Goal: Transaction & Acquisition: Book appointment/travel/reservation

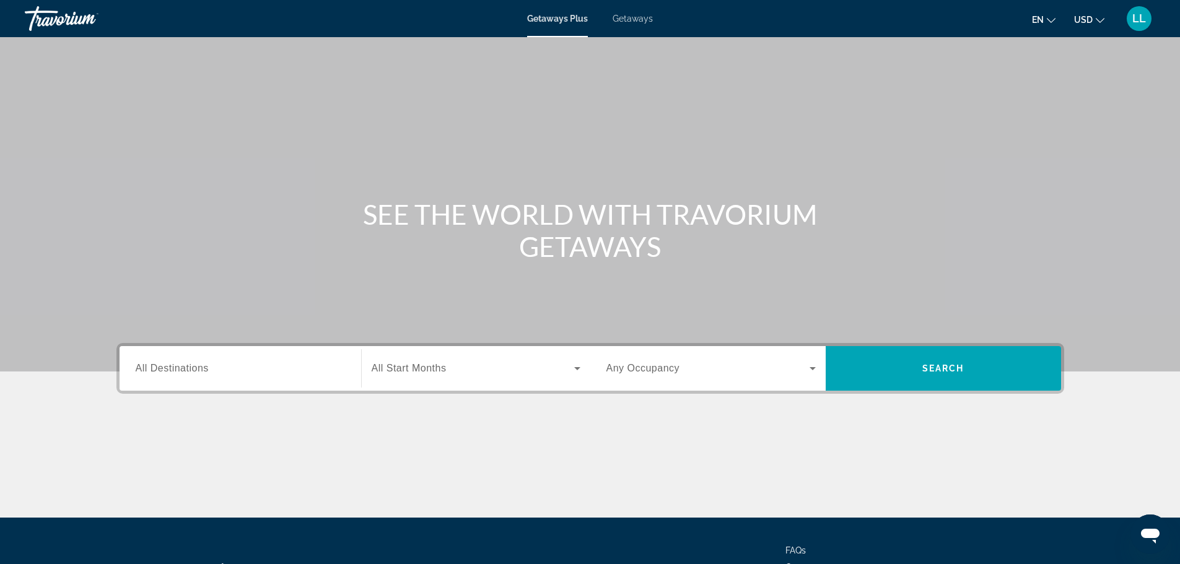
click at [631, 22] on span "Getaways" at bounding box center [632, 19] width 40 height 10
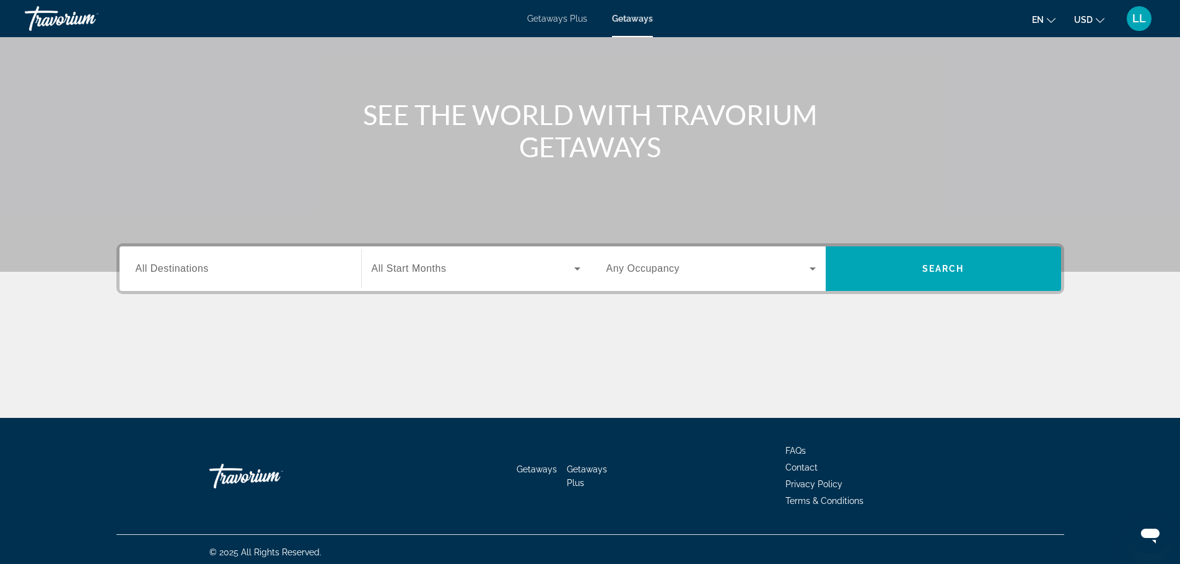
scroll to position [105, 0]
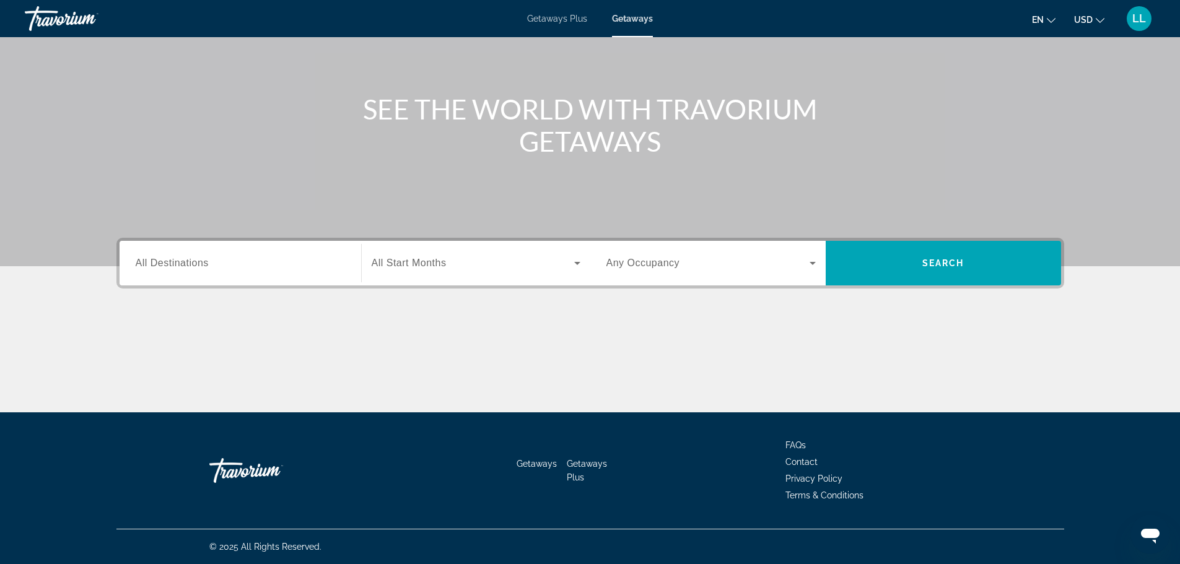
click at [181, 266] on span "All Destinations" at bounding box center [172, 263] width 73 height 11
click at [181, 266] on input "Destination All Destinations" at bounding box center [240, 263] width 209 height 15
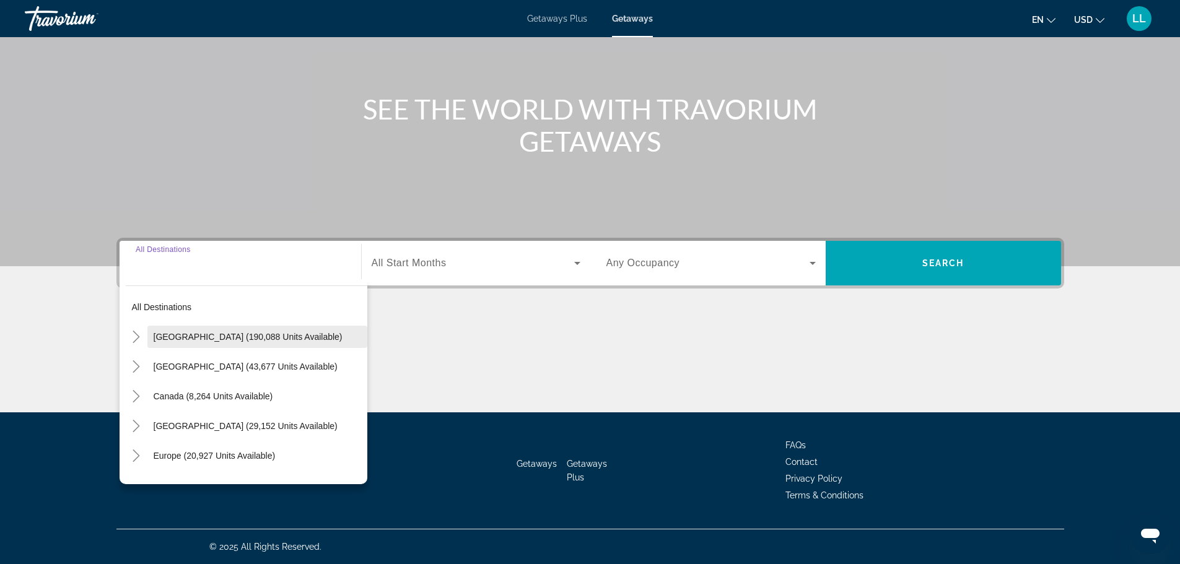
click at [182, 338] on span "United States (190,088 units available)" at bounding box center [248, 337] width 189 height 10
type input "**********"
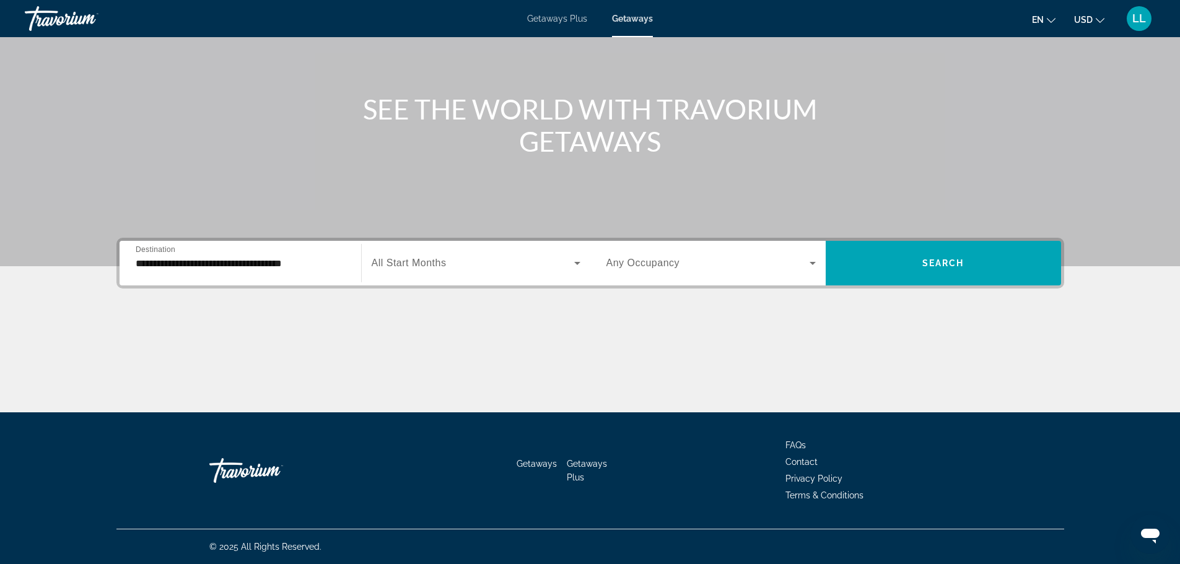
click at [391, 268] on label "Start Month All Start Months" at bounding box center [409, 263] width 75 height 11
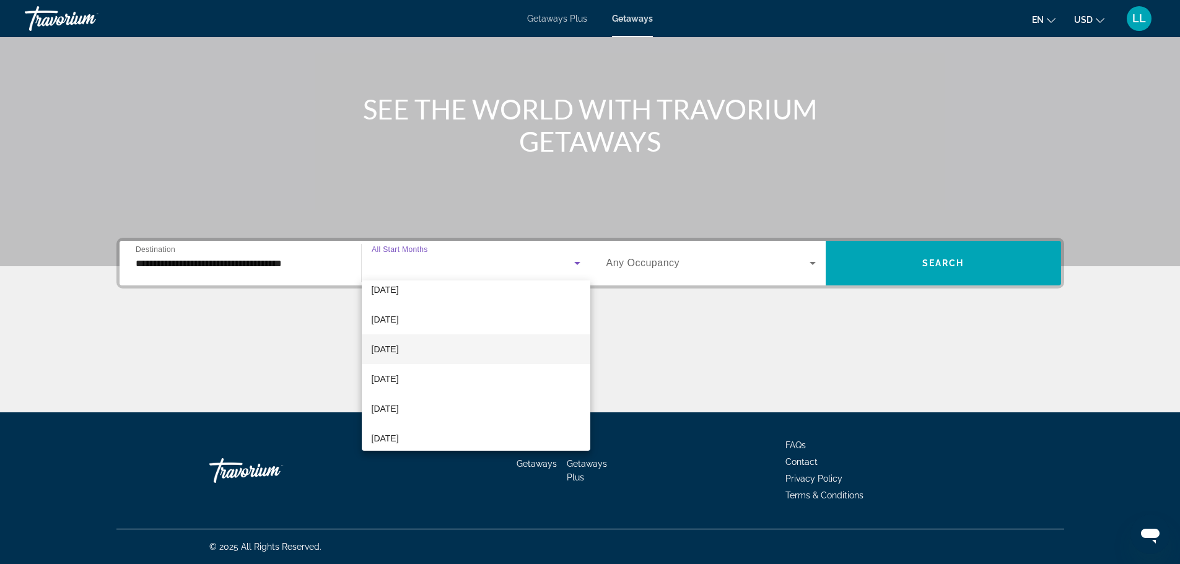
scroll to position [62, 0]
click at [389, 331] on span "[DATE]" at bounding box center [385, 327] width 27 height 15
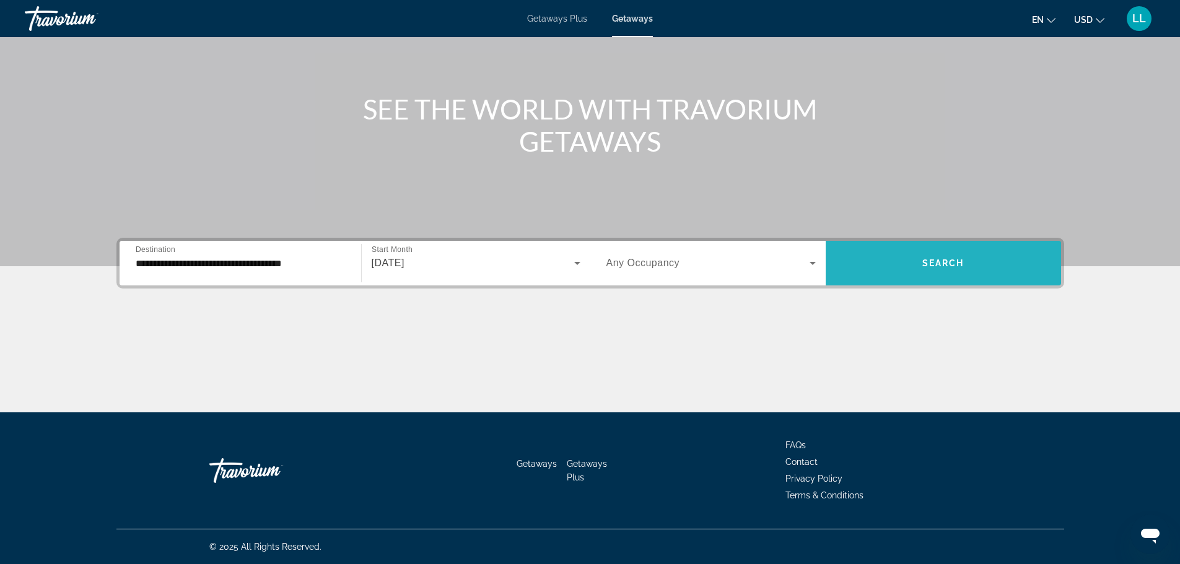
click at [910, 263] on span "Search widget" at bounding box center [943, 263] width 235 height 30
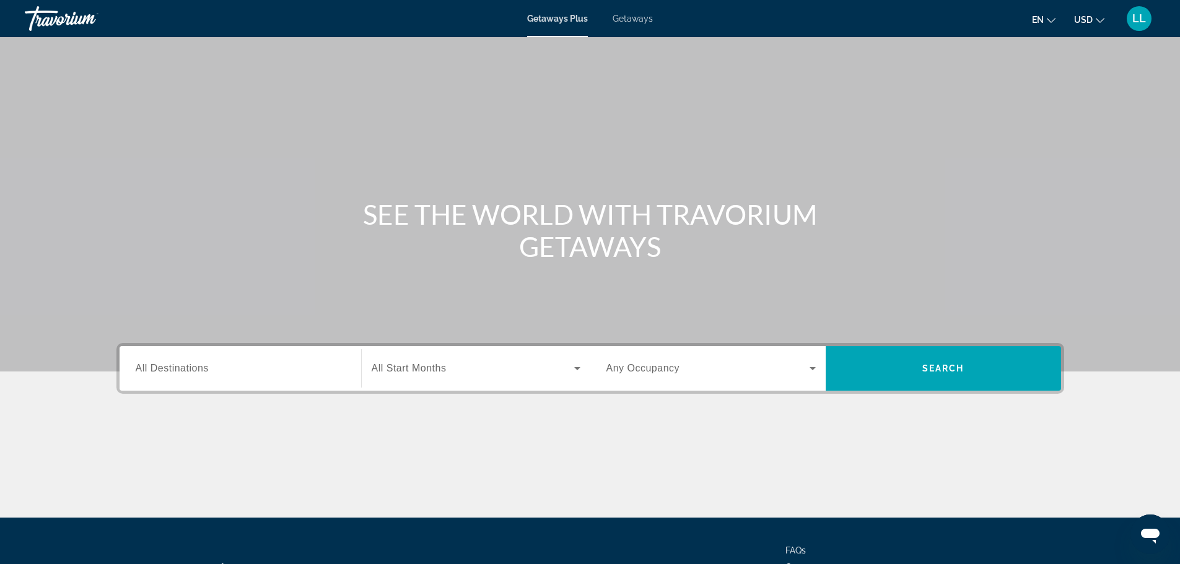
click at [627, 16] on span "Getaways" at bounding box center [632, 19] width 40 height 10
click at [179, 364] on span "All Destinations" at bounding box center [172, 368] width 73 height 11
click at [179, 364] on input "Destination All Destinations" at bounding box center [240, 369] width 209 height 15
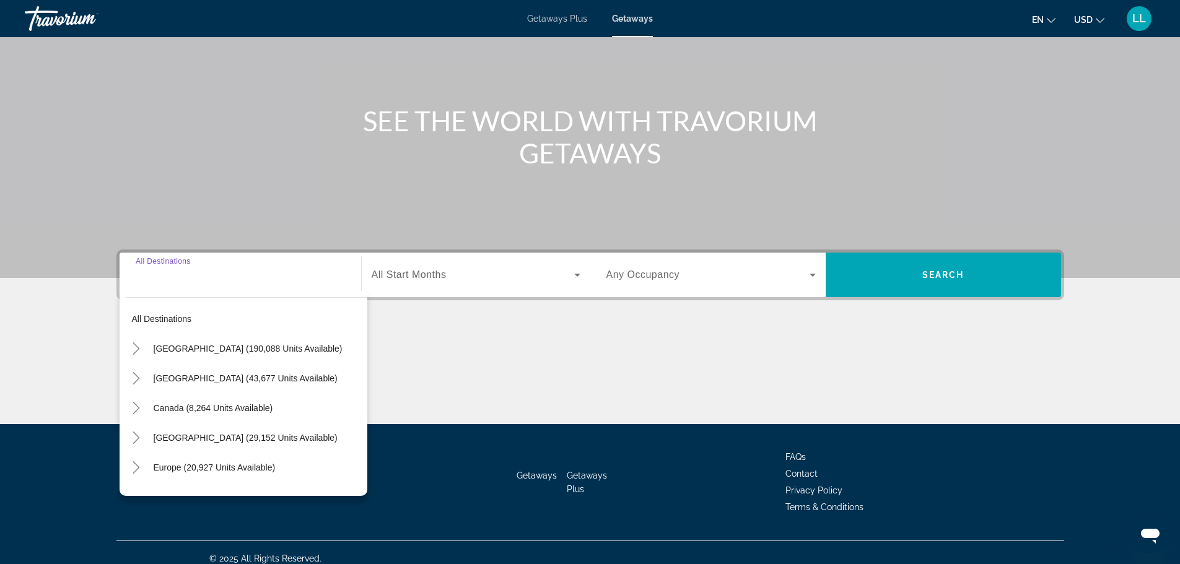
scroll to position [105, 0]
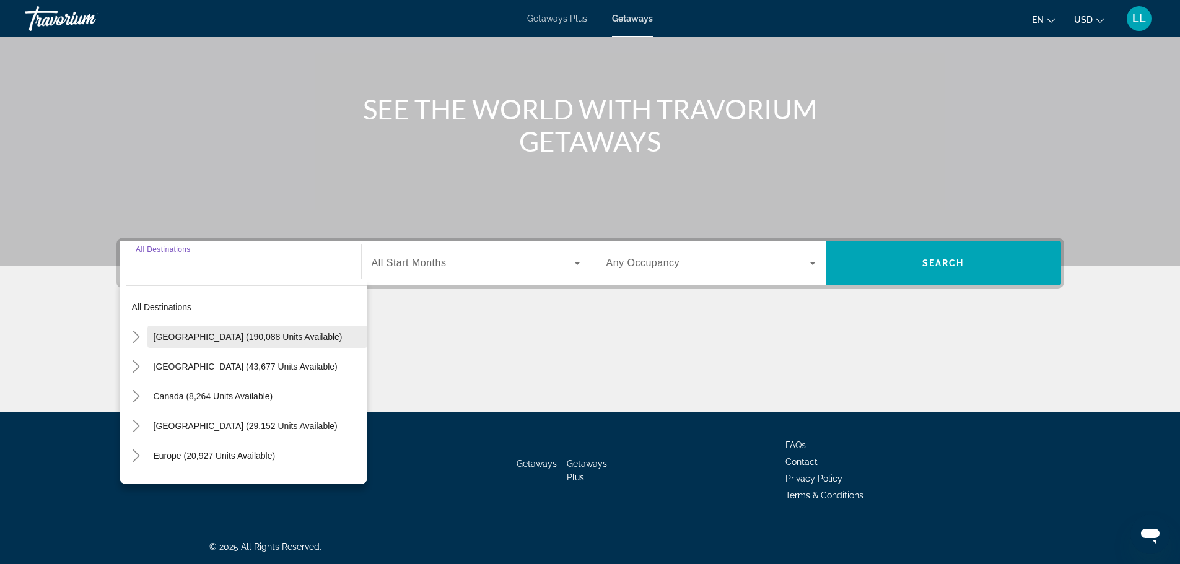
click at [172, 338] on span "United States (190,088 units available)" at bounding box center [248, 337] width 189 height 10
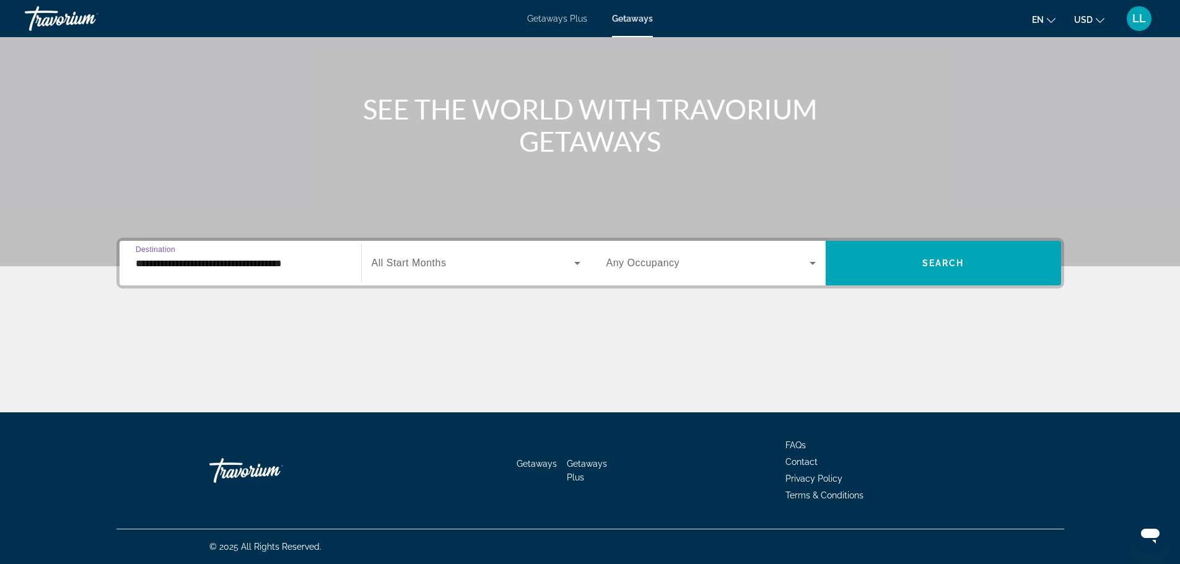
click at [292, 264] on input "**********" at bounding box center [240, 263] width 209 height 15
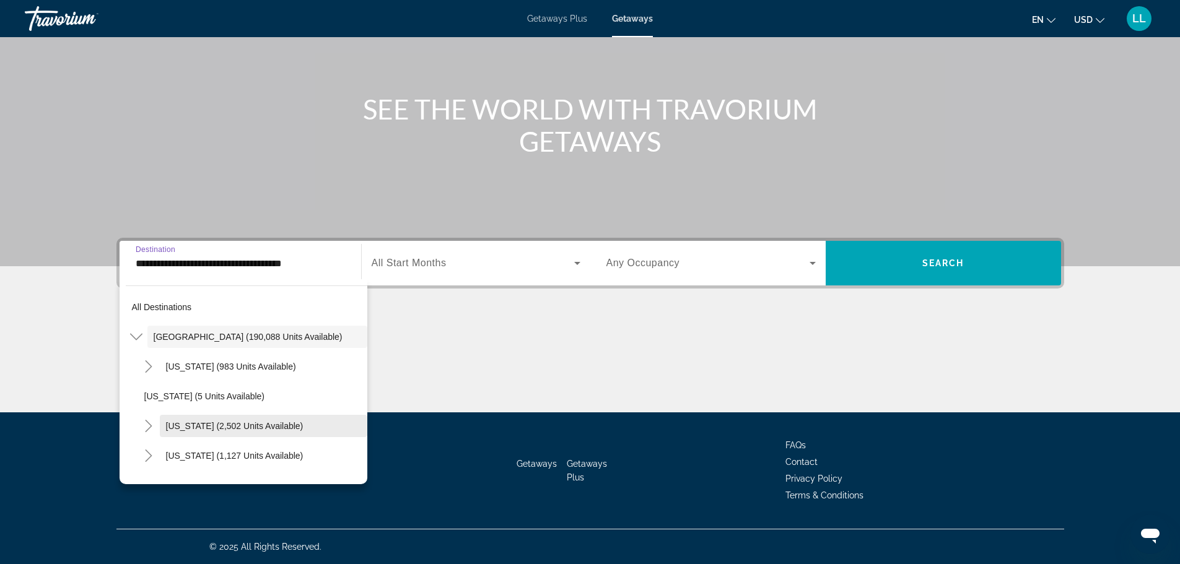
click at [196, 429] on span "California (2,502 units available)" at bounding box center [234, 426] width 137 height 10
type input "**********"
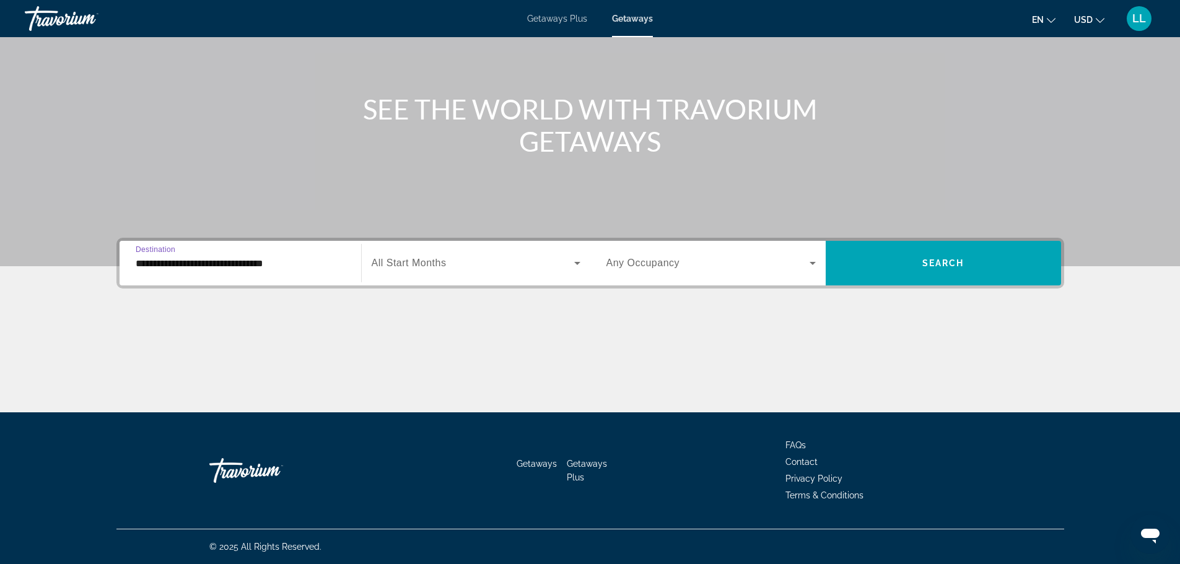
click at [433, 265] on span "All Start Months" at bounding box center [409, 263] width 75 height 11
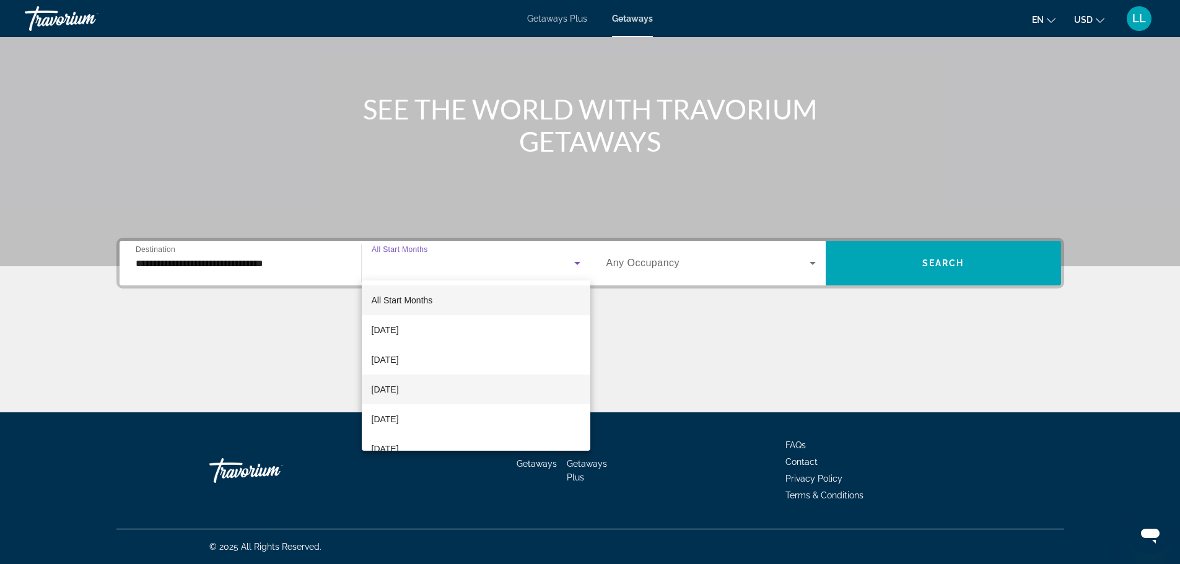
click at [385, 386] on span "[DATE]" at bounding box center [385, 389] width 27 height 15
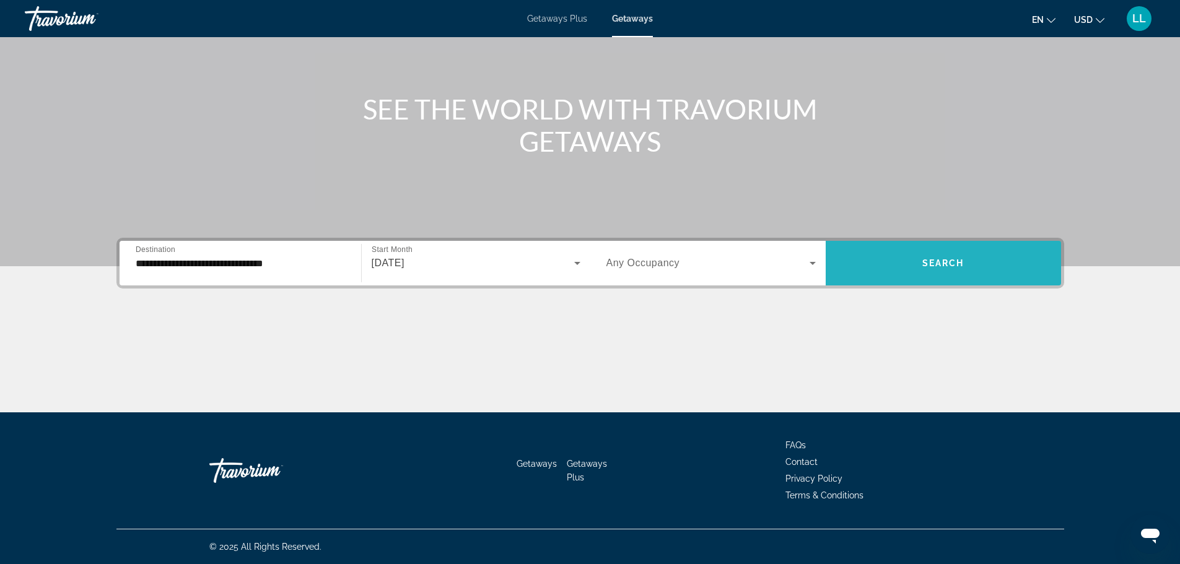
click at [913, 272] on span "Search widget" at bounding box center [943, 263] width 235 height 30
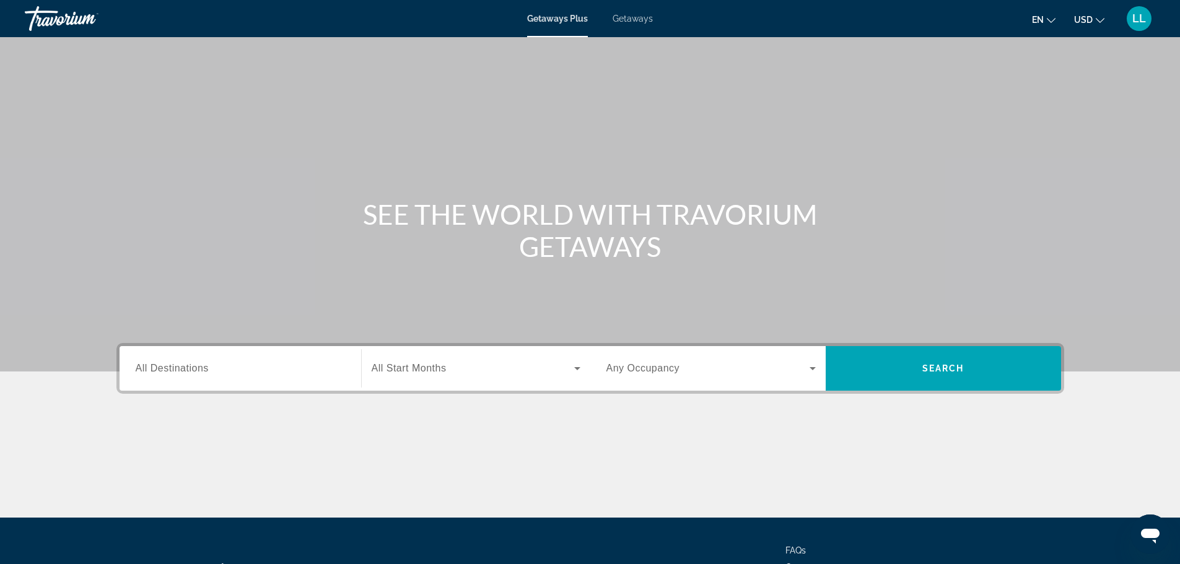
click at [220, 365] on input "Destination All Destinations" at bounding box center [240, 369] width 209 height 15
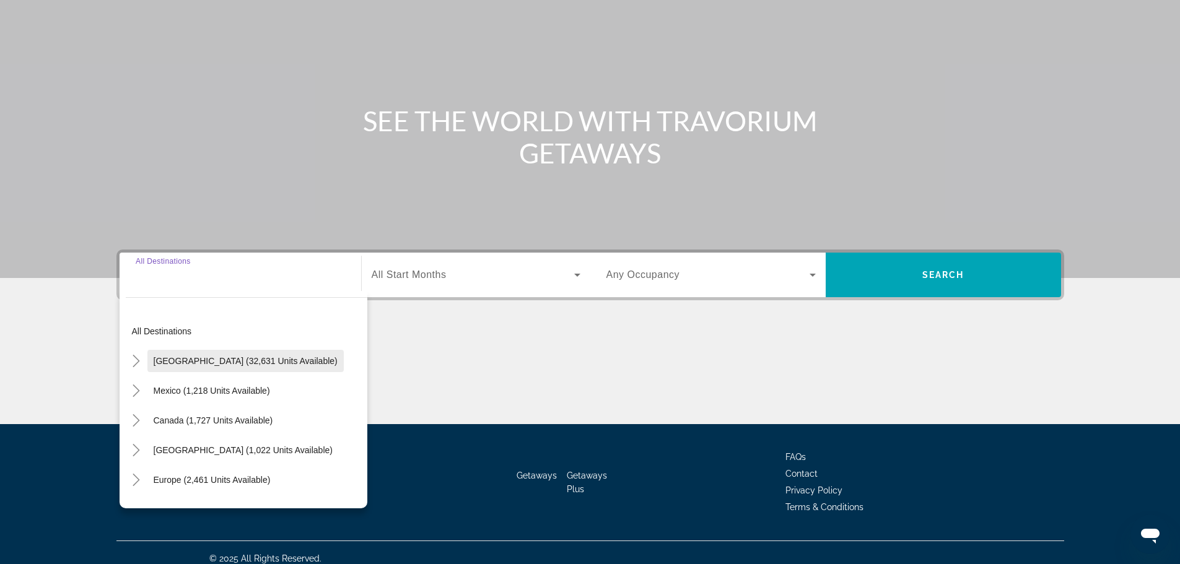
scroll to position [105, 0]
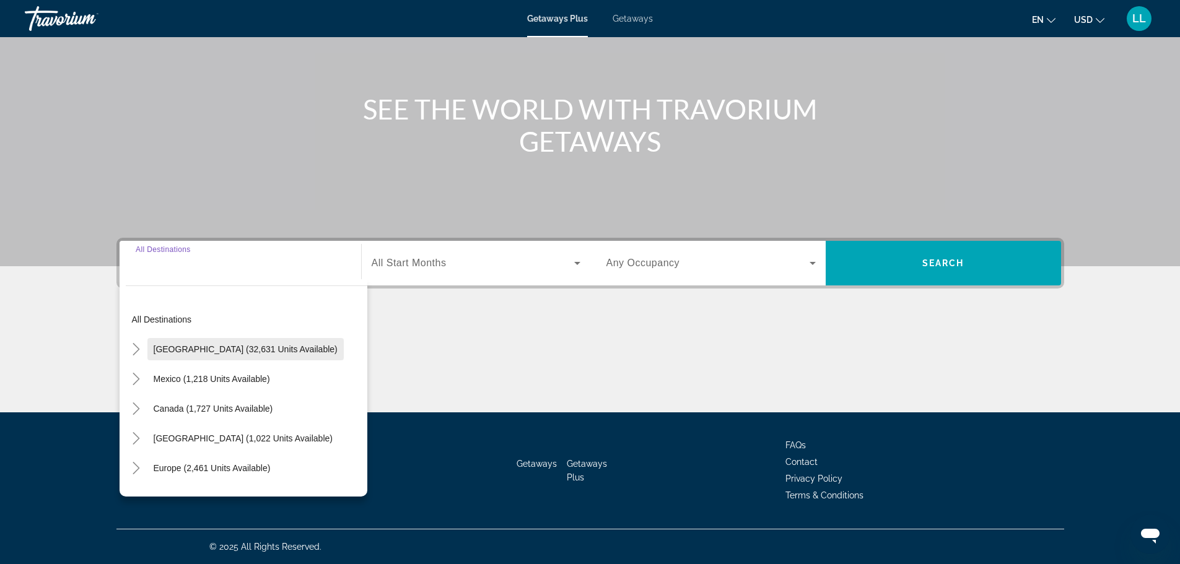
click at [184, 353] on span "[GEOGRAPHIC_DATA] (32,631 units available)" at bounding box center [246, 349] width 184 height 10
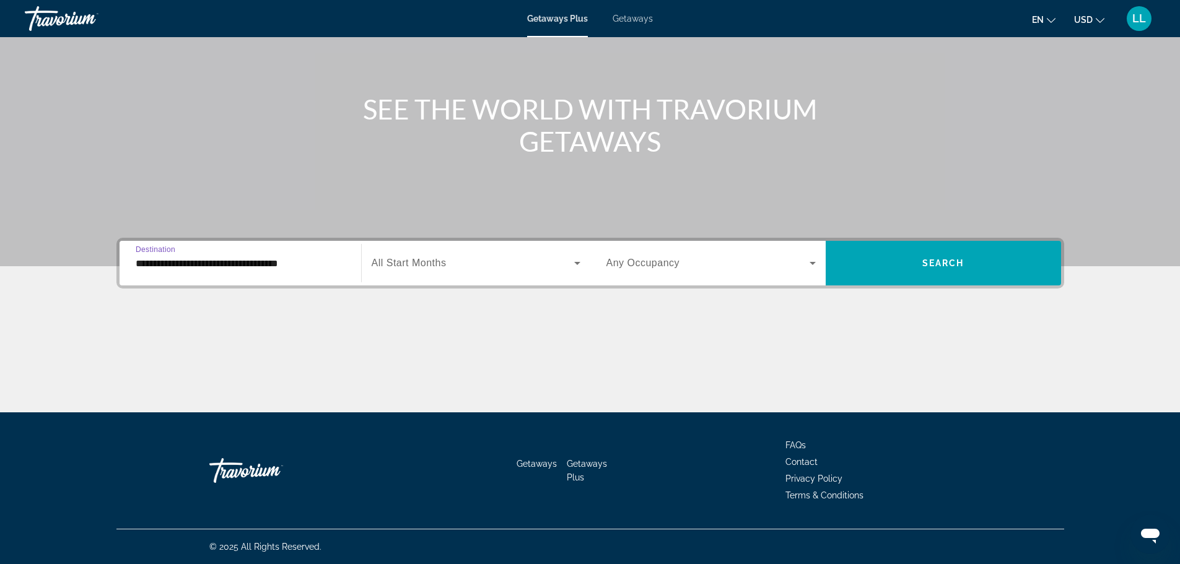
click at [195, 263] on input "**********" at bounding box center [240, 263] width 209 height 15
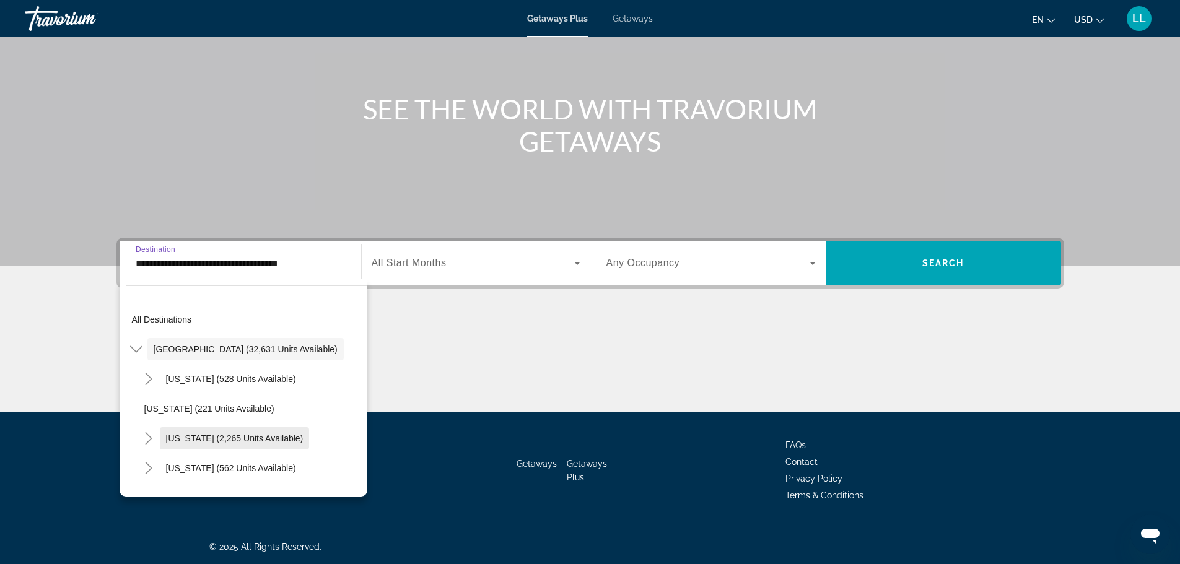
click at [181, 440] on span "[US_STATE] (2,265 units available)" at bounding box center [234, 439] width 137 height 10
type input "**********"
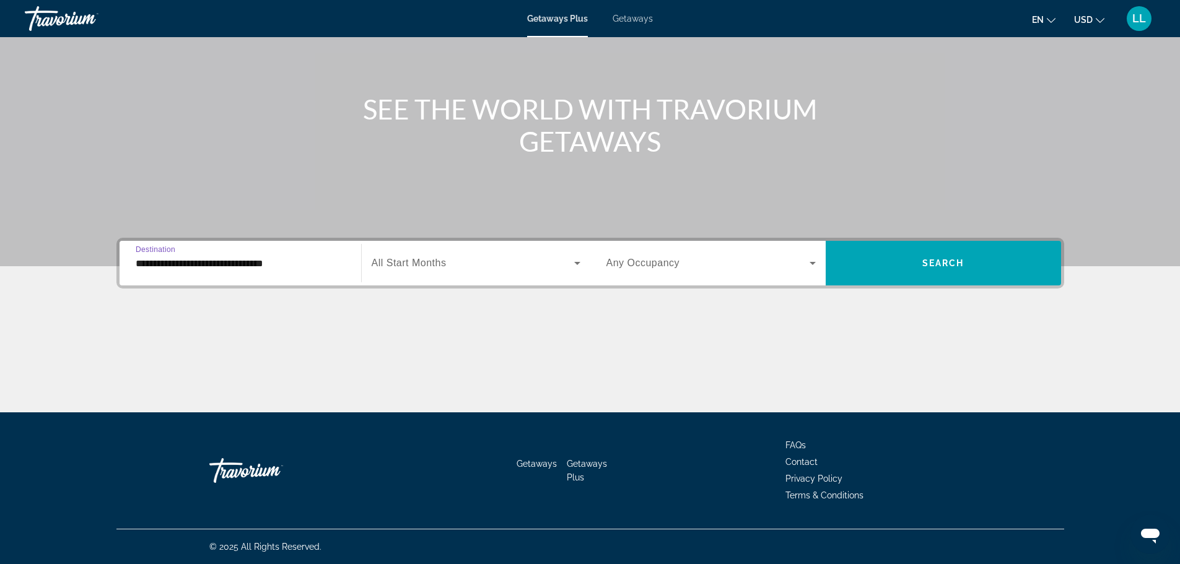
click at [414, 268] on label "Start Month All Start Months" at bounding box center [409, 263] width 75 height 11
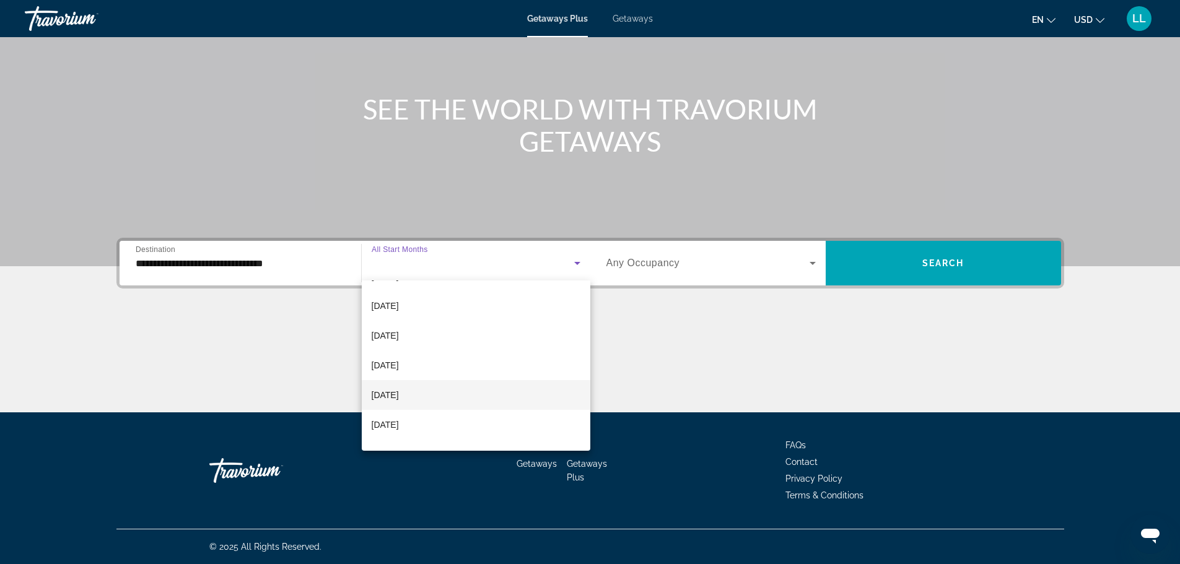
scroll to position [62, 0]
click at [399, 328] on span "[DATE]" at bounding box center [385, 327] width 27 height 15
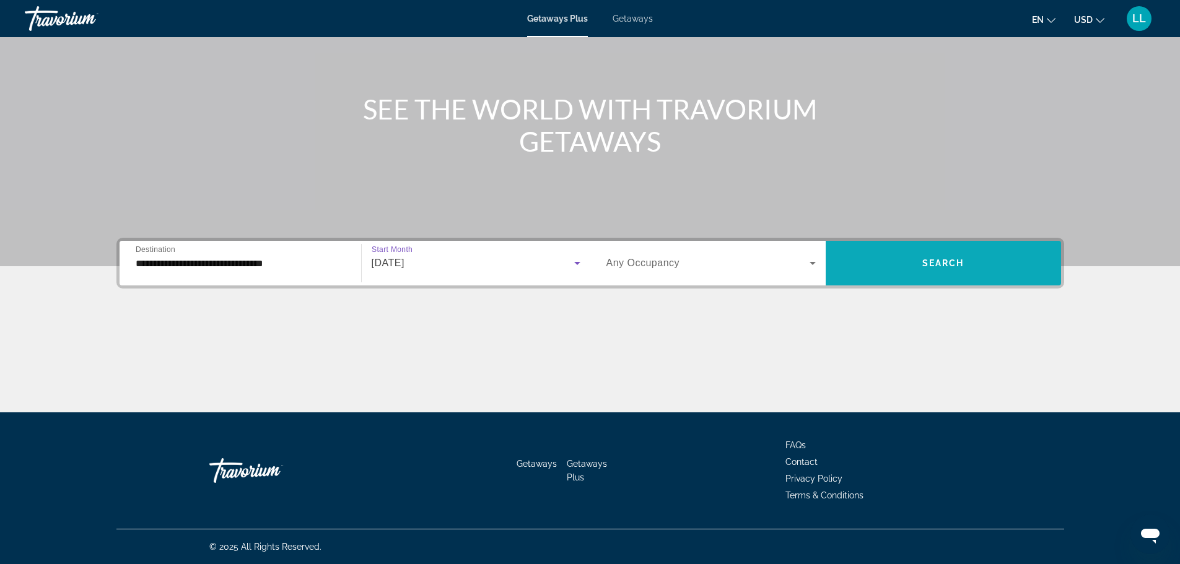
click at [896, 263] on span "Search widget" at bounding box center [943, 263] width 235 height 30
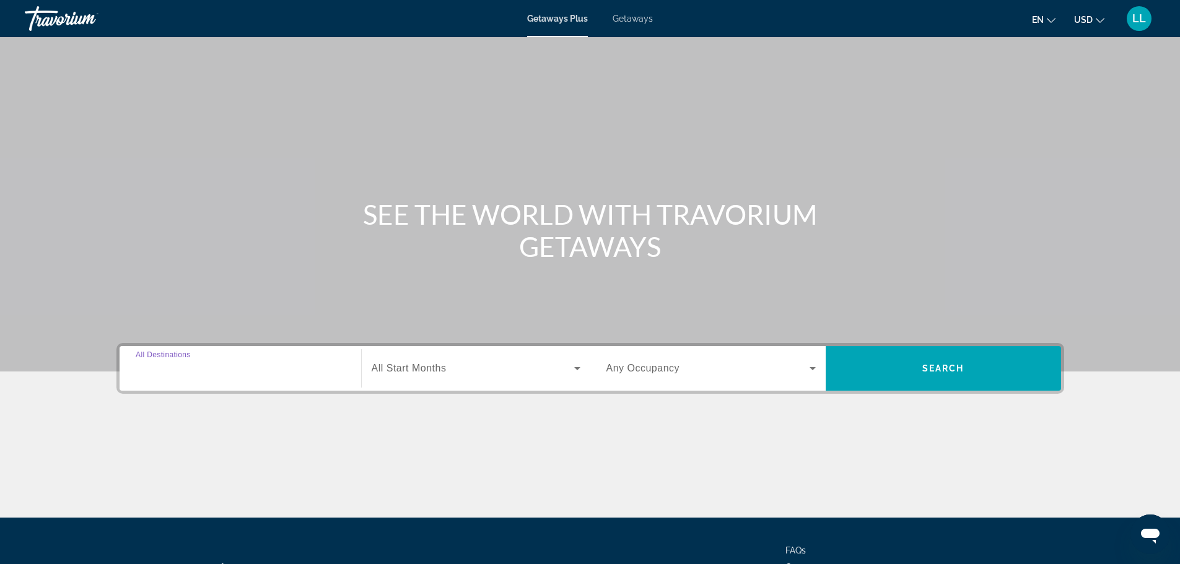
click at [220, 372] on input "Destination All Destinations" at bounding box center [240, 369] width 209 height 15
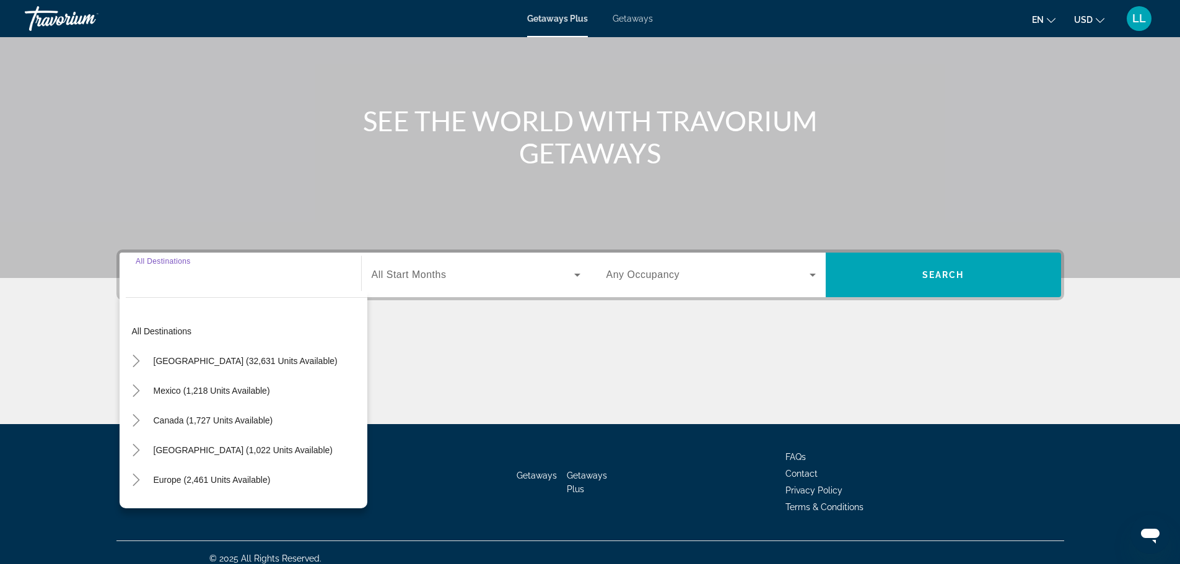
scroll to position [105, 0]
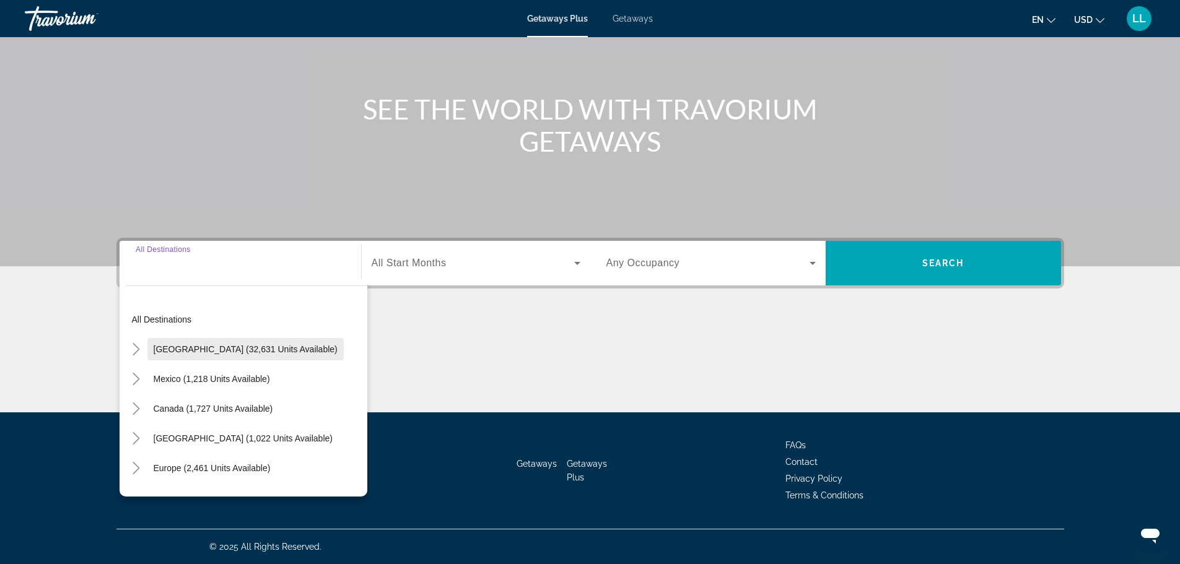
click at [199, 350] on span "[GEOGRAPHIC_DATA] (32,631 units available)" at bounding box center [246, 349] width 184 height 10
type input "**********"
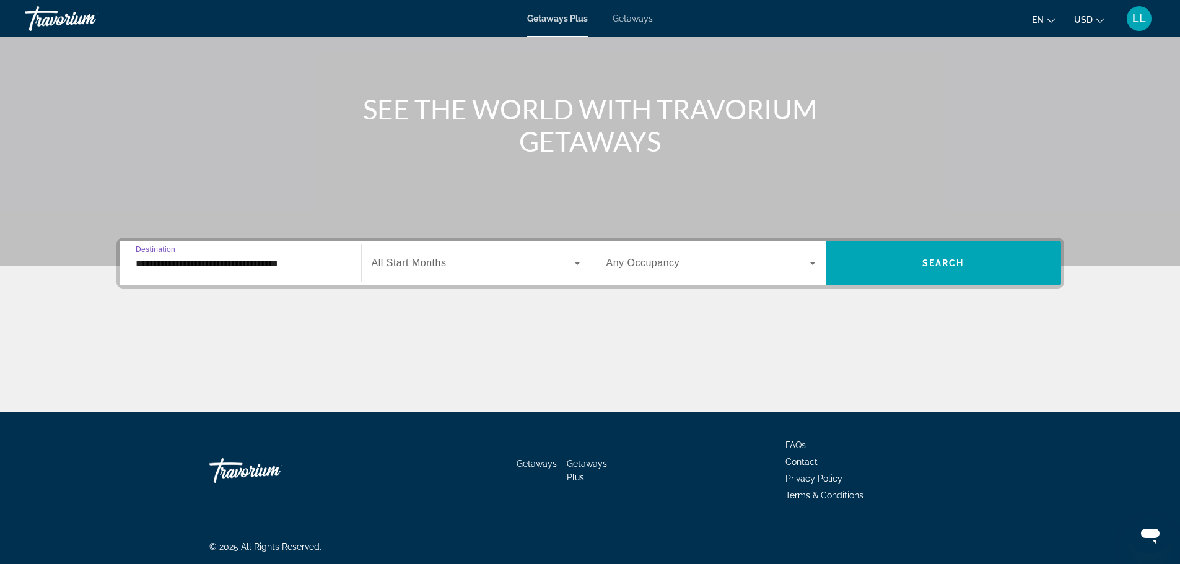
click at [476, 260] on span "Search widget" at bounding box center [473, 263] width 203 height 15
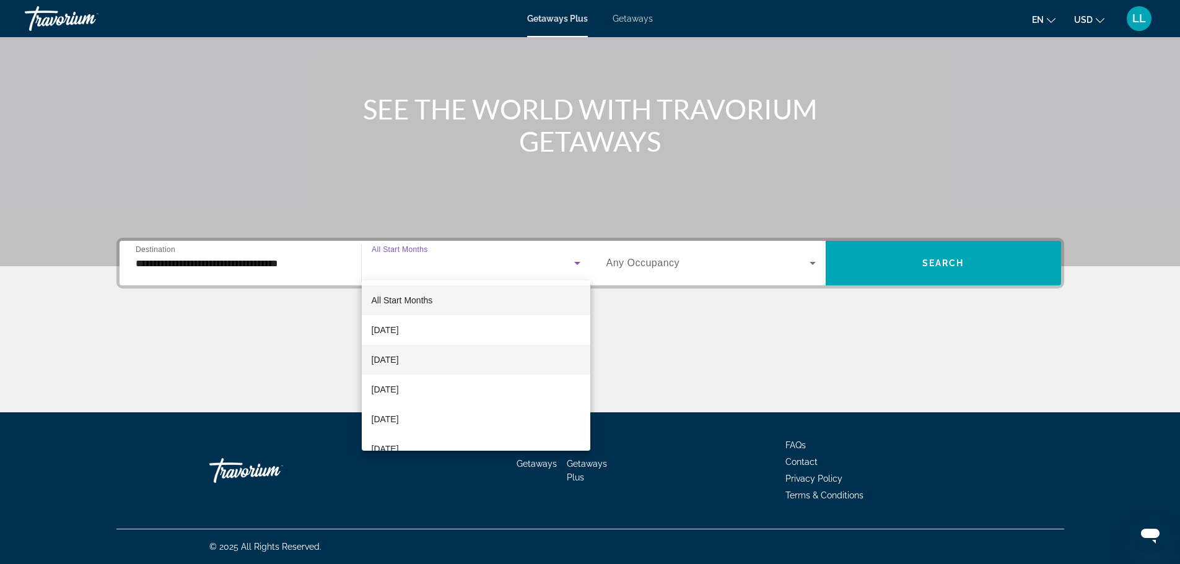
click at [420, 372] on mat-option "[DATE]" at bounding box center [476, 360] width 229 height 30
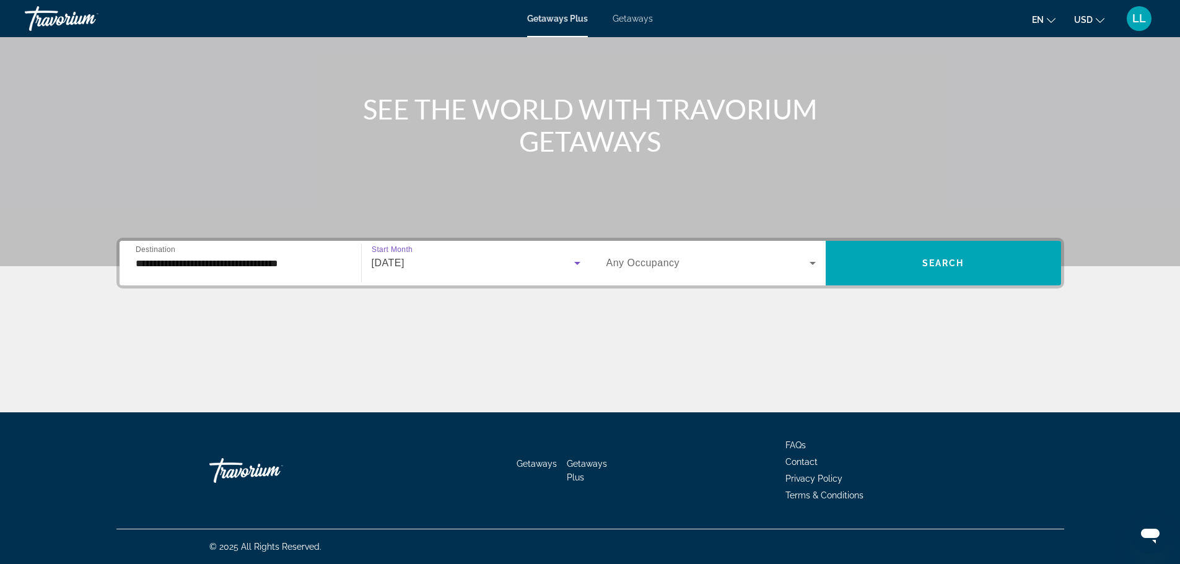
click at [404, 268] on span "[DATE]" at bounding box center [388, 263] width 33 height 11
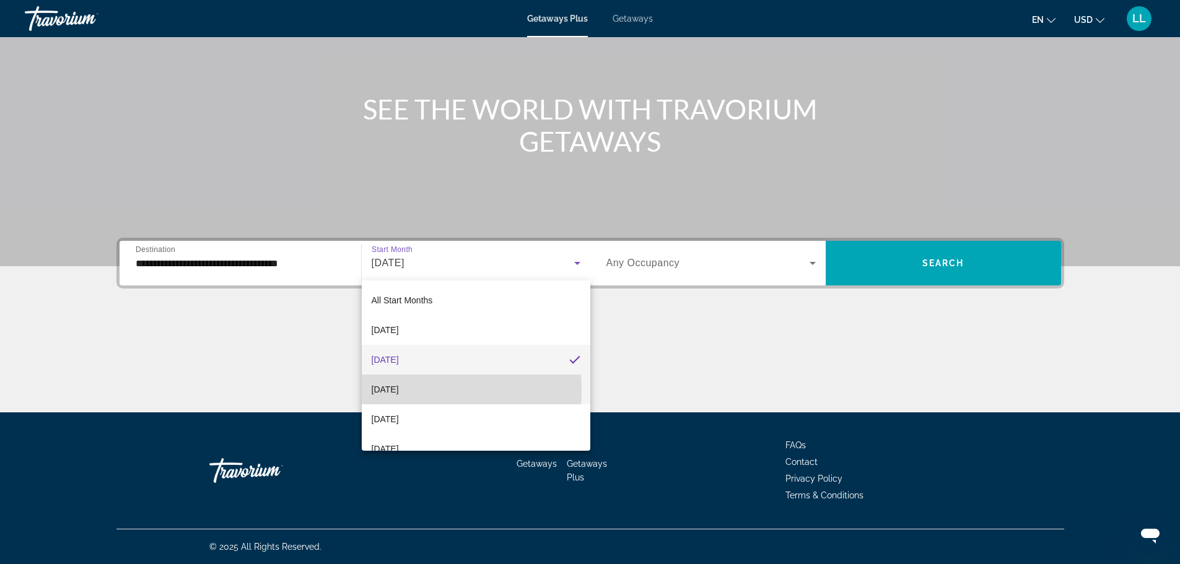
click at [399, 391] on span "[DATE]" at bounding box center [385, 389] width 27 height 15
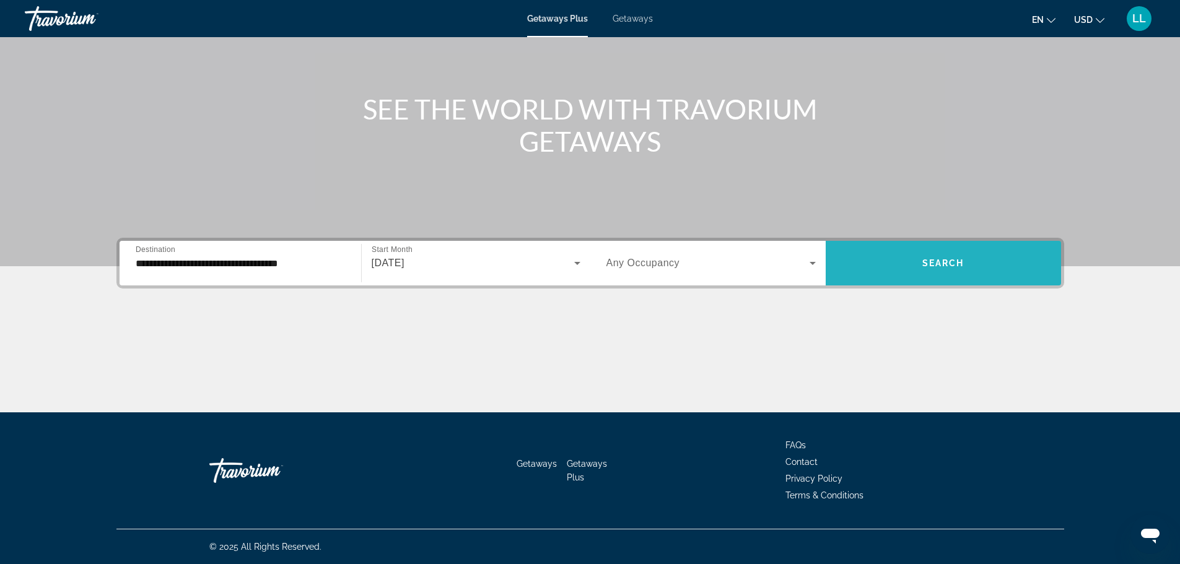
click at [905, 266] on span "Search widget" at bounding box center [943, 263] width 235 height 30
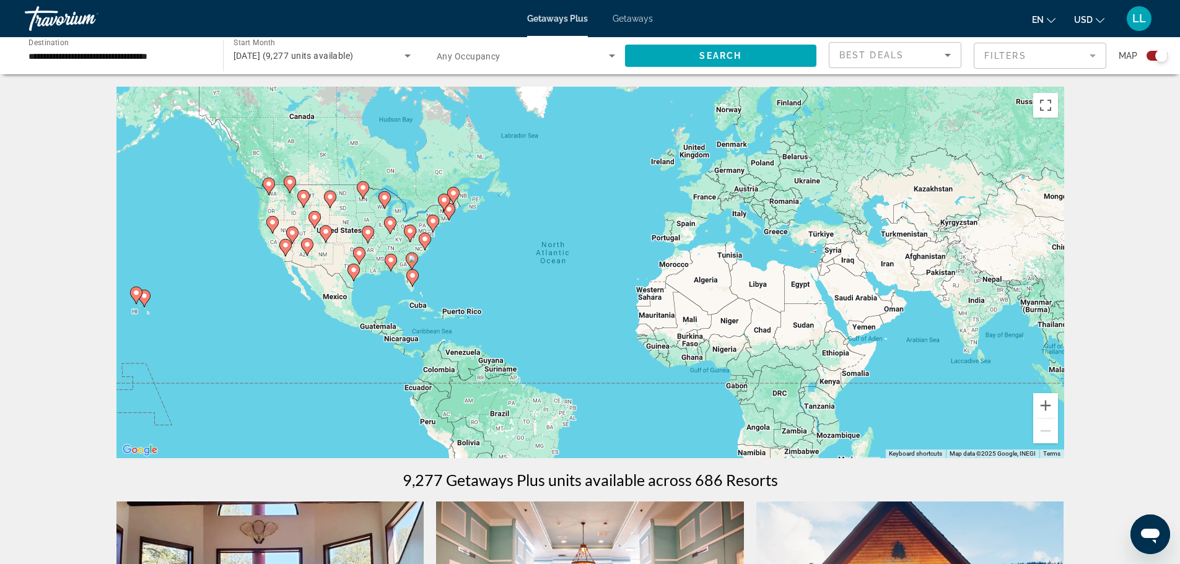
click at [126, 58] on input "**********" at bounding box center [117, 56] width 178 height 15
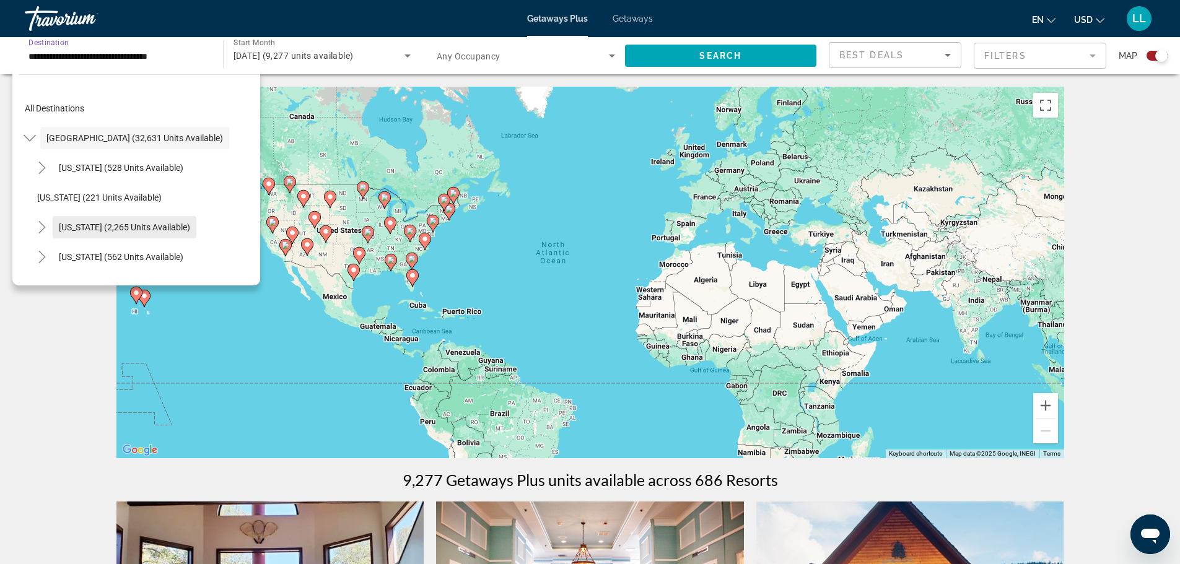
click at [82, 229] on span "[US_STATE] (2,265 units available)" at bounding box center [124, 227] width 131 height 10
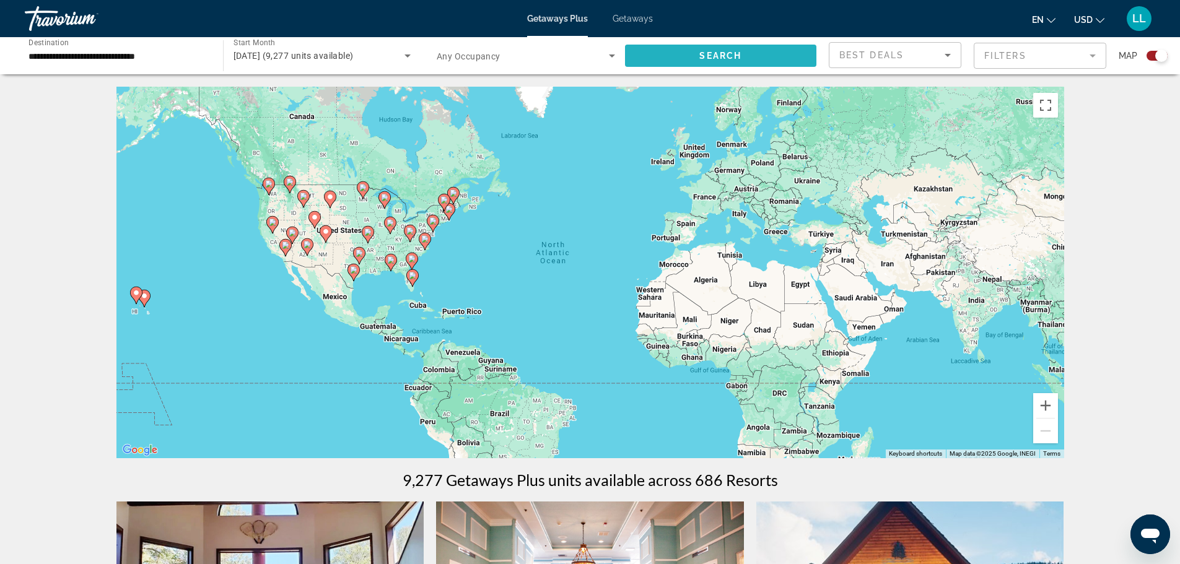
click at [702, 62] on span "Search widget" at bounding box center [721, 56] width 192 height 30
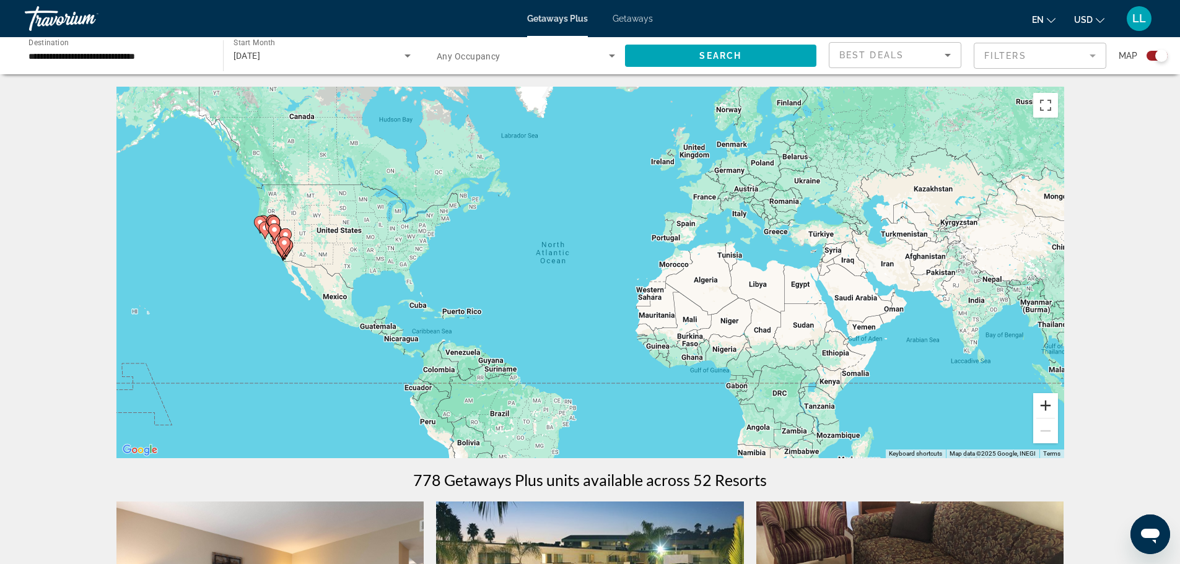
click at [1048, 407] on button "Zoom in" at bounding box center [1045, 405] width 25 height 25
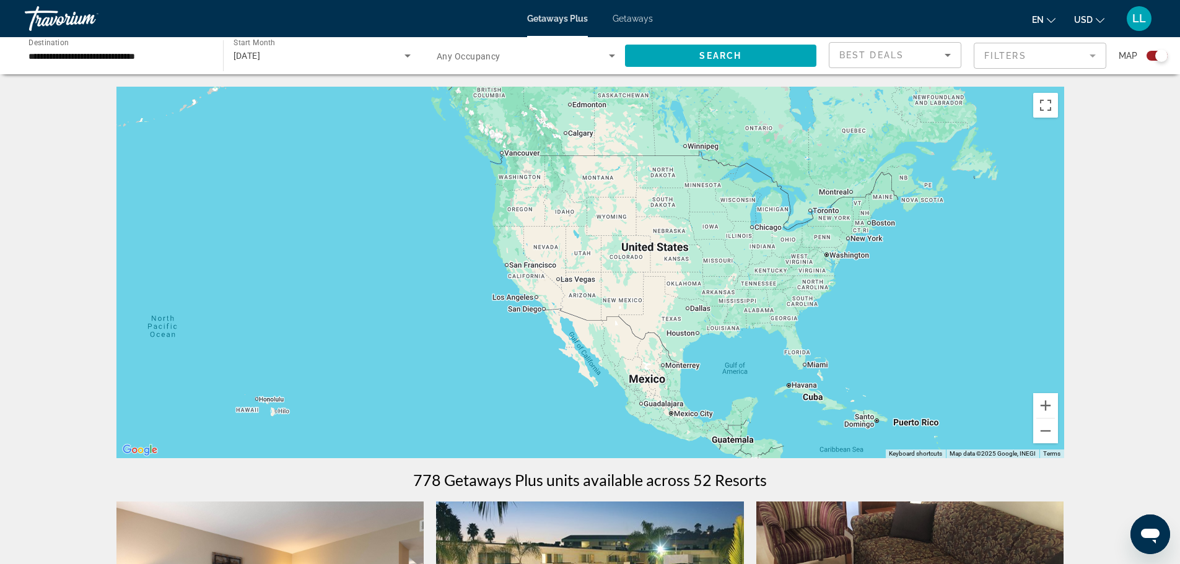
drag, startPoint x: 232, startPoint y: 207, endPoint x: 807, endPoint y: 268, distance: 577.9
click at [807, 268] on div "Main content" at bounding box center [590, 273] width 948 height 372
click at [1044, 406] on button "Zoom in" at bounding box center [1045, 405] width 25 height 25
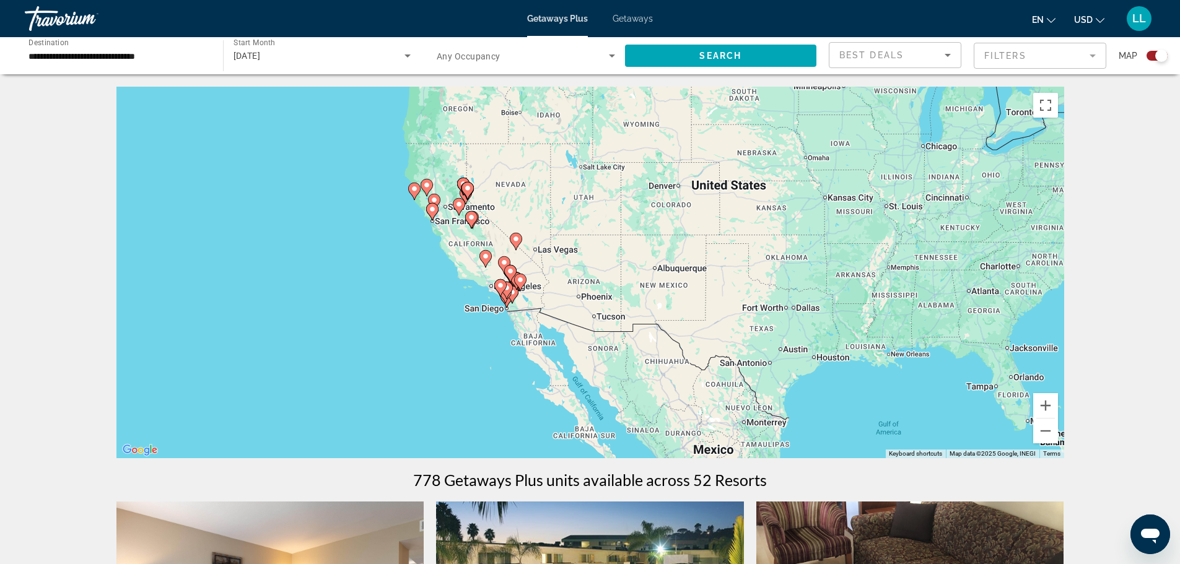
drag, startPoint x: 516, startPoint y: 302, endPoint x: 525, endPoint y: 262, distance: 41.2
click at [525, 262] on div "To activate drag with keyboard, press Alt + Enter. Once in keyboard drag state,…" at bounding box center [590, 273] width 948 height 372
click at [1044, 412] on button "Zoom in" at bounding box center [1045, 405] width 25 height 25
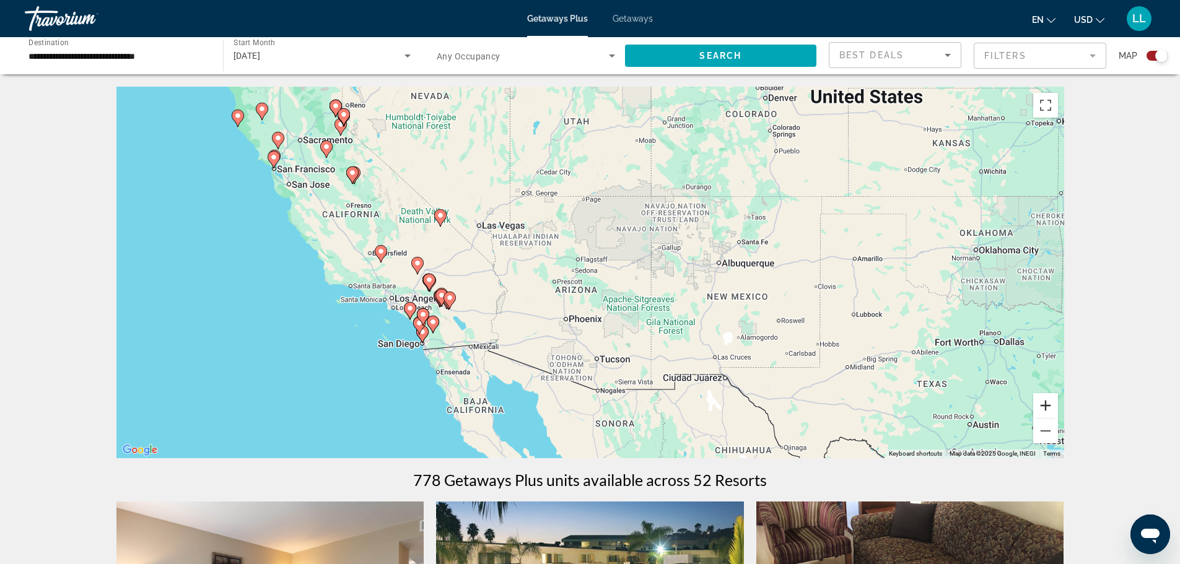
click at [1044, 412] on button "Zoom in" at bounding box center [1045, 405] width 25 height 25
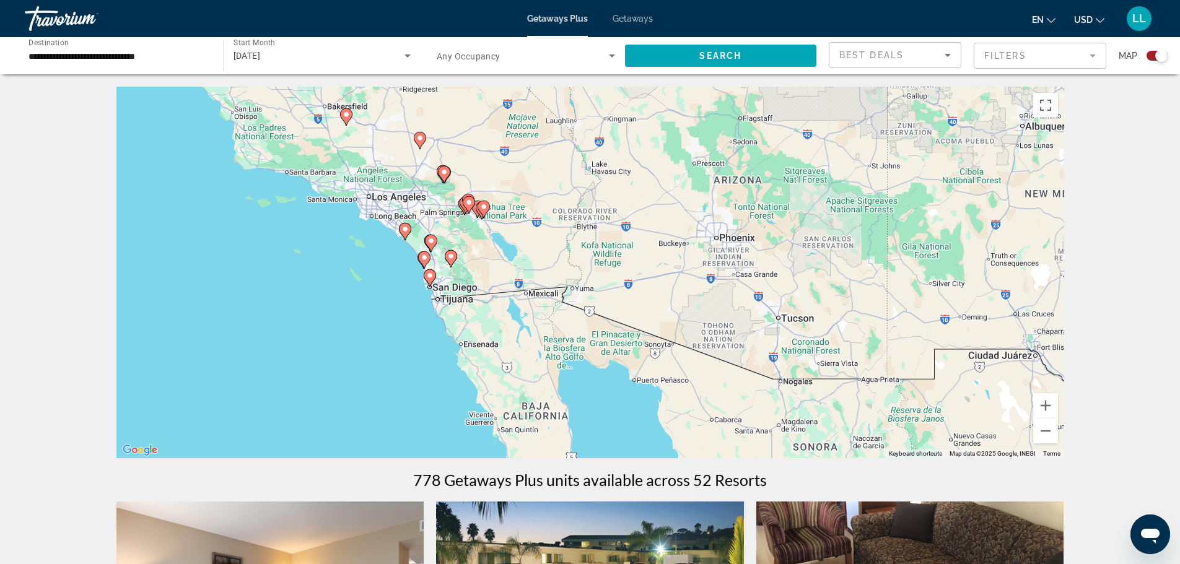
drag, startPoint x: 356, startPoint y: 370, endPoint x: 532, endPoint y: 240, distance: 218.7
click at [532, 240] on div "To activate drag with keyboard, press Alt + Enter. Once in keyboard drag state,…" at bounding box center [590, 273] width 948 height 372
click at [1053, 409] on button "Zoom in" at bounding box center [1045, 405] width 25 height 25
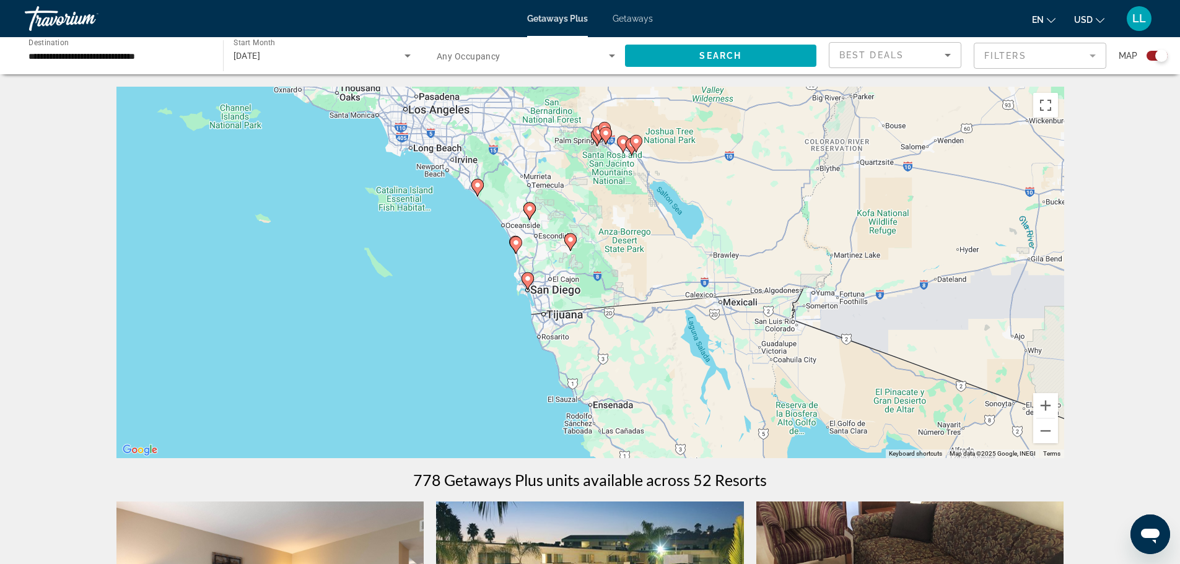
drag, startPoint x: 374, startPoint y: 296, endPoint x: 634, endPoint y: 284, distance: 260.4
click at [634, 284] on div "To activate drag with keyboard, press Alt + Enter. Once in keyboard drag state,…" at bounding box center [590, 273] width 948 height 372
click at [1045, 401] on button "Zoom in" at bounding box center [1045, 405] width 25 height 25
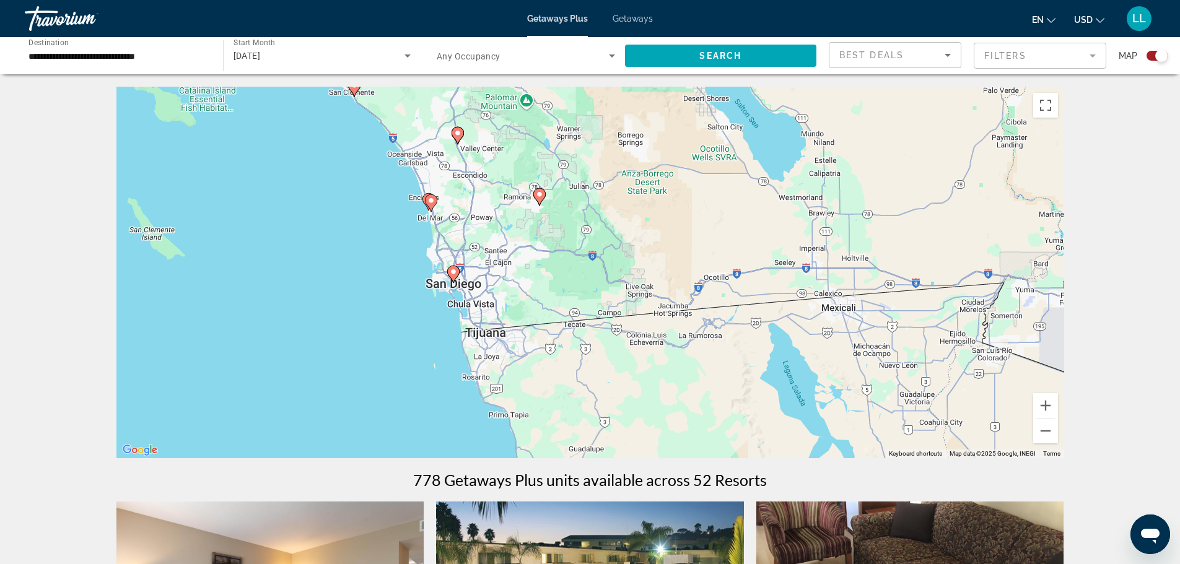
drag, startPoint x: 502, startPoint y: 253, endPoint x: 489, endPoint y: 226, distance: 30.5
click at [489, 226] on div "To activate drag with keyboard, press Alt + Enter. Once in keyboard drag state,…" at bounding box center [590, 273] width 948 height 372
click at [453, 274] on image "Main content" at bounding box center [453, 271] width 7 height 7
type input "**********"
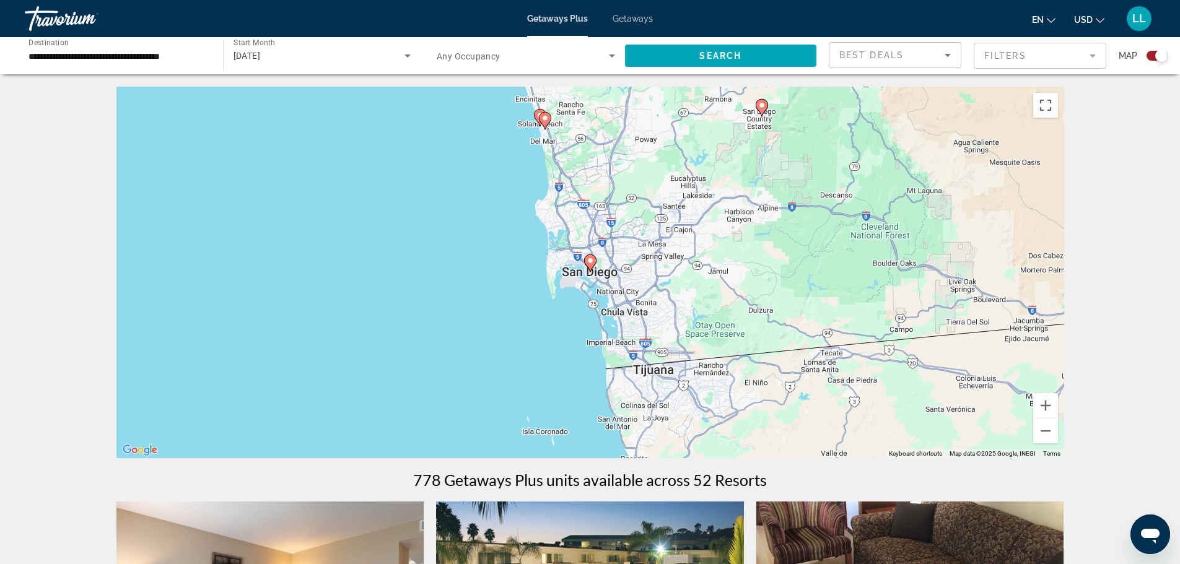
click at [588, 263] on image "Main content" at bounding box center [589, 260] width 7 height 7
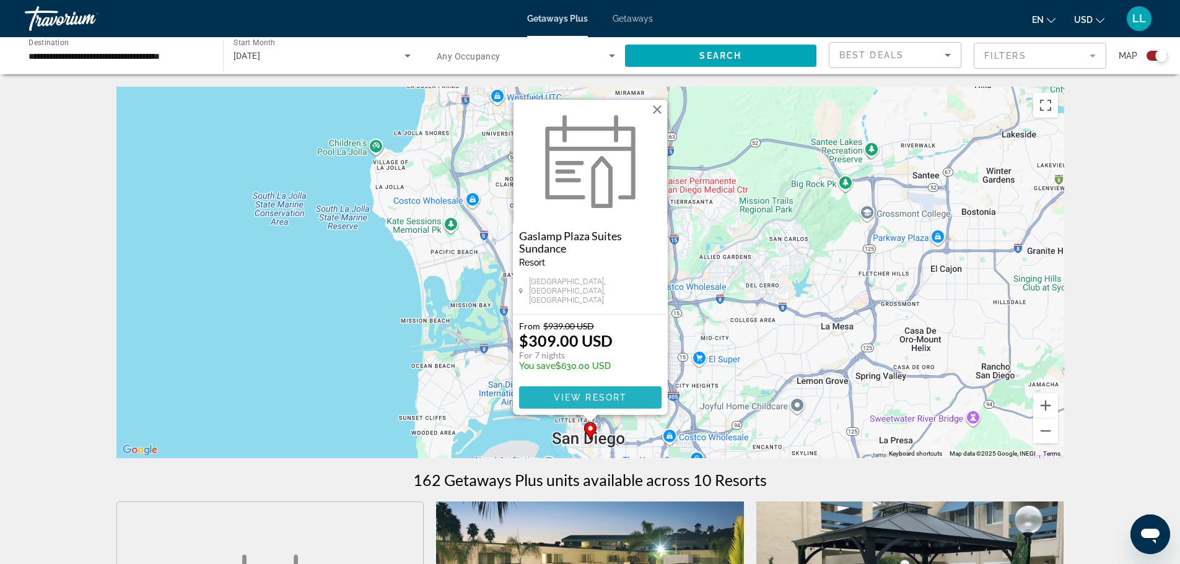
click at [568, 394] on span "View Resort" at bounding box center [589, 398] width 73 height 10
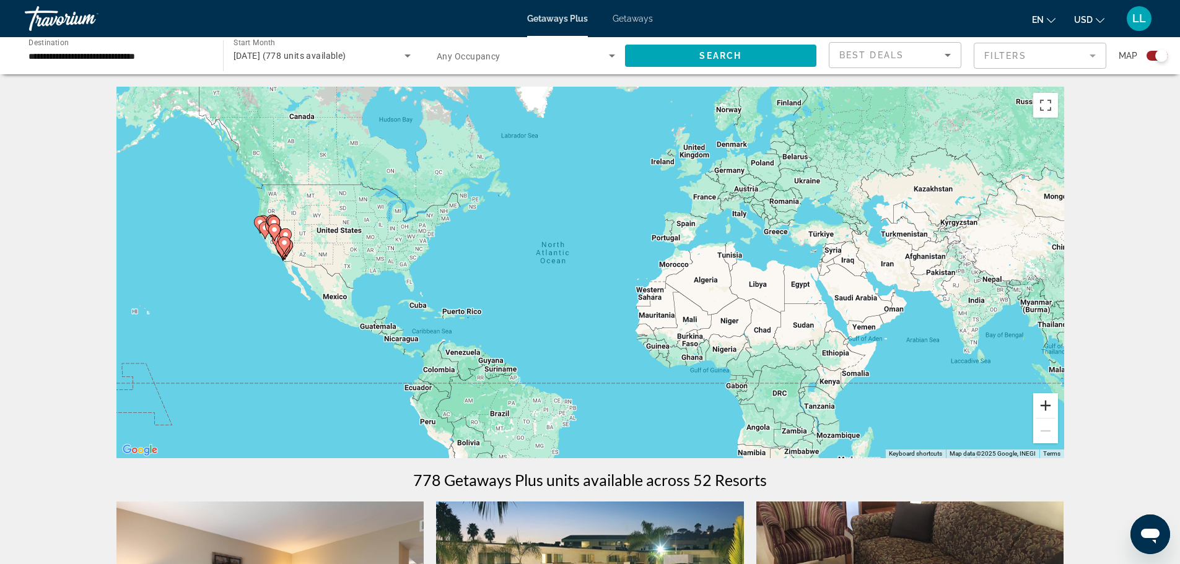
click at [1048, 409] on button "Zoom in" at bounding box center [1045, 405] width 25 height 25
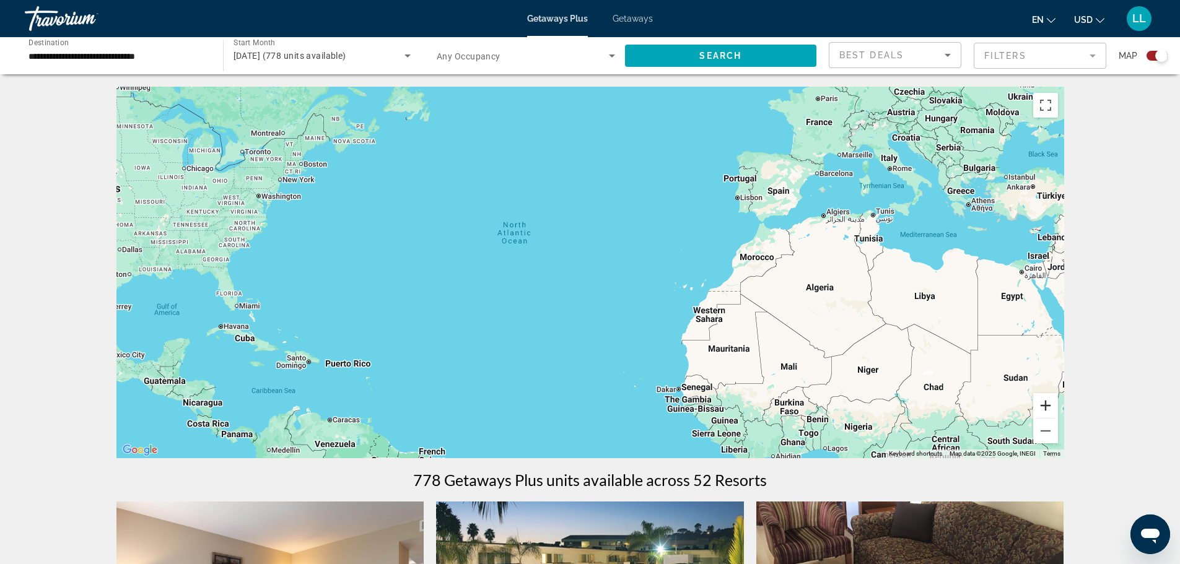
click at [1046, 408] on button "Zoom in" at bounding box center [1045, 405] width 25 height 25
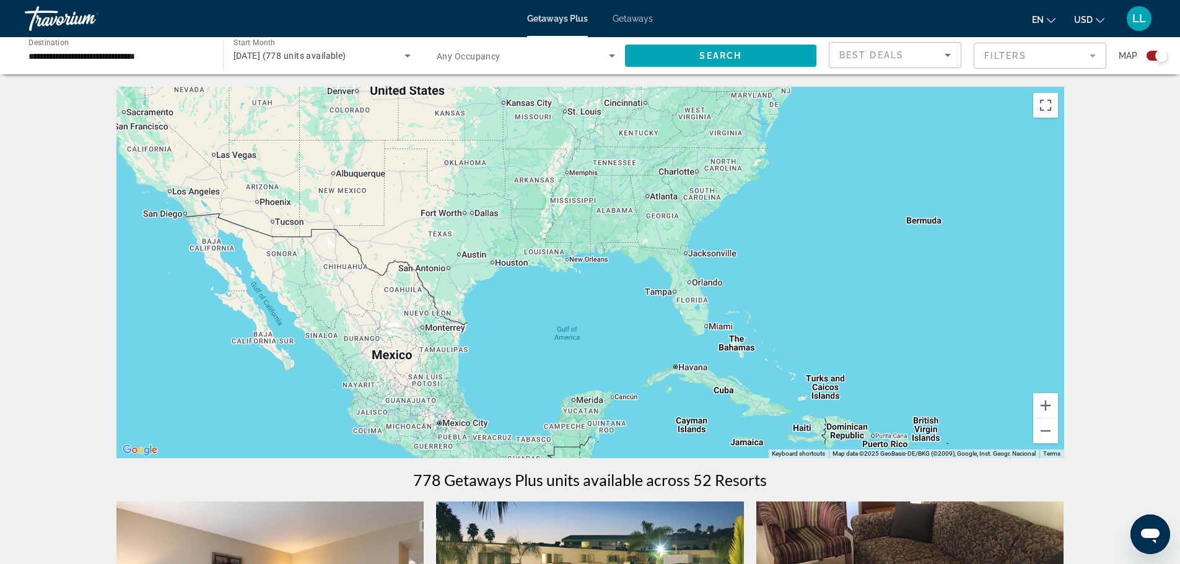
drag, startPoint x: 318, startPoint y: 283, endPoint x: 996, endPoint y: 266, distance: 677.7
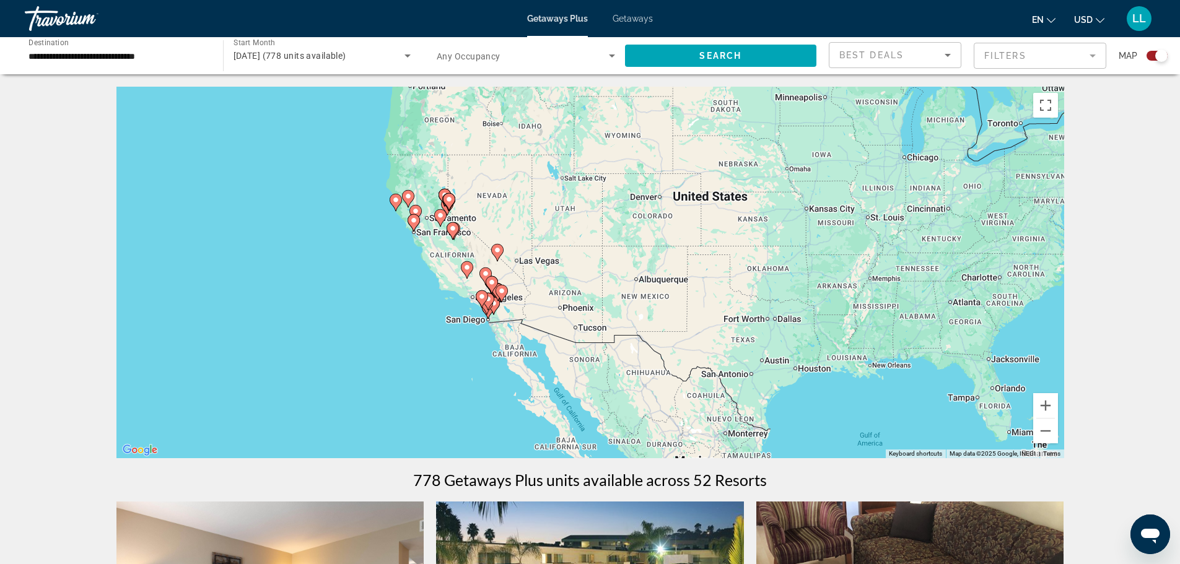
drag, startPoint x: 294, startPoint y: 203, endPoint x: 599, endPoint y: 313, distance: 324.0
click at [599, 313] on div "To activate drag with keyboard, press Alt + Enter. Once in keyboard drag state,…" at bounding box center [590, 273] width 948 height 372
click at [1044, 409] on button "Zoom in" at bounding box center [1045, 405] width 25 height 25
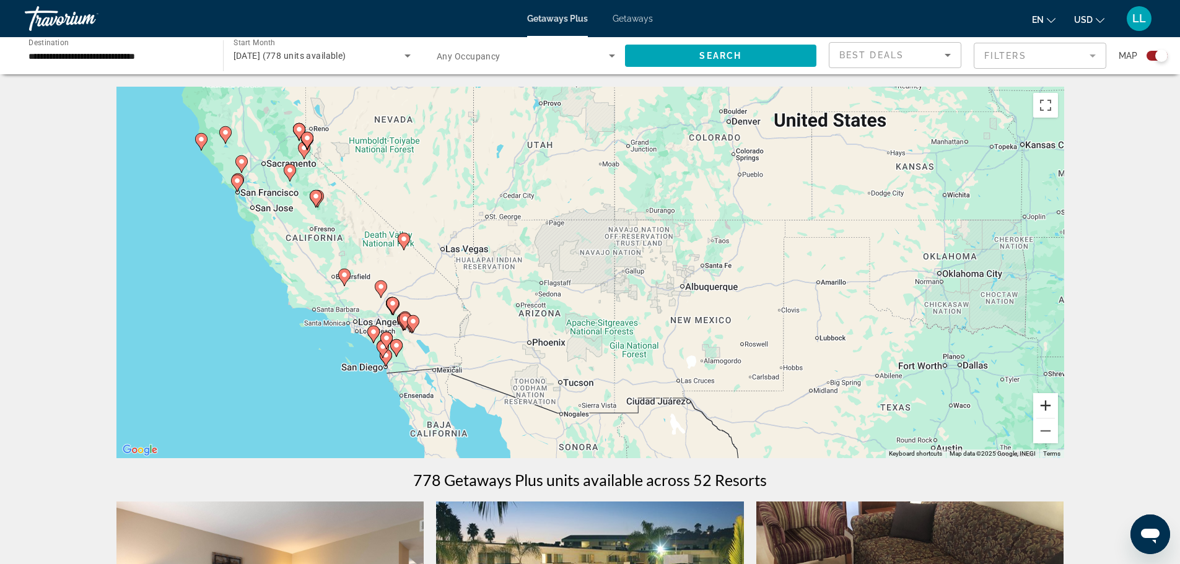
click at [1046, 409] on button "Zoom in" at bounding box center [1045, 405] width 25 height 25
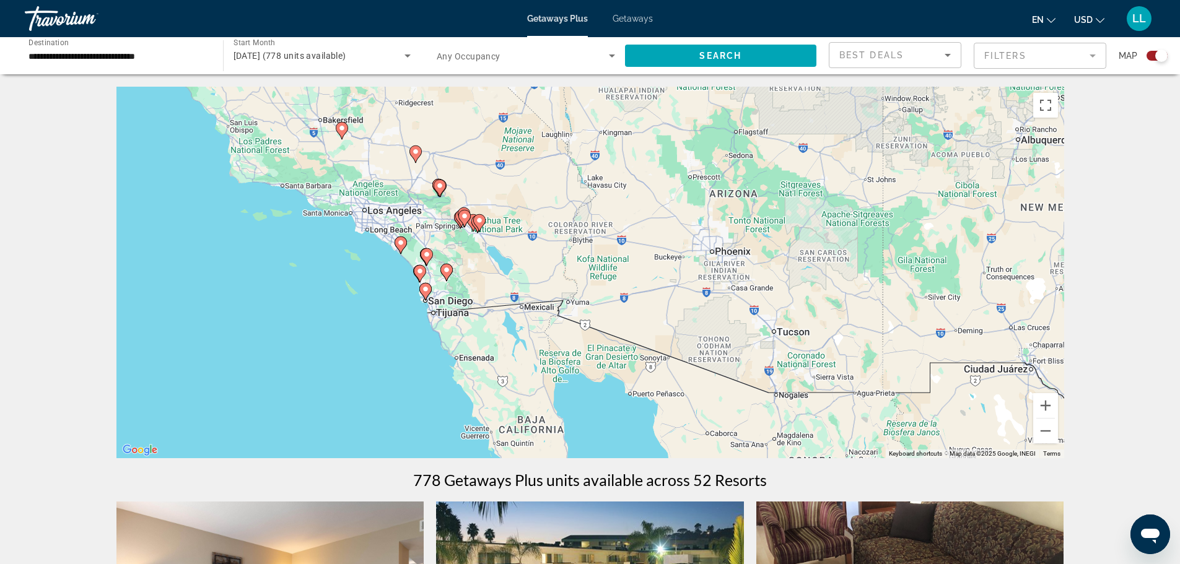
drag, startPoint x: 255, startPoint y: 354, endPoint x: 518, endPoint y: 193, distance: 308.9
click at [518, 193] on div "To activate drag with keyboard, press Alt + Enter. Once in keyboard drag state,…" at bounding box center [590, 273] width 948 height 372
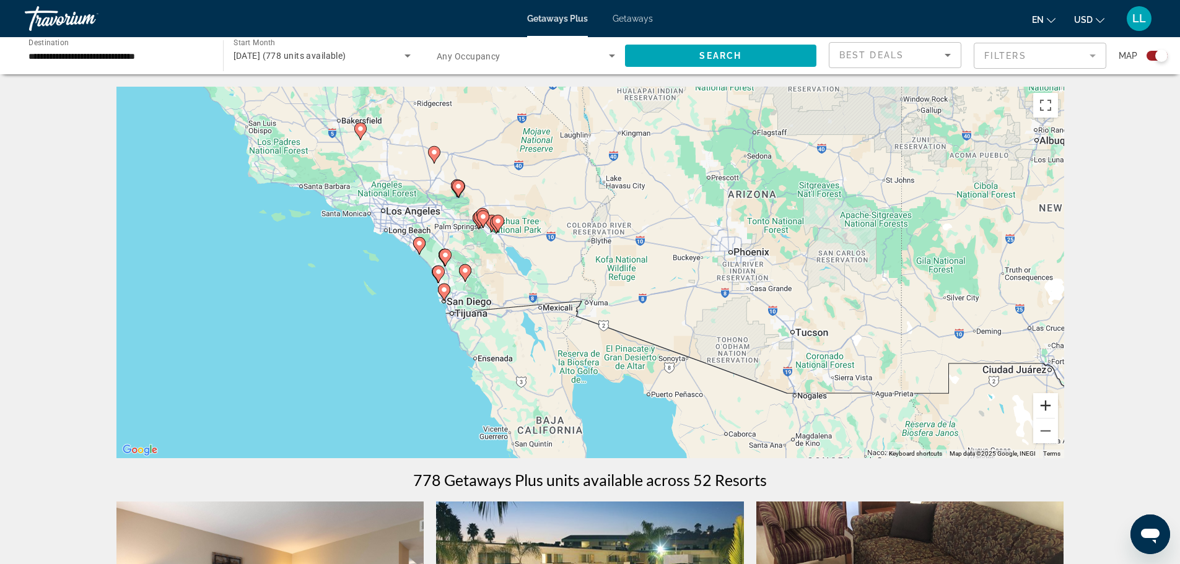
click at [1047, 404] on button "Zoom in" at bounding box center [1045, 405] width 25 height 25
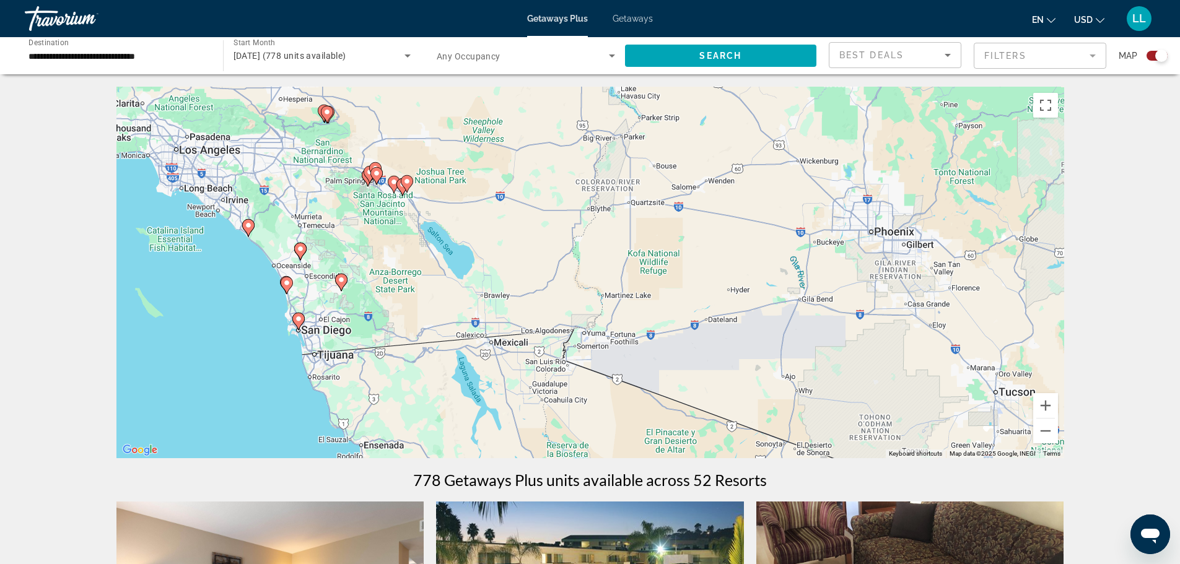
click at [285, 282] on image "Main content" at bounding box center [286, 282] width 7 height 7
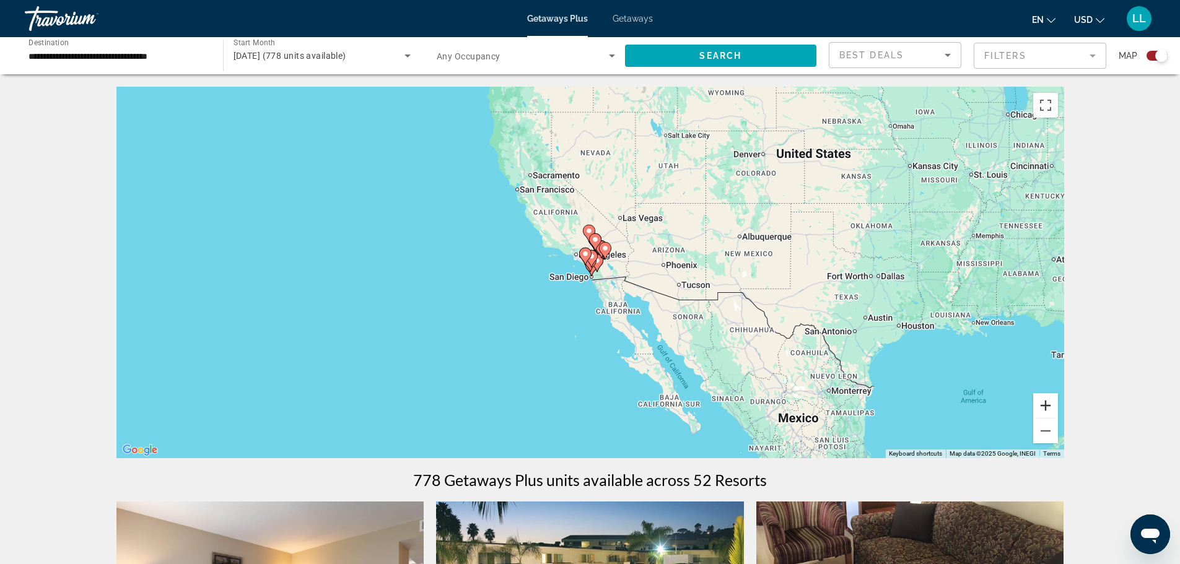
click at [1049, 406] on button "Zoom in" at bounding box center [1045, 405] width 25 height 25
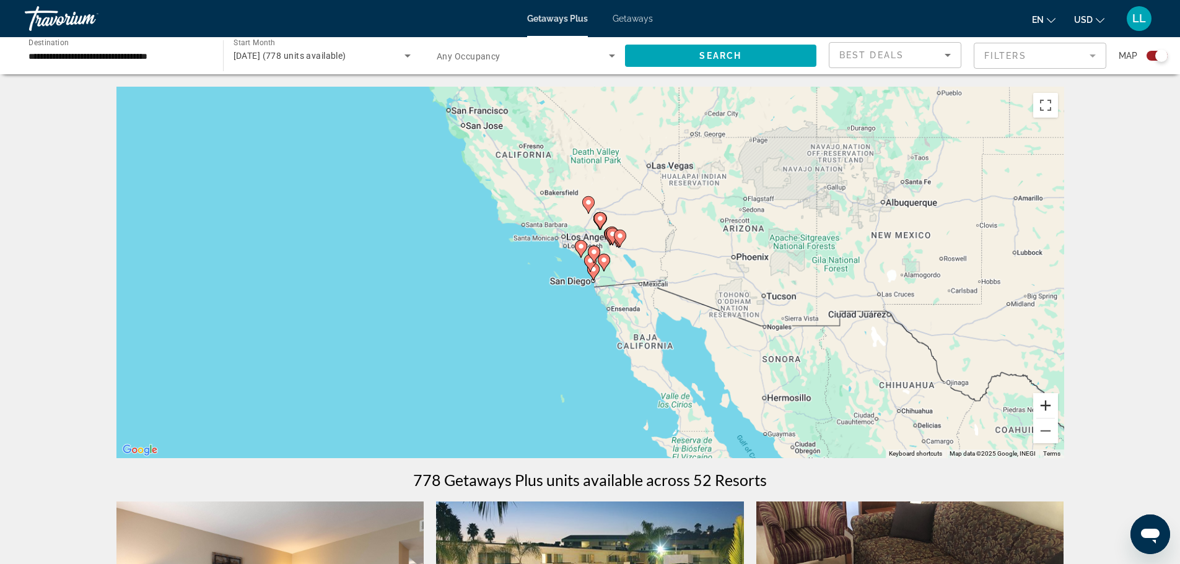
click at [1045, 406] on button "Zoom in" at bounding box center [1045, 405] width 25 height 25
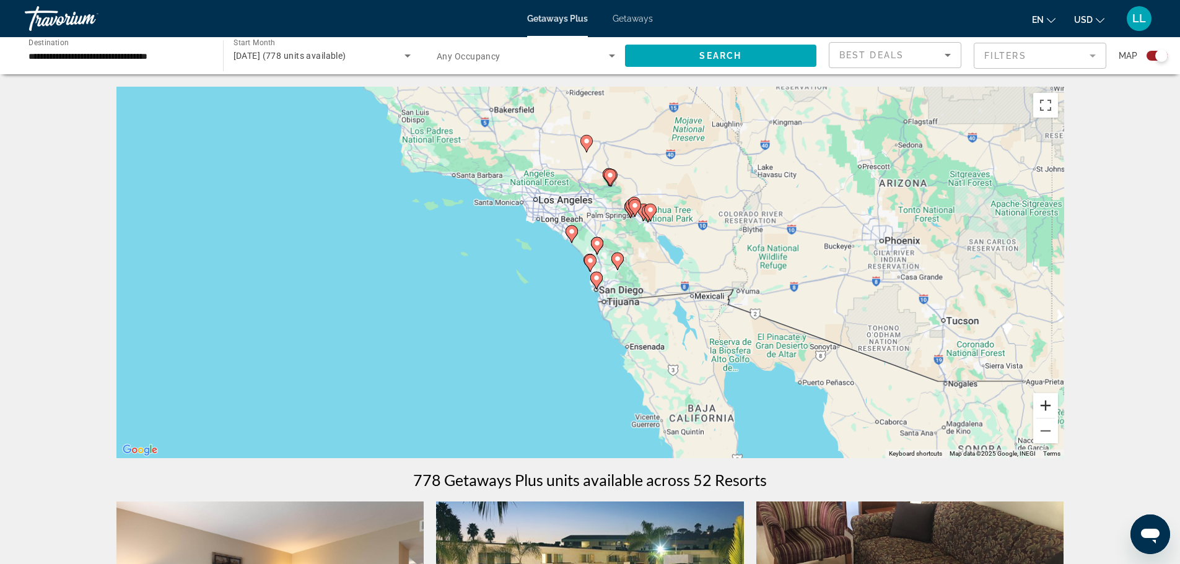
click at [1045, 406] on button "Zoom in" at bounding box center [1045, 405] width 25 height 25
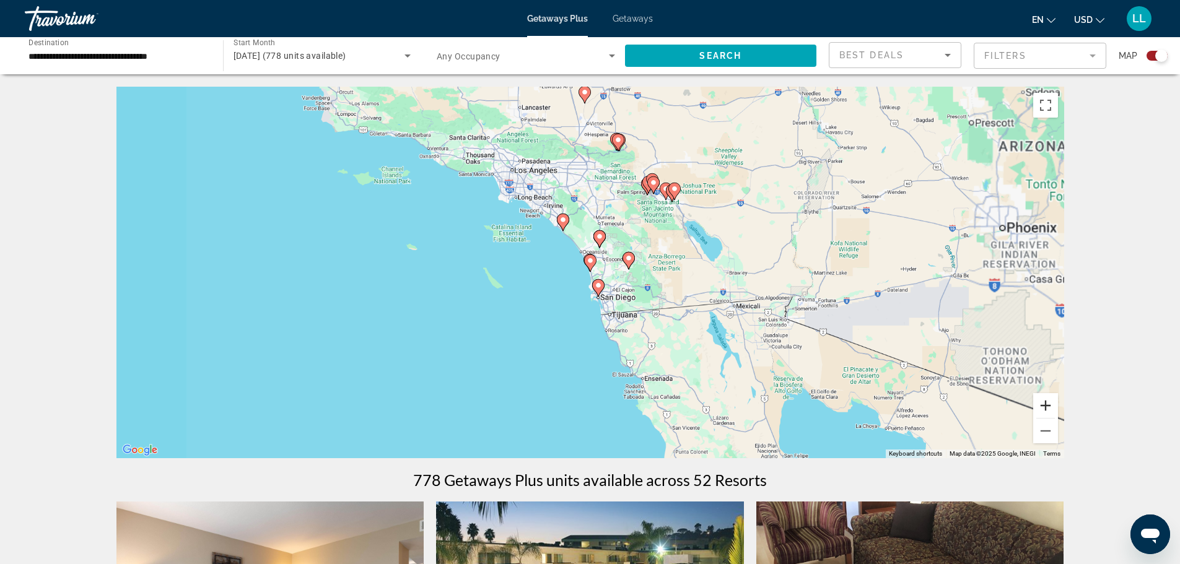
click at [1045, 406] on button "Zoom in" at bounding box center [1045, 405] width 25 height 25
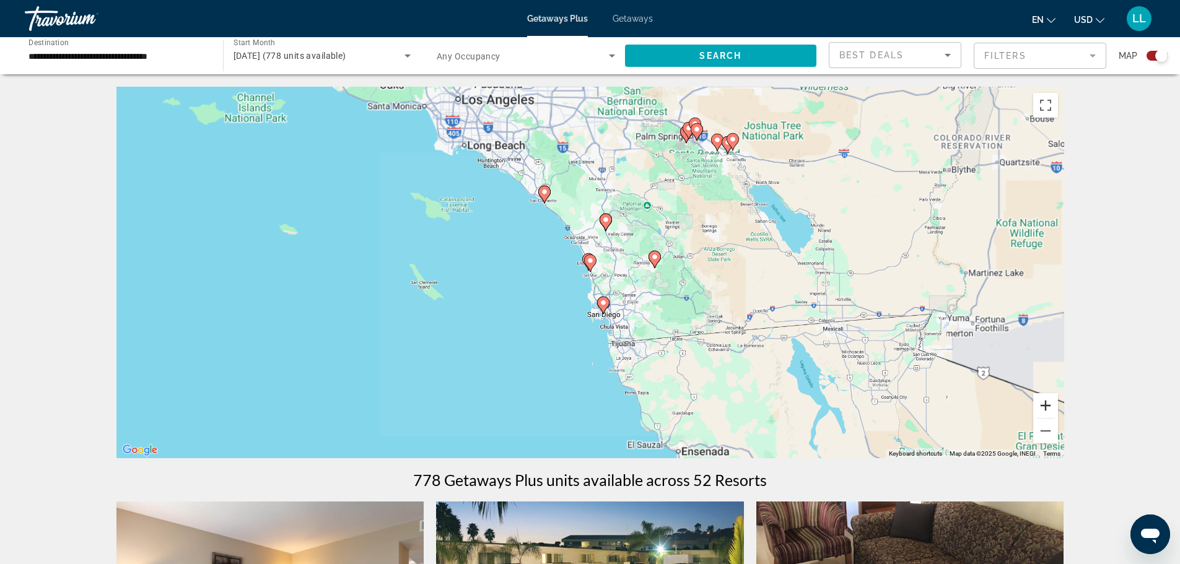
click at [1045, 406] on button "Zoom in" at bounding box center [1045, 405] width 25 height 25
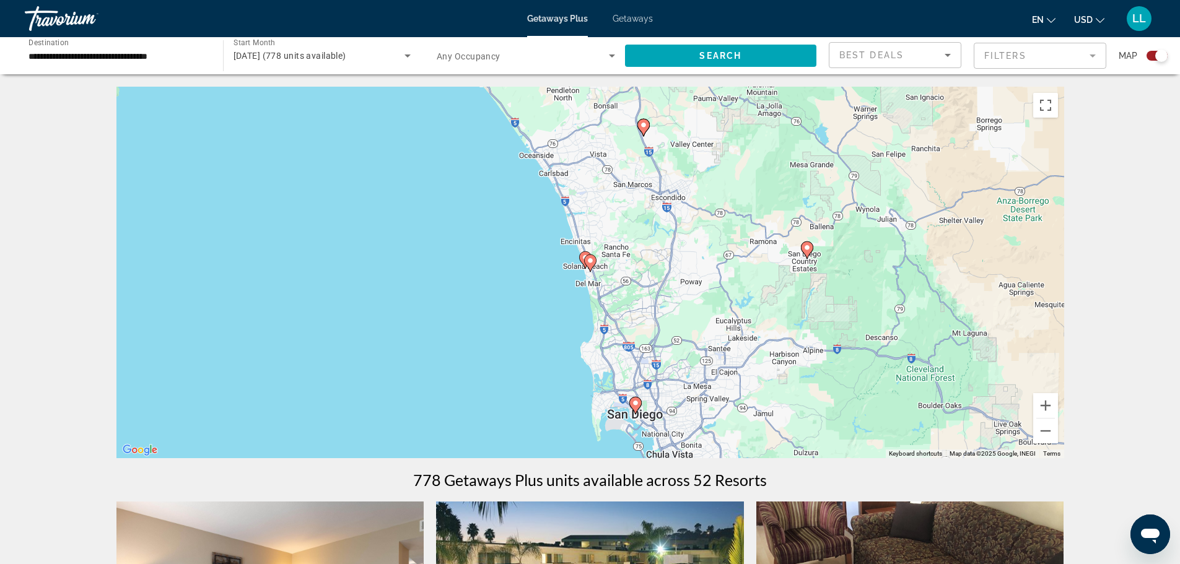
click at [592, 263] on image "Main content" at bounding box center [589, 260] width 7 height 7
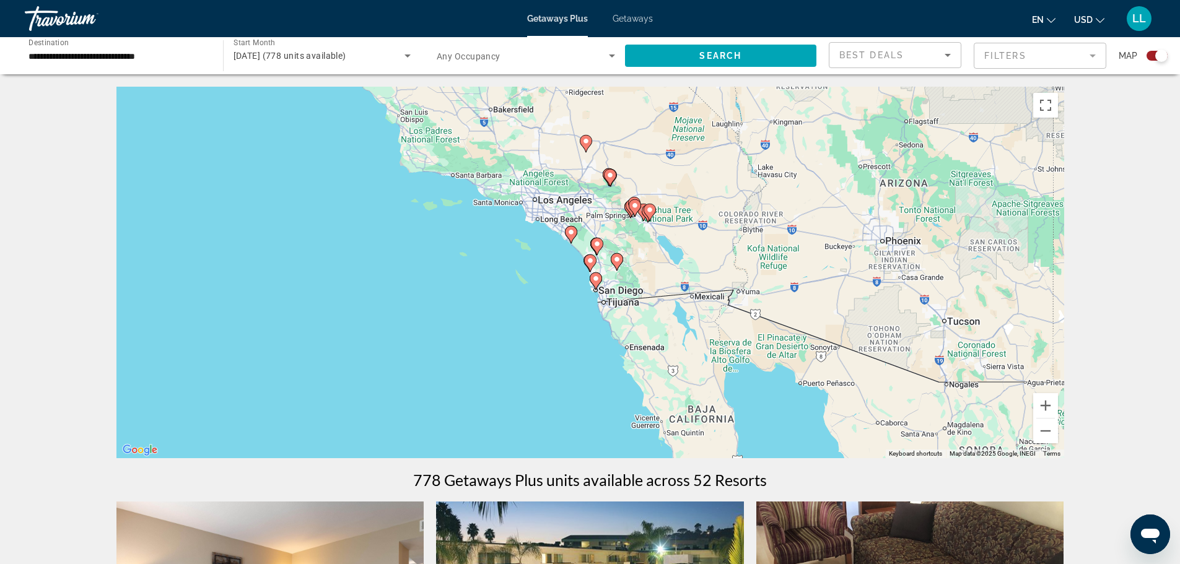
click at [592, 263] on image "Main content" at bounding box center [589, 260] width 7 height 7
type input "**********"
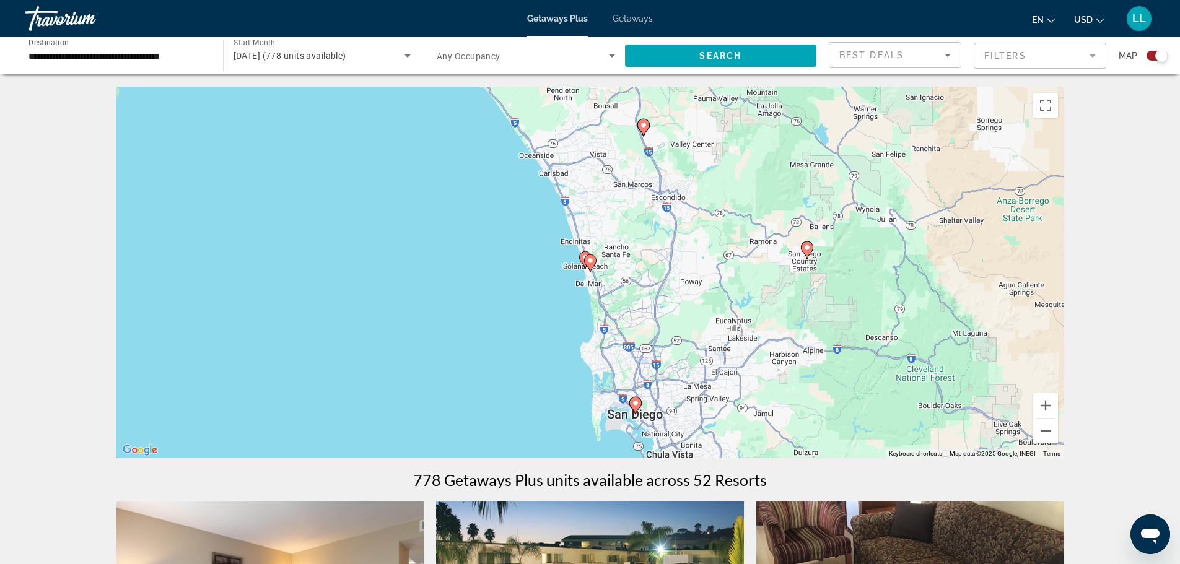
click at [588, 261] on image "Main content" at bounding box center [589, 260] width 7 height 7
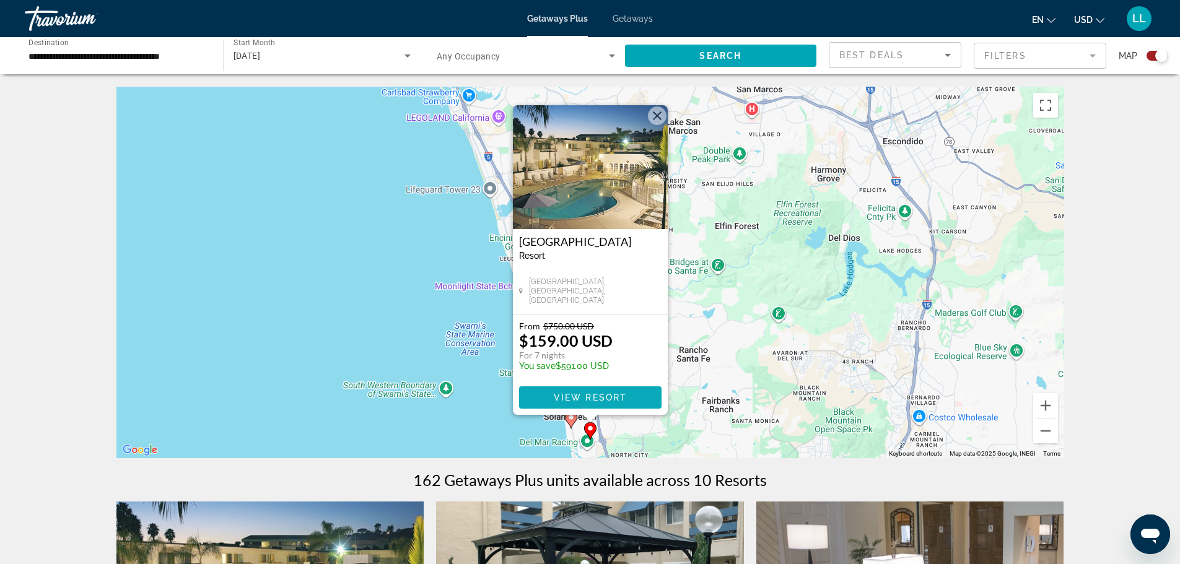
click at [588, 397] on span "View Resort" at bounding box center [589, 398] width 73 height 10
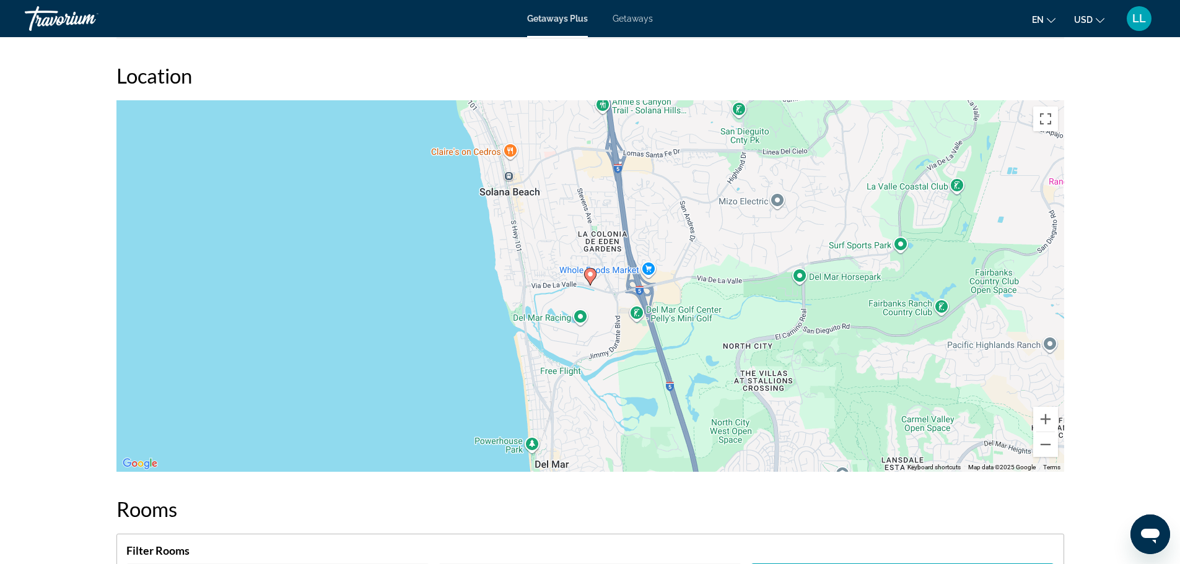
scroll to position [1601, 0]
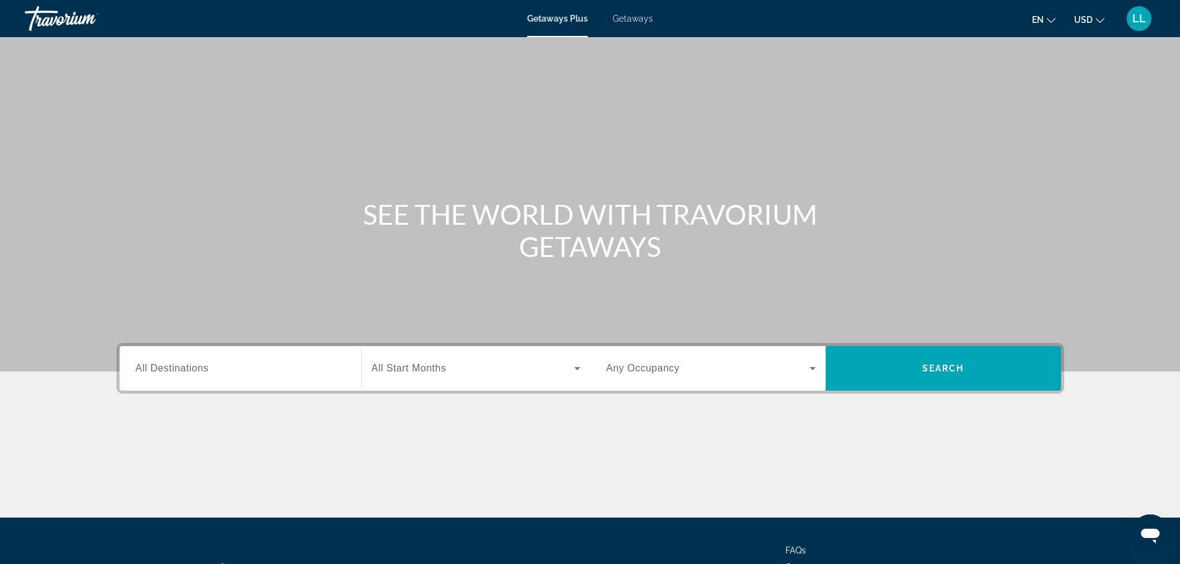
click at [207, 381] on div "Search widget" at bounding box center [240, 368] width 209 height 35
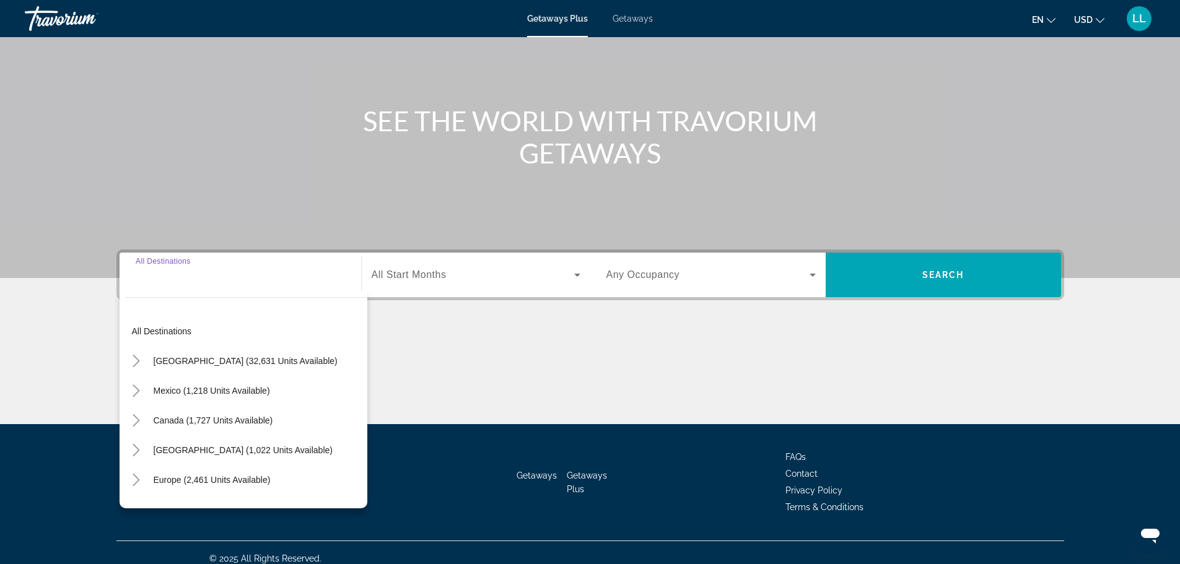
scroll to position [105, 0]
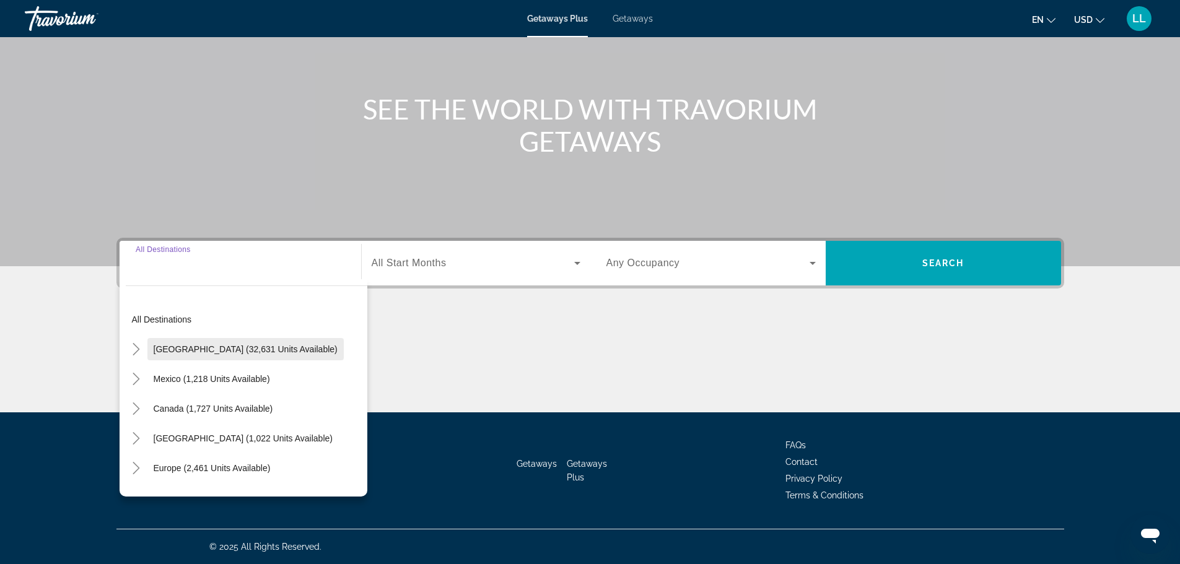
click at [182, 352] on span "[GEOGRAPHIC_DATA] (32,631 units available)" at bounding box center [246, 349] width 184 height 10
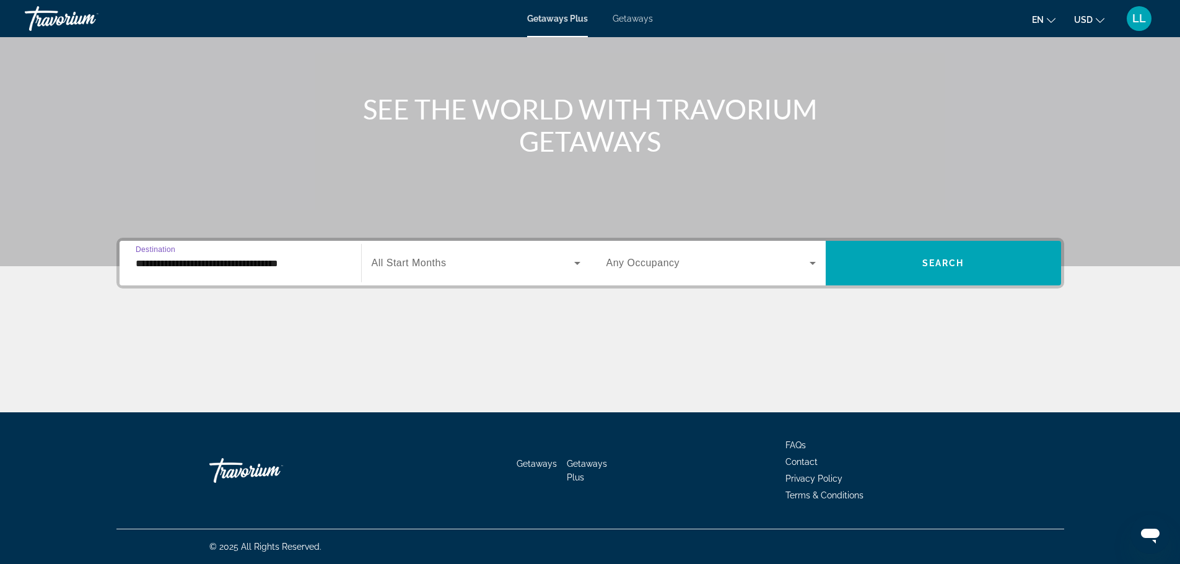
click at [178, 269] on input "**********" at bounding box center [240, 263] width 209 height 15
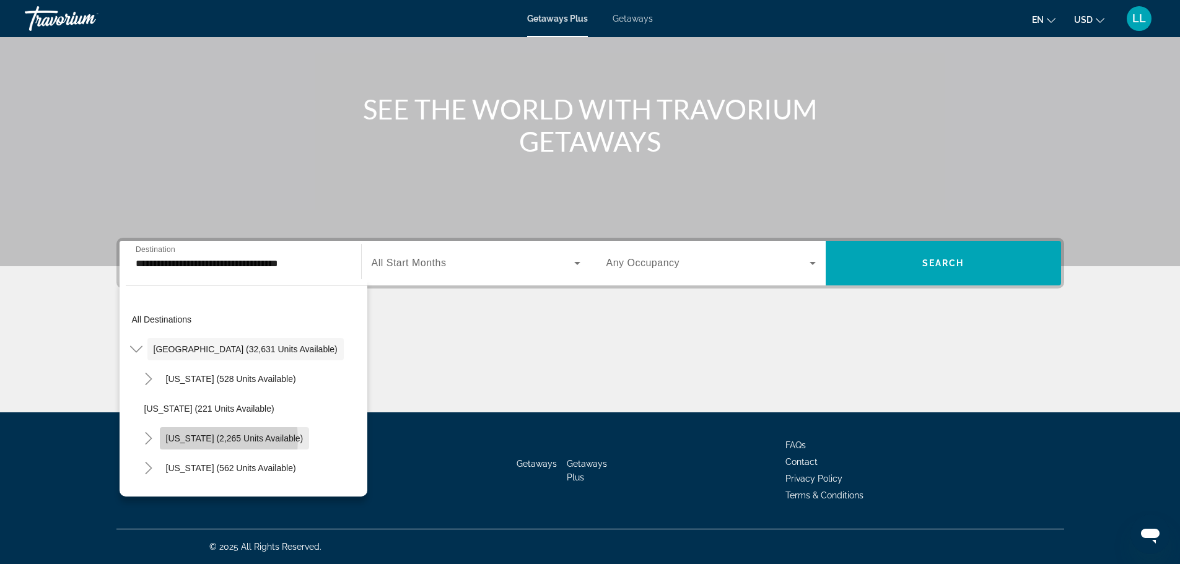
click at [183, 440] on span "[US_STATE] (2,265 units available)" at bounding box center [234, 439] width 137 height 10
type input "**********"
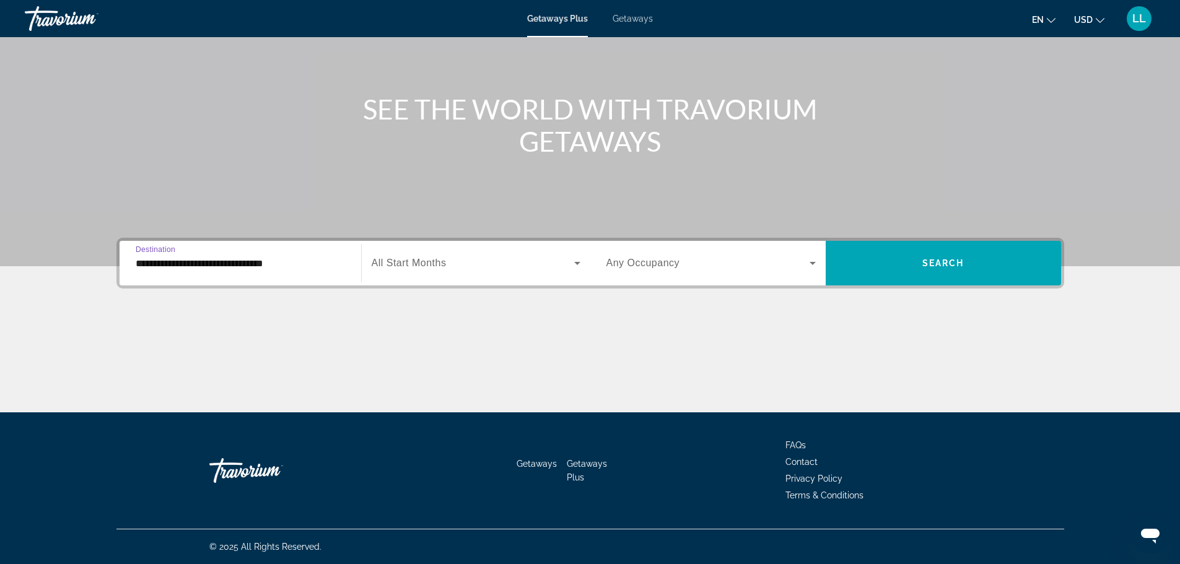
click at [417, 264] on span "All Start Months" at bounding box center [409, 263] width 75 height 11
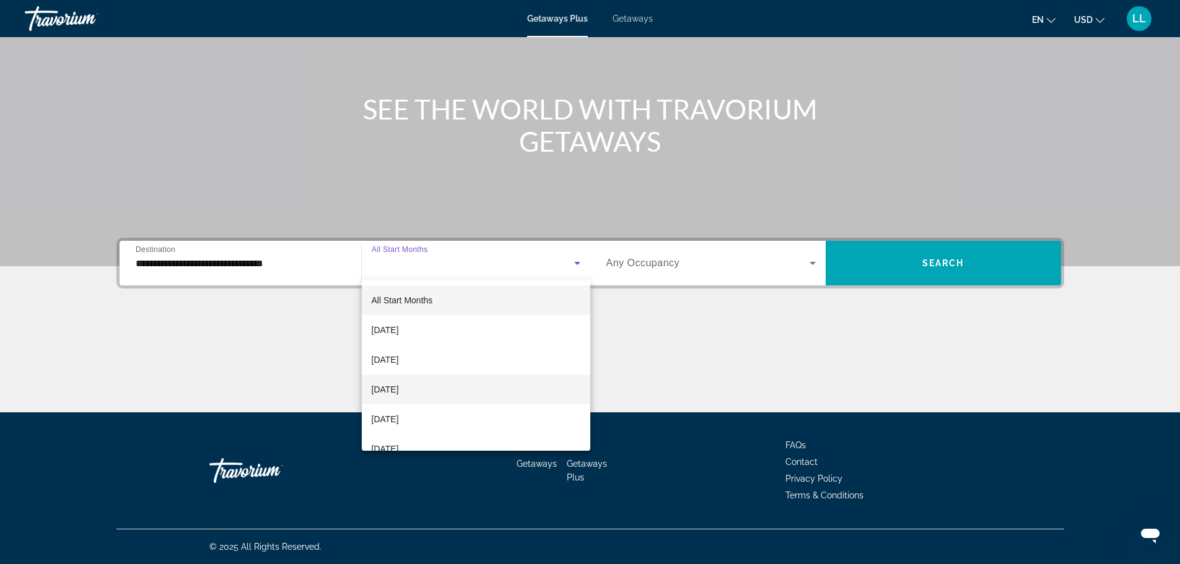
click at [392, 391] on span "[DATE]" at bounding box center [385, 389] width 27 height 15
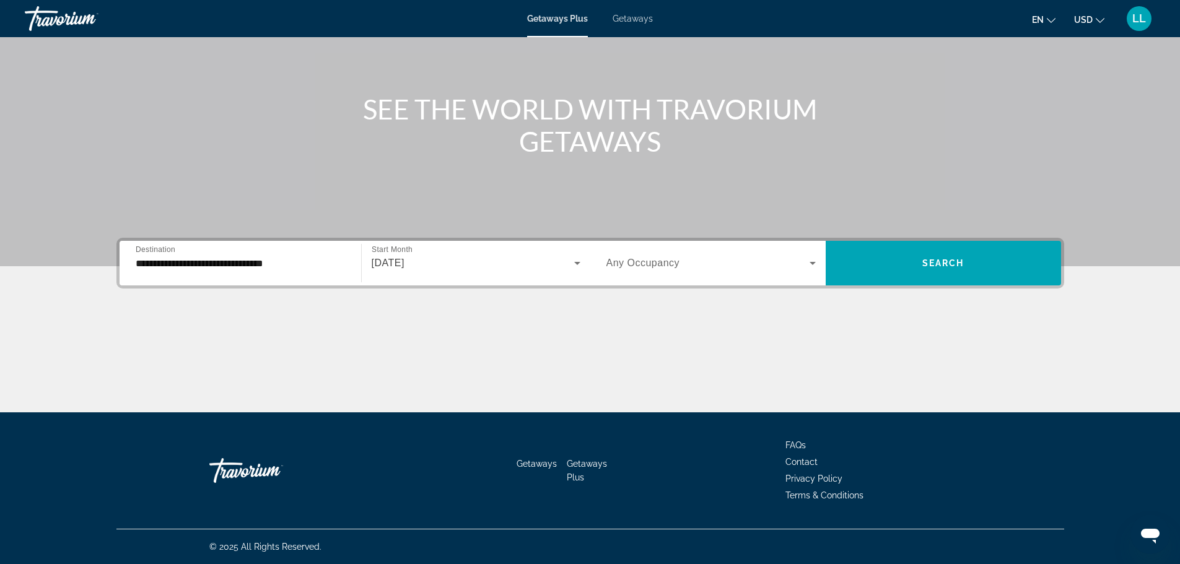
click at [643, 264] on span "Any Occupancy" at bounding box center [643, 263] width 74 height 11
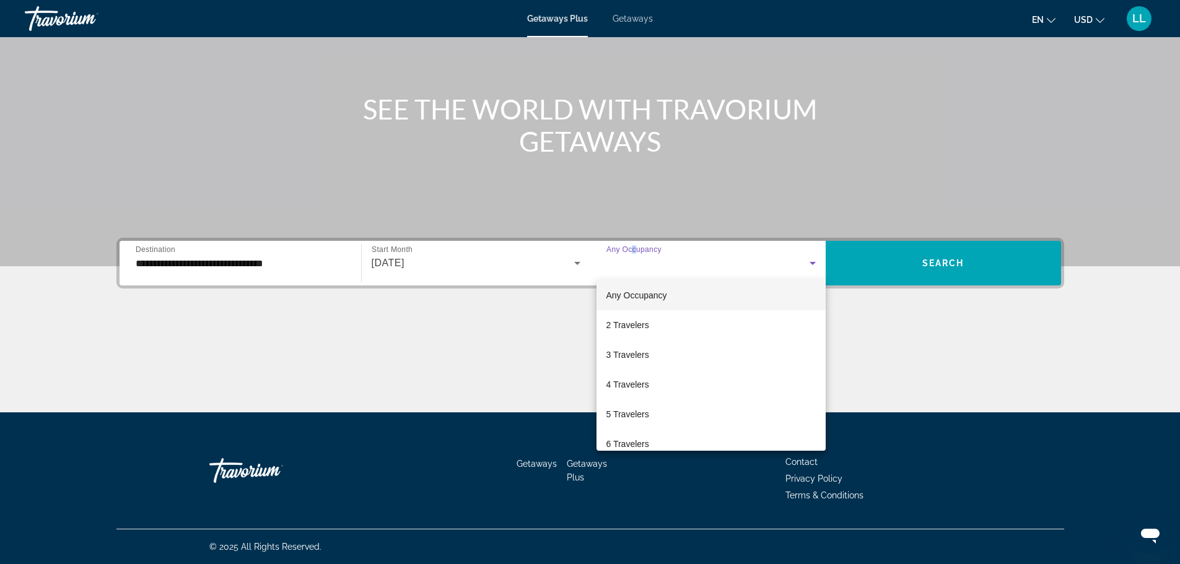
scroll to position [0, 0]
click at [883, 273] on div at bounding box center [590, 282] width 1180 height 564
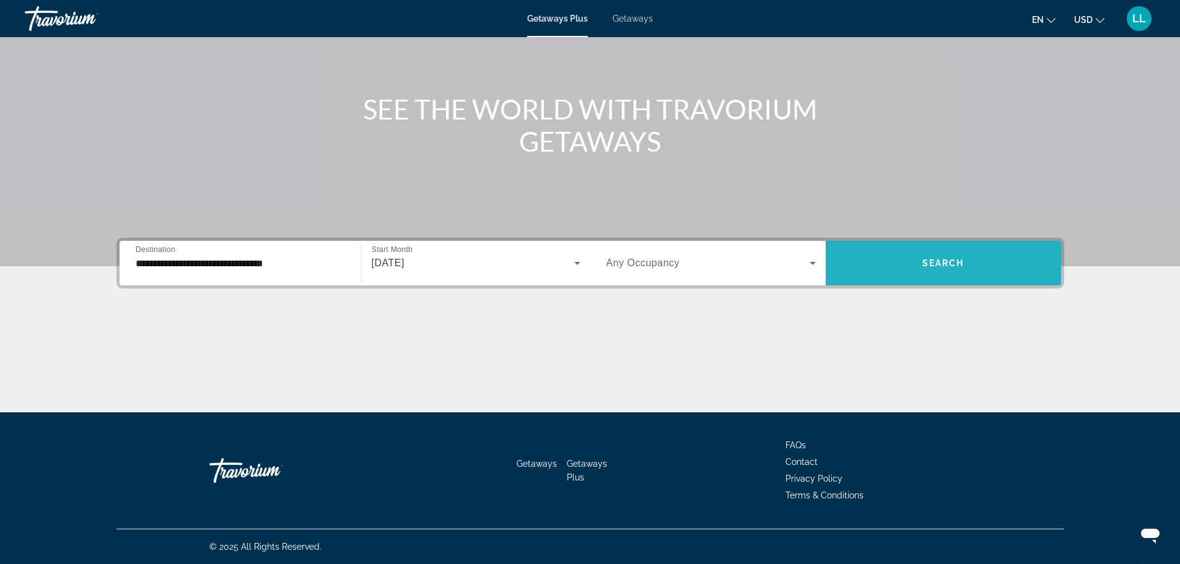
click at [881, 263] on span "Search widget" at bounding box center [943, 263] width 235 height 30
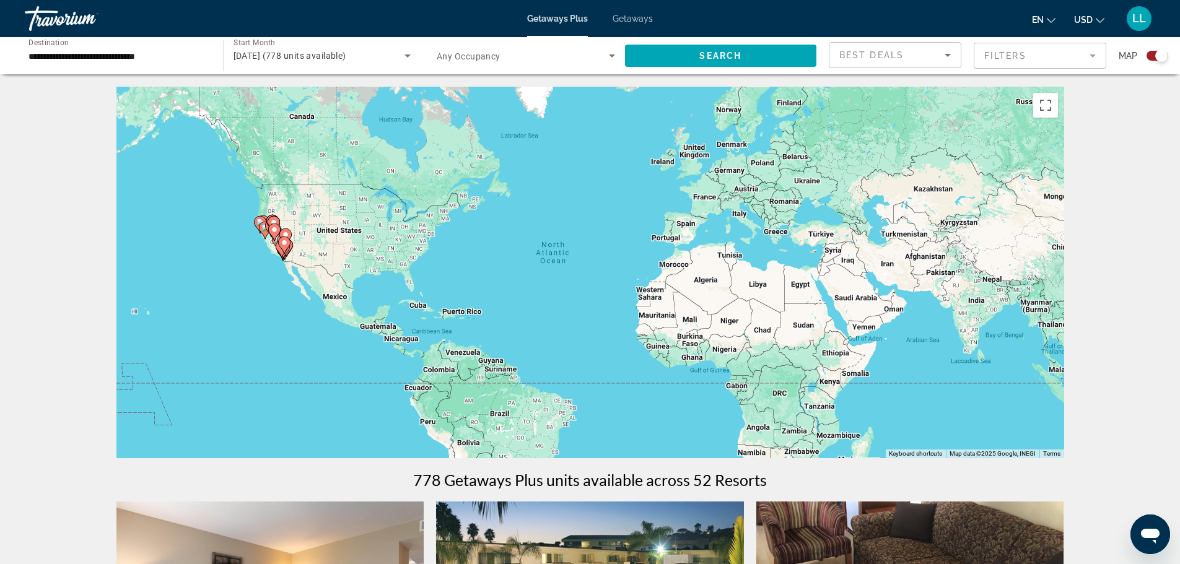
click at [1009, 55] on mat-form-field "Filters" at bounding box center [1040, 56] width 133 height 26
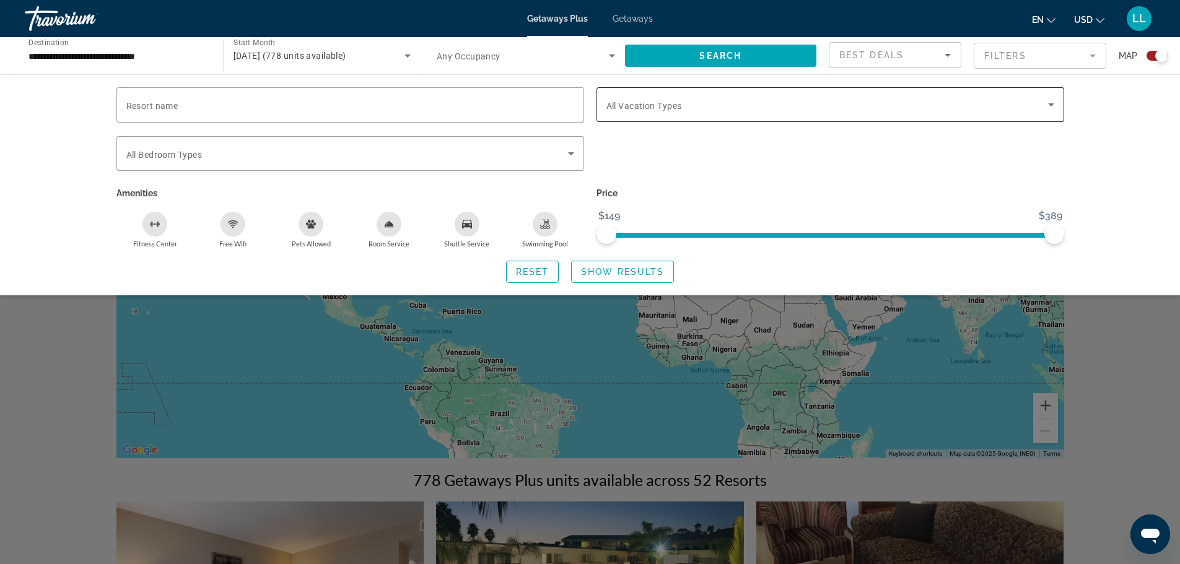
click at [684, 108] on span "Search widget" at bounding box center [827, 104] width 442 height 15
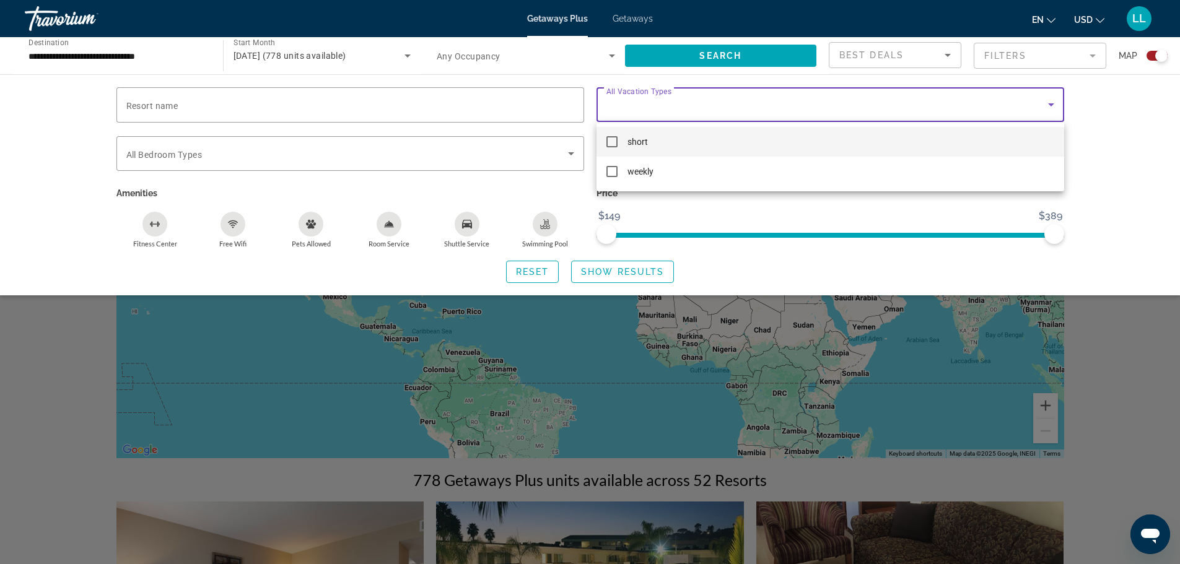
click at [650, 138] on mat-option "short" at bounding box center [830, 142] width 468 height 30
click at [1133, 152] on div at bounding box center [590, 282] width 1180 height 564
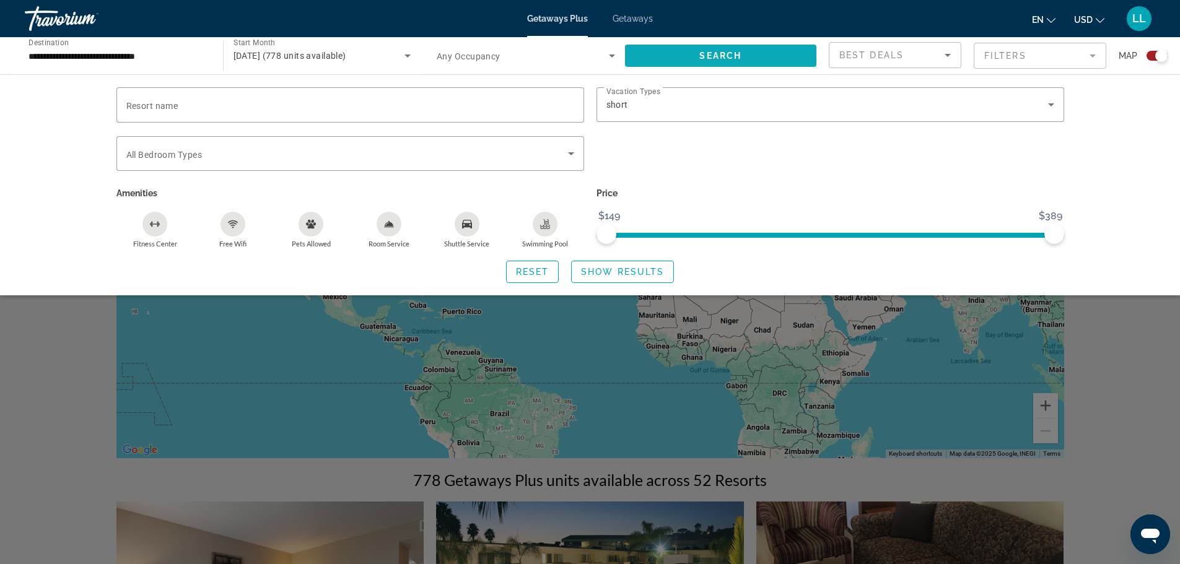
click at [697, 59] on span "Search widget" at bounding box center [721, 56] width 192 height 30
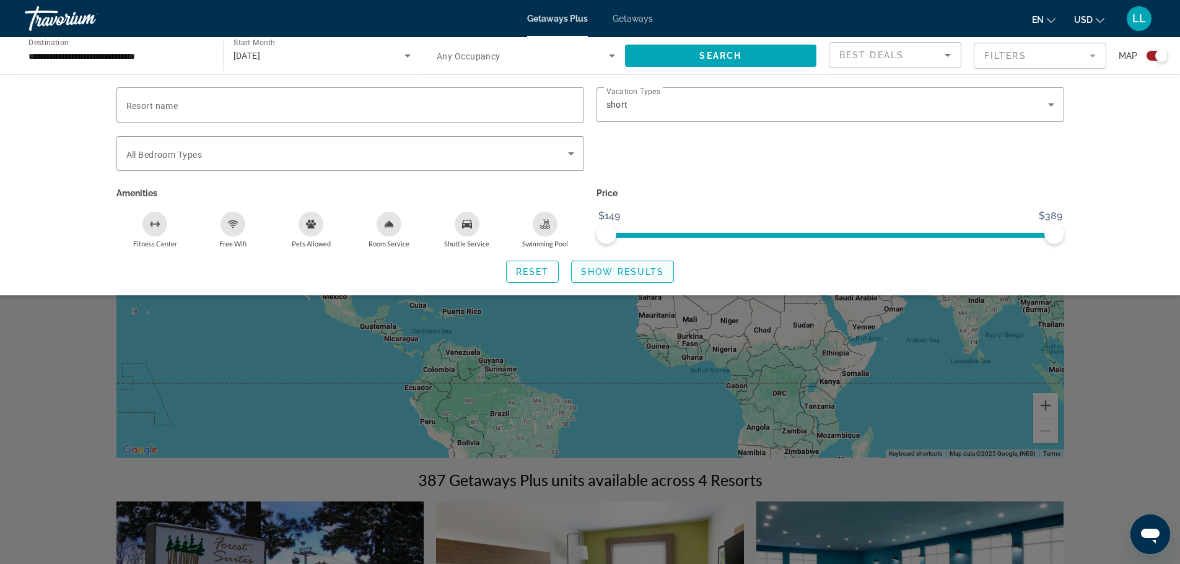
click at [636, 271] on span "Show Results" at bounding box center [622, 272] width 83 height 10
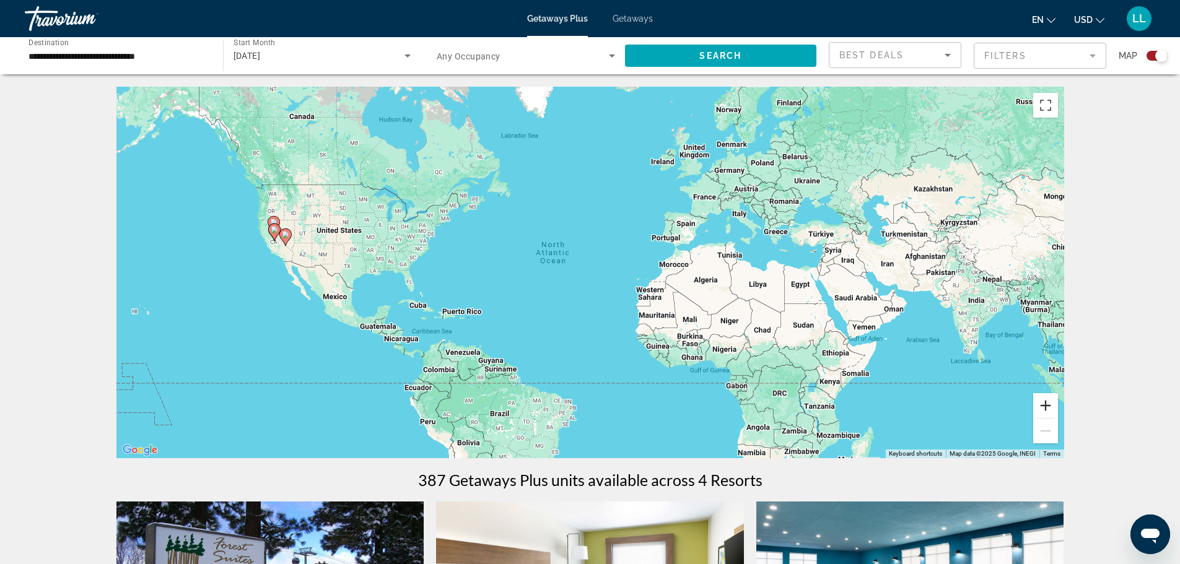
click at [1045, 403] on button "Zoom in" at bounding box center [1045, 405] width 25 height 25
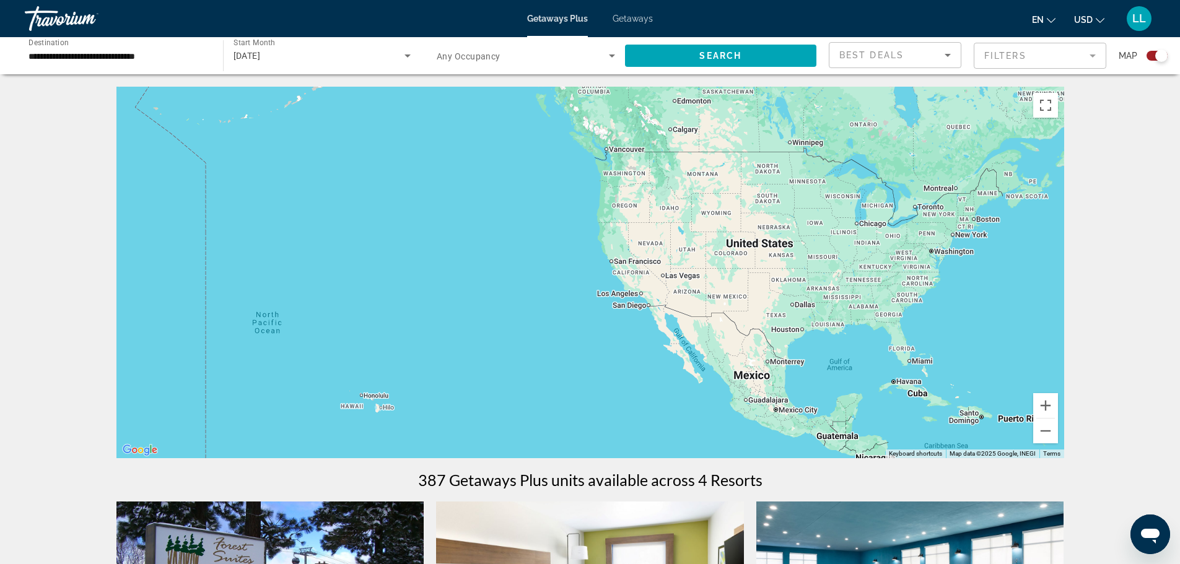
drag, startPoint x: 337, startPoint y: 255, endPoint x: 1015, endPoint y: 310, distance: 680.4
click at [1015, 310] on div "Main content" at bounding box center [590, 273] width 948 height 372
click at [1047, 404] on button "Zoom in" at bounding box center [1045, 405] width 25 height 25
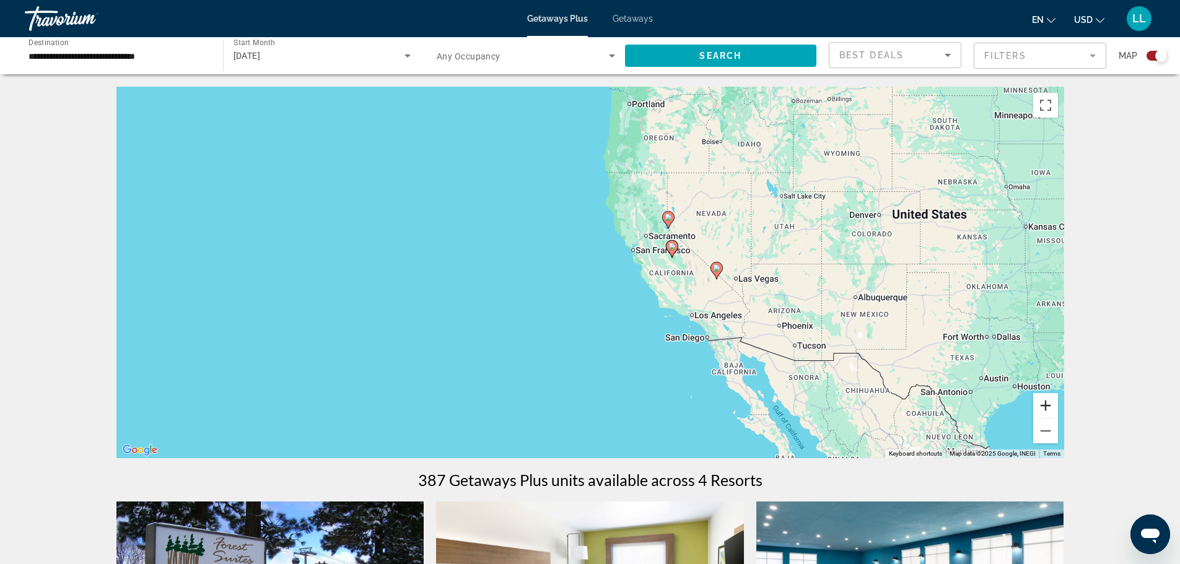
click at [1047, 404] on button "Zoom in" at bounding box center [1045, 405] width 25 height 25
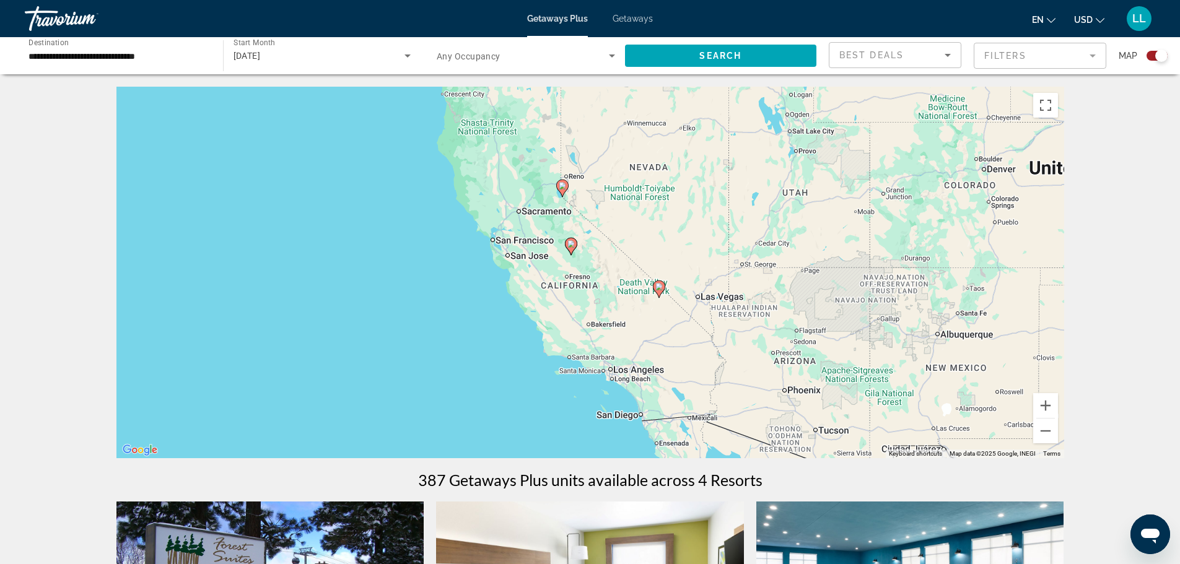
drag, startPoint x: 795, startPoint y: 300, endPoint x: 610, endPoint y: 312, distance: 185.5
click at [610, 312] on div "To activate drag with keyboard, press Alt + Enter. Once in keyboard drag state,…" at bounding box center [590, 273] width 948 height 372
click at [1044, 407] on button "Zoom in" at bounding box center [1045, 405] width 25 height 25
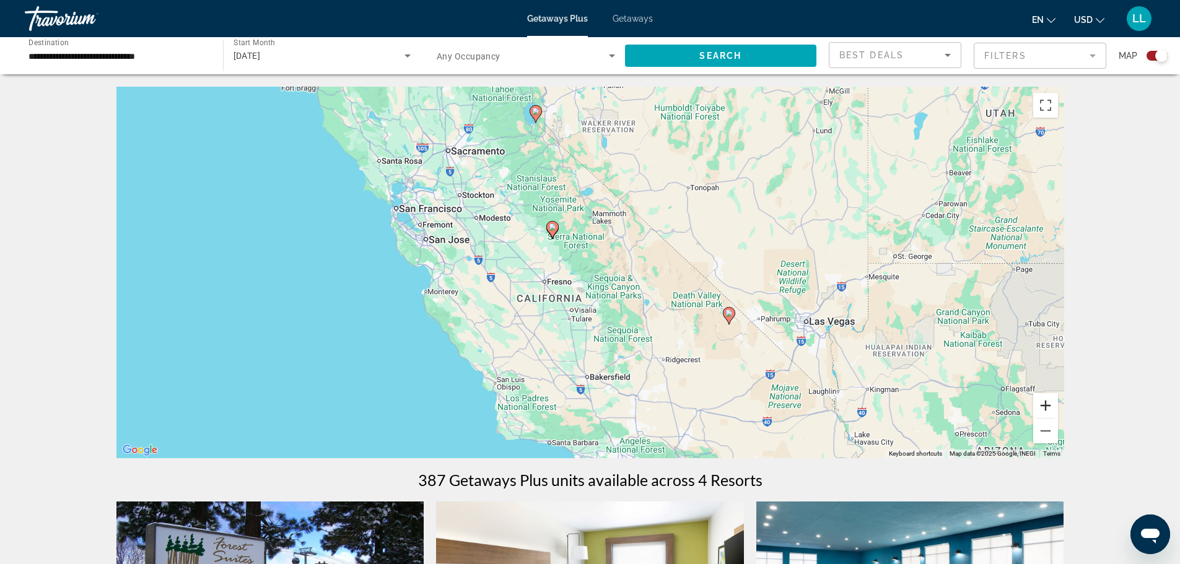
click at [1046, 408] on button "Zoom in" at bounding box center [1045, 405] width 25 height 25
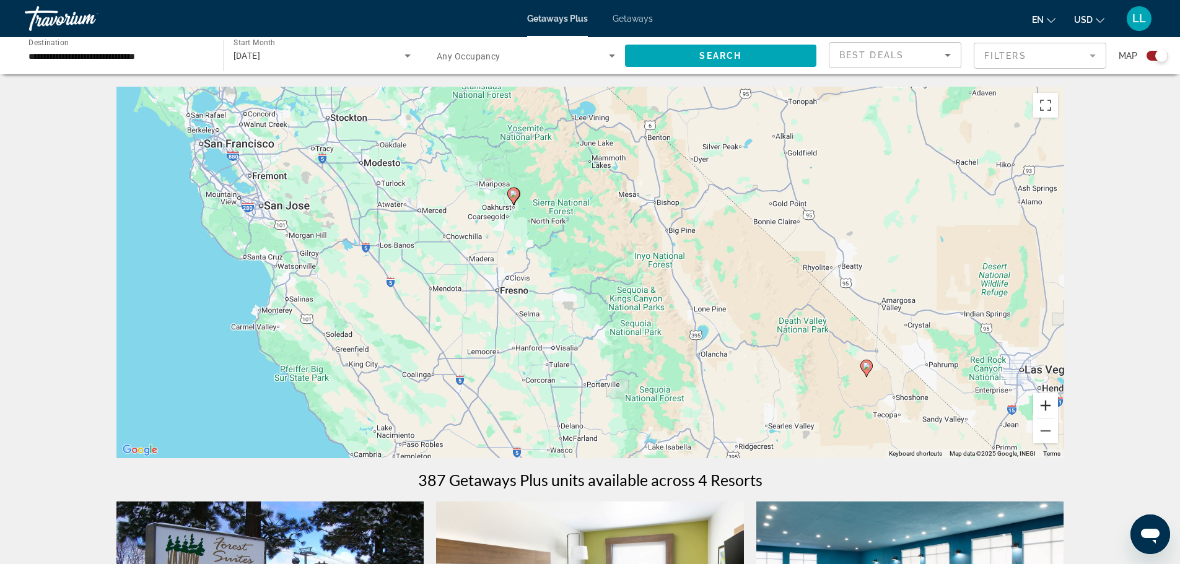
click at [1049, 409] on button "Zoom in" at bounding box center [1045, 405] width 25 height 25
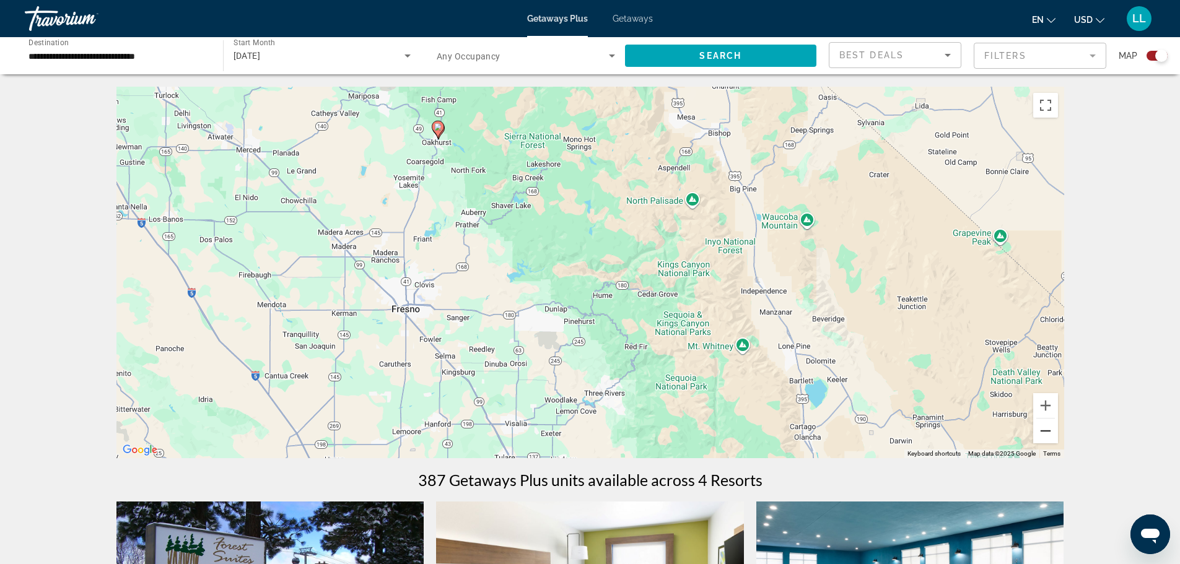
click at [1039, 435] on button "Zoom out" at bounding box center [1045, 431] width 25 height 25
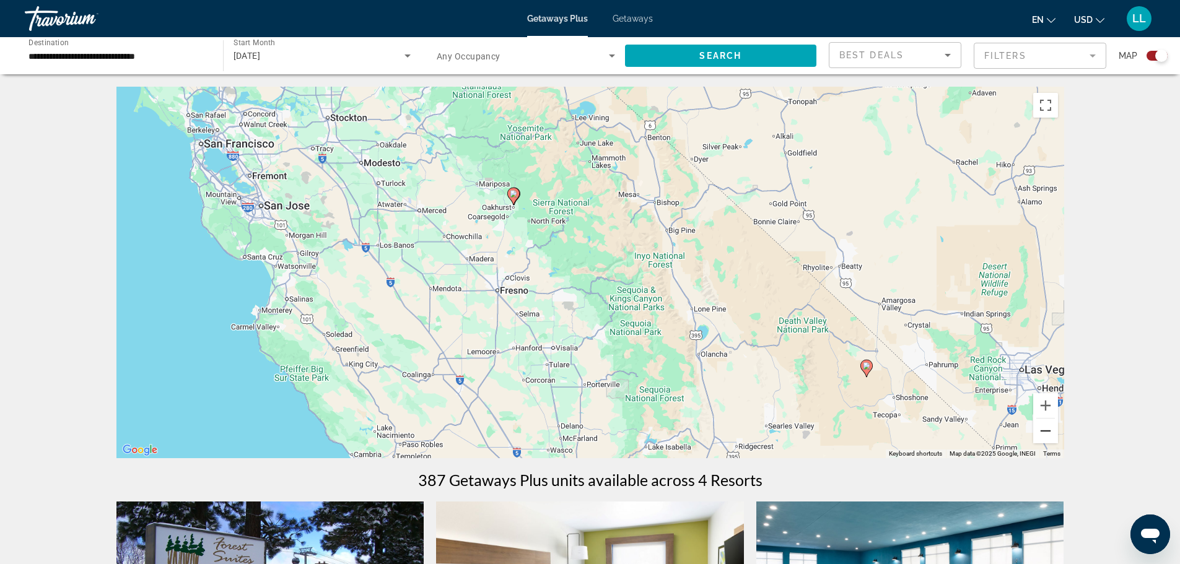
click at [1042, 435] on button "Zoom out" at bounding box center [1045, 431] width 25 height 25
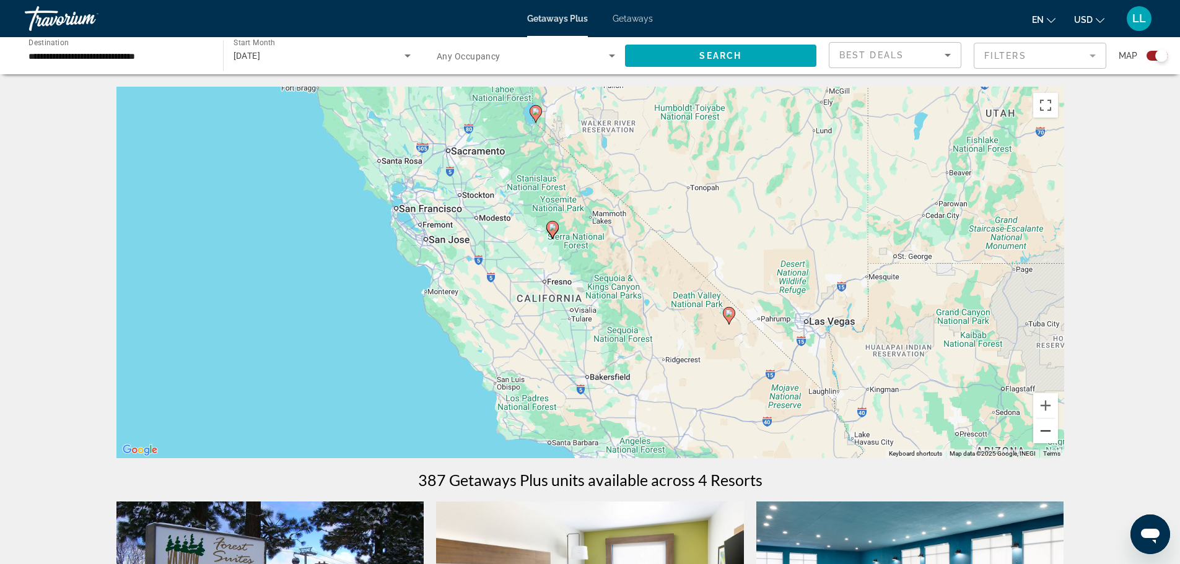
click at [1042, 435] on button "Zoom out" at bounding box center [1045, 431] width 25 height 25
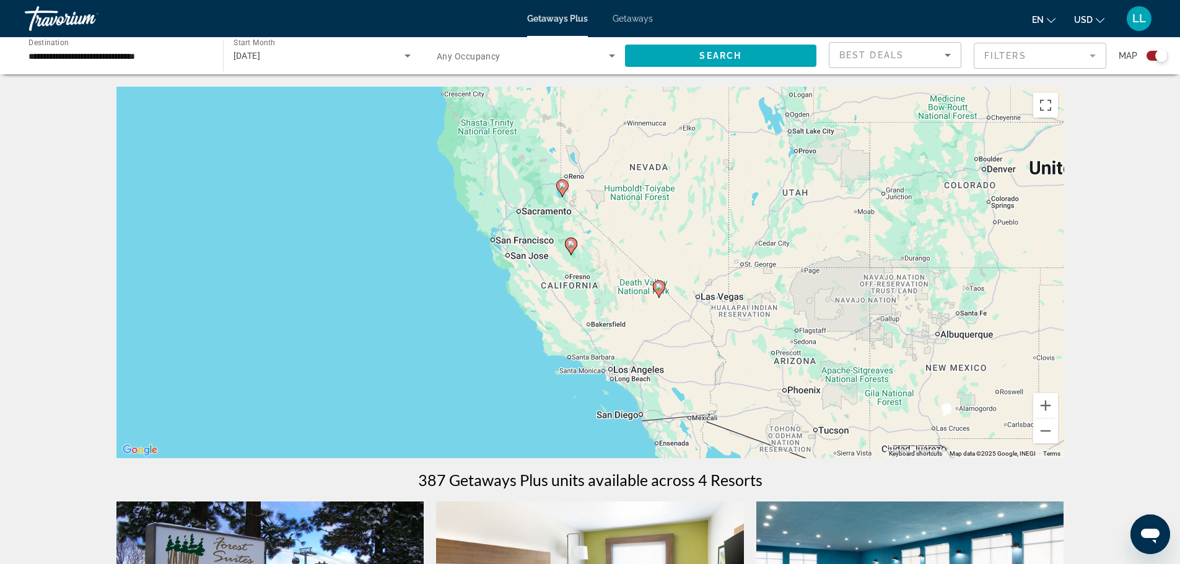
click at [305, 61] on div "[DATE]" at bounding box center [319, 55] width 172 height 15
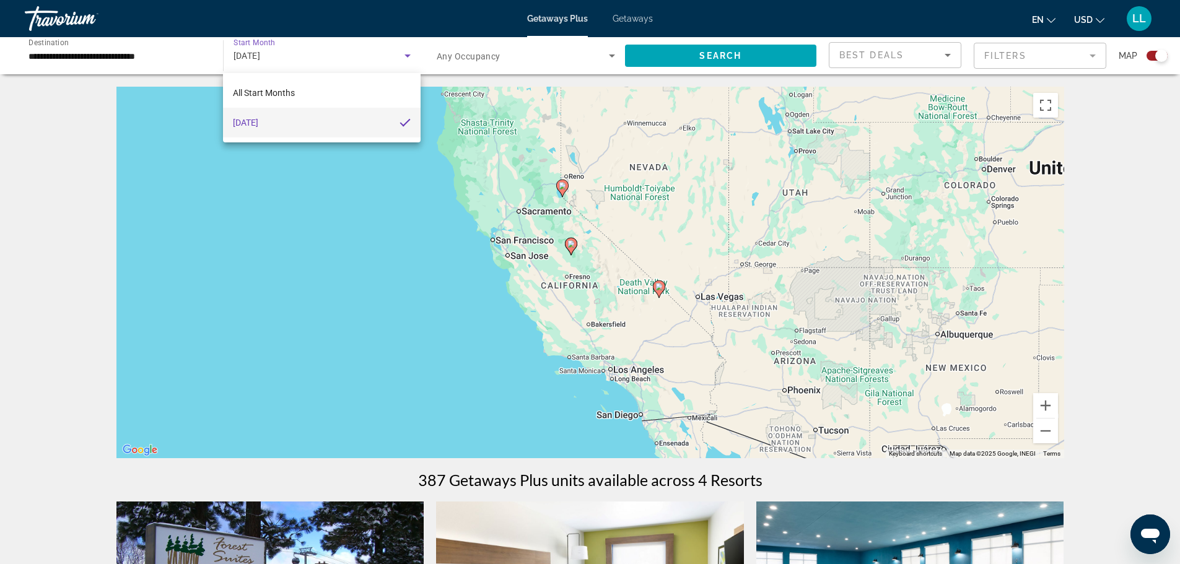
click at [319, 114] on mat-option "[DATE]" at bounding box center [321, 123] width 197 height 30
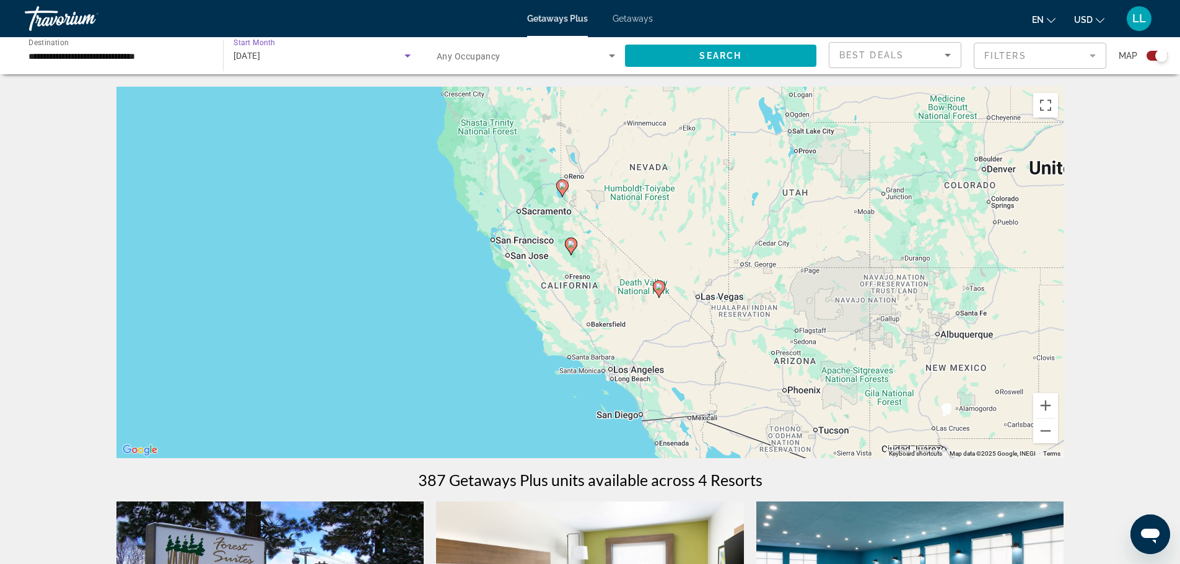
click at [334, 52] on div "[DATE]" at bounding box center [319, 55] width 172 height 15
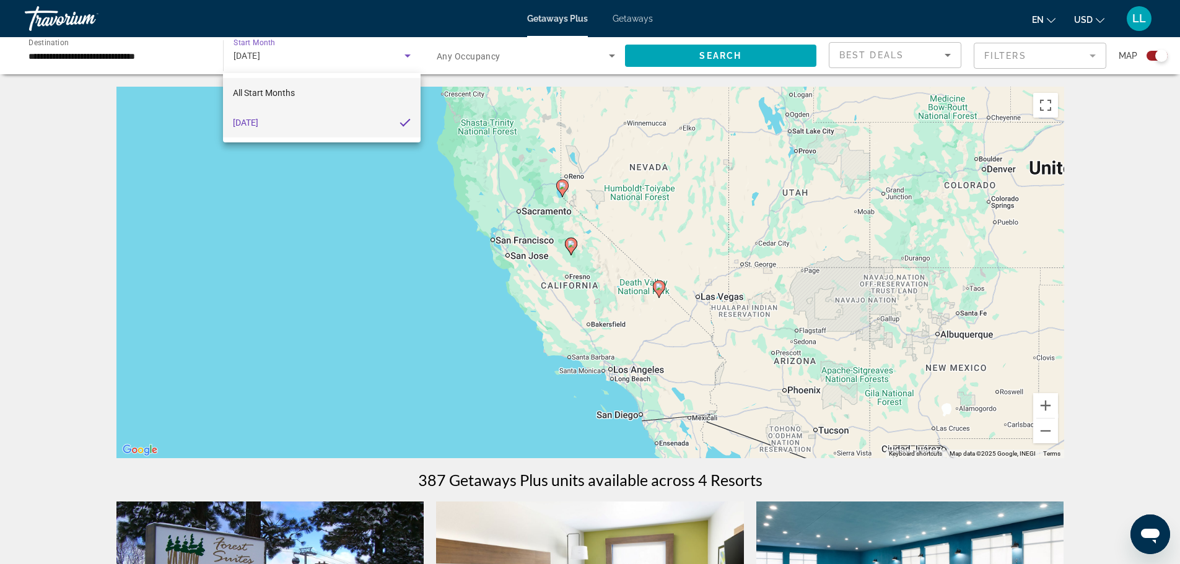
click at [295, 89] on span "All Start Months" at bounding box center [264, 93] width 62 height 10
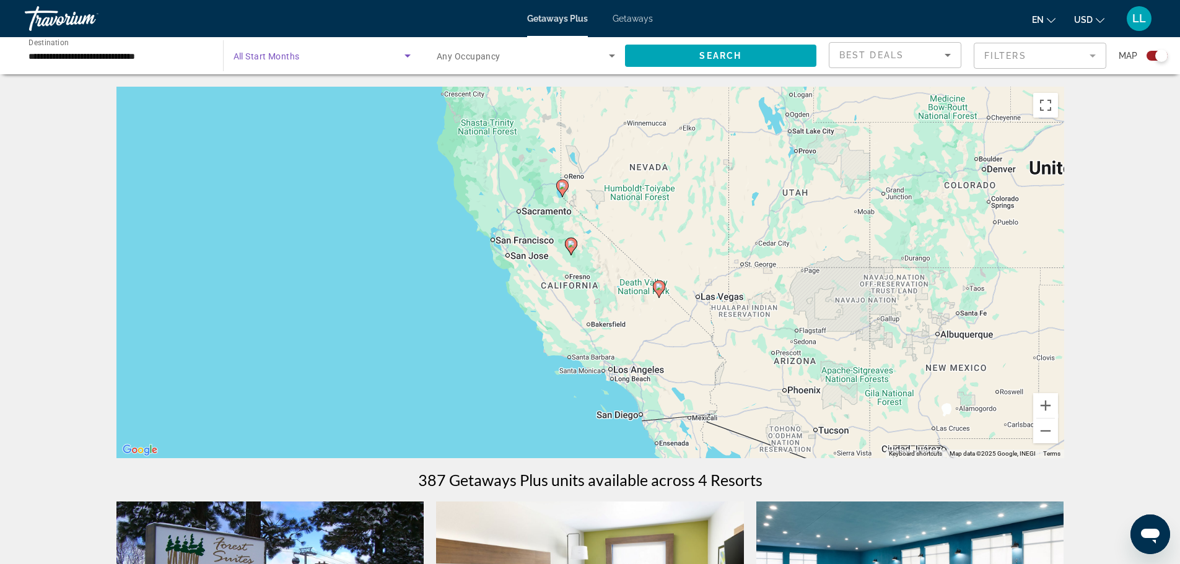
click at [305, 52] on span "Search widget" at bounding box center [319, 55] width 172 height 15
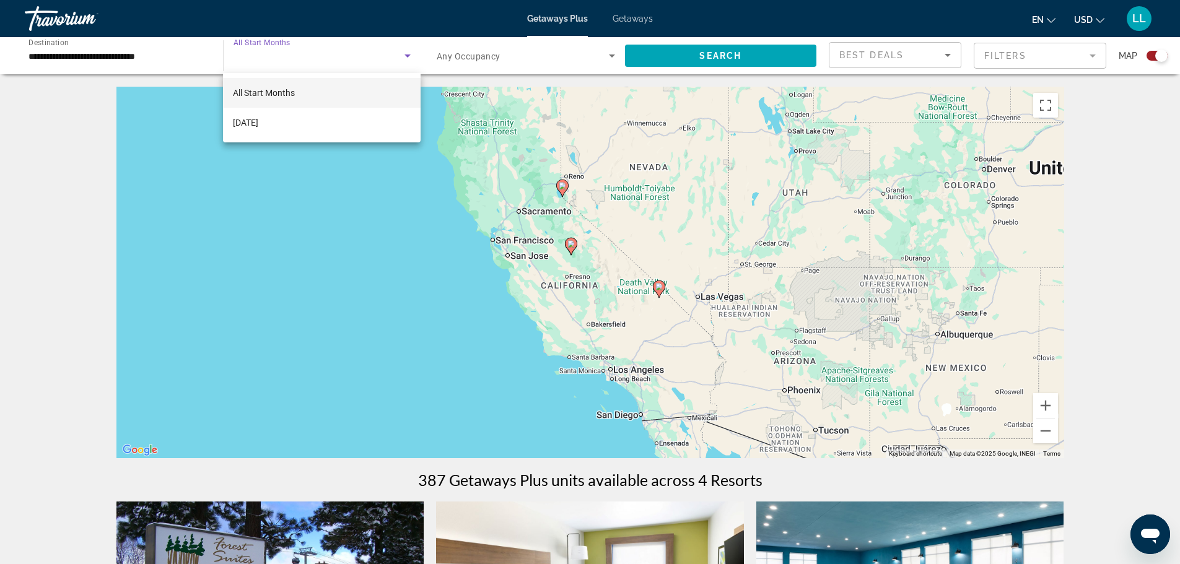
click at [279, 84] on mat-option "All Start Months" at bounding box center [321, 93] width 197 height 30
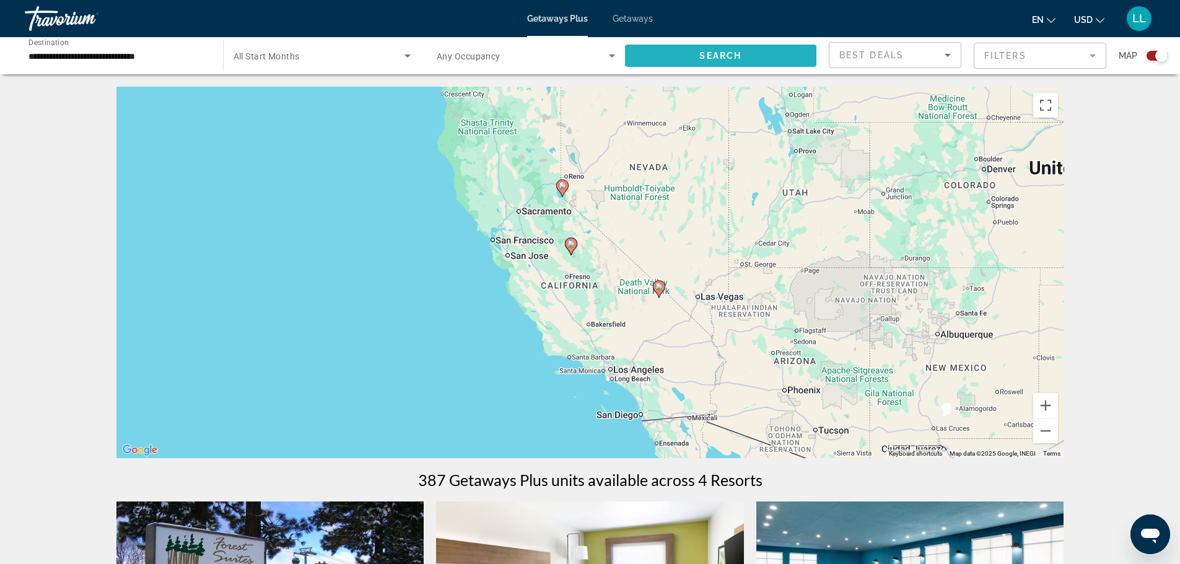
click at [685, 54] on span "Search widget" at bounding box center [721, 56] width 192 height 30
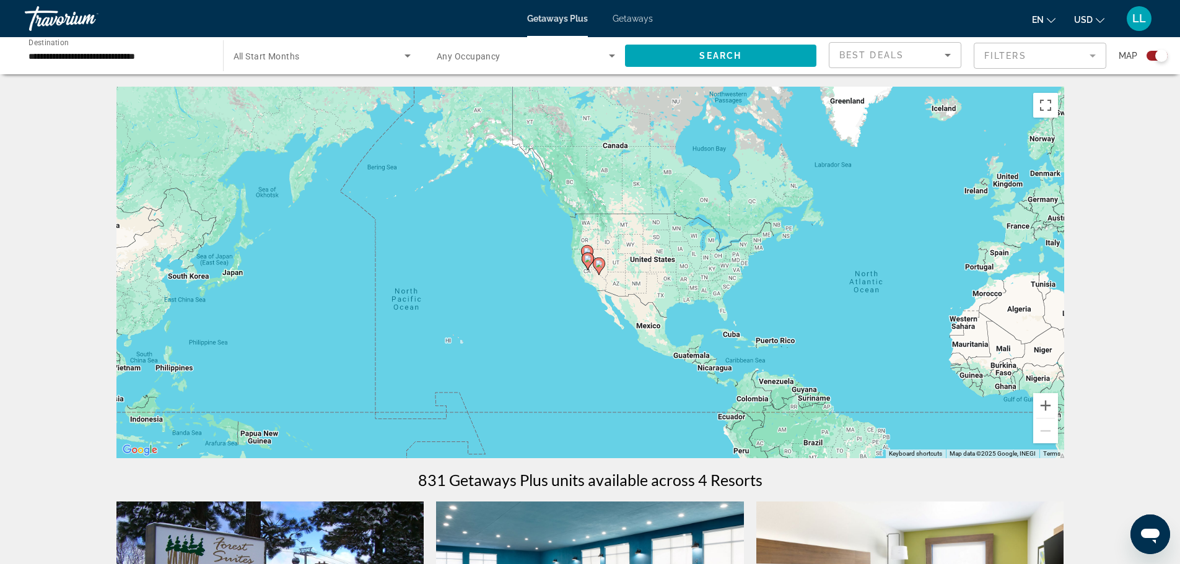
click at [133, 63] on input "**********" at bounding box center [117, 56] width 178 height 15
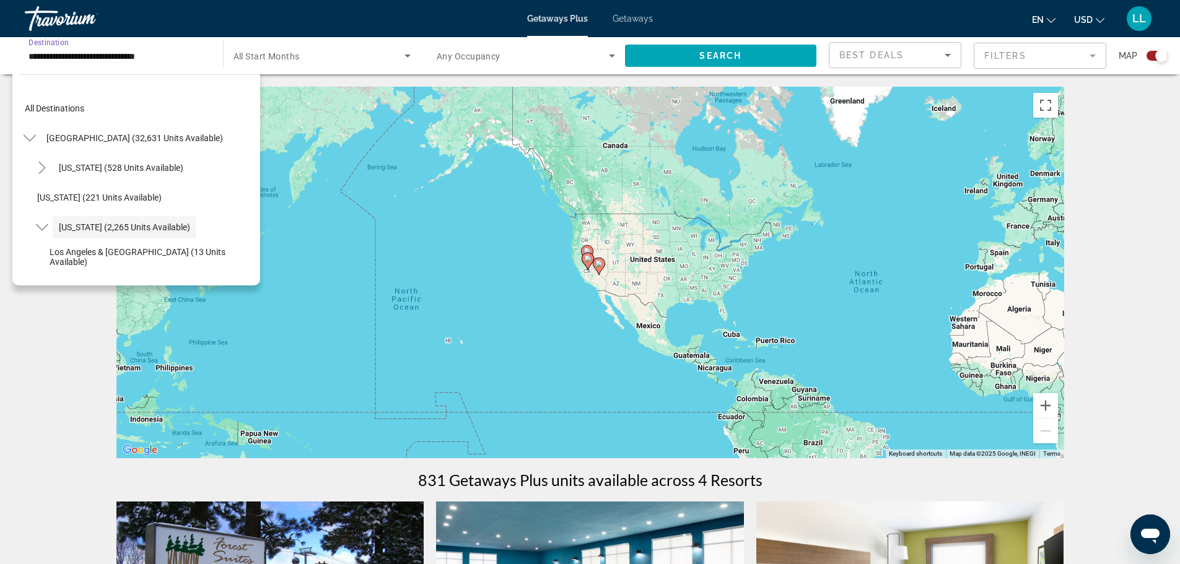
scroll to position [44, 0]
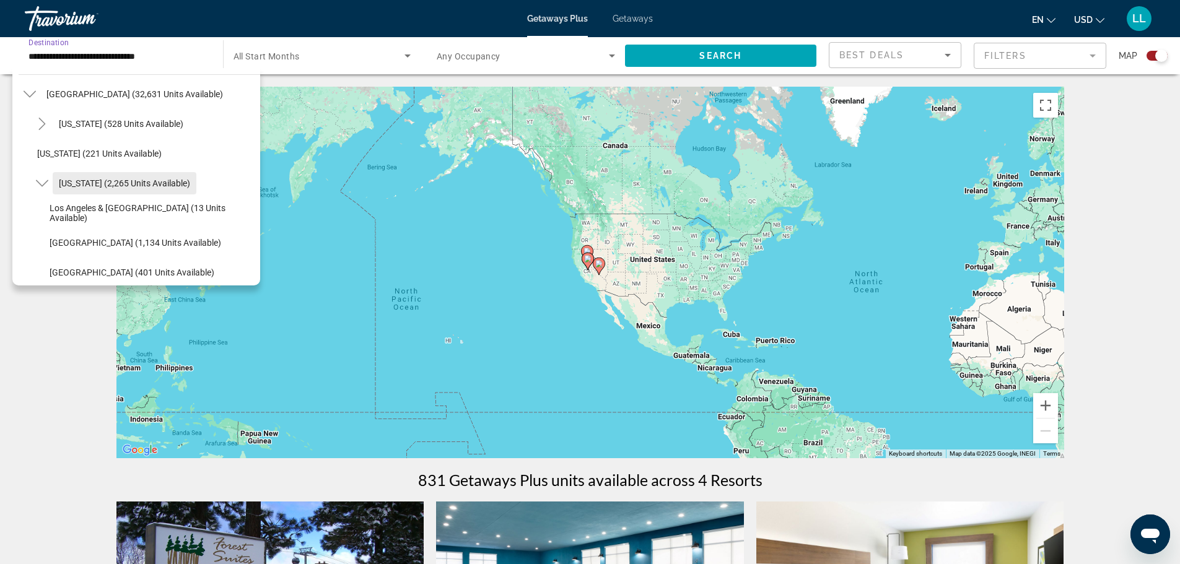
click at [69, 180] on span "[US_STATE] (2,265 units available)" at bounding box center [124, 183] width 131 height 10
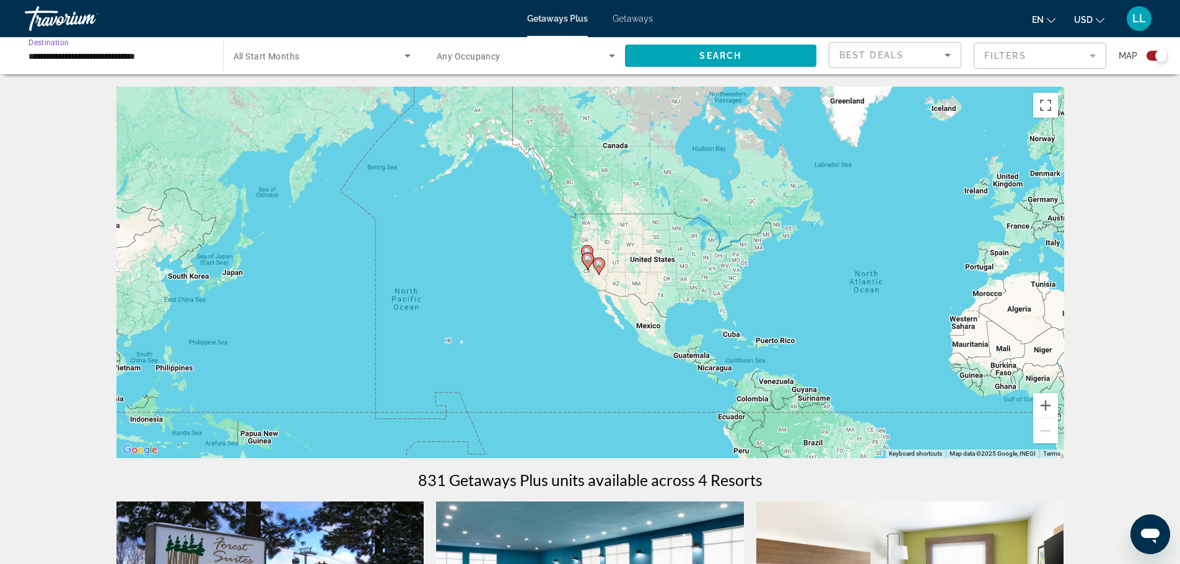
click at [268, 55] on span "All Start Months" at bounding box center [266, 56] width 66 height 10
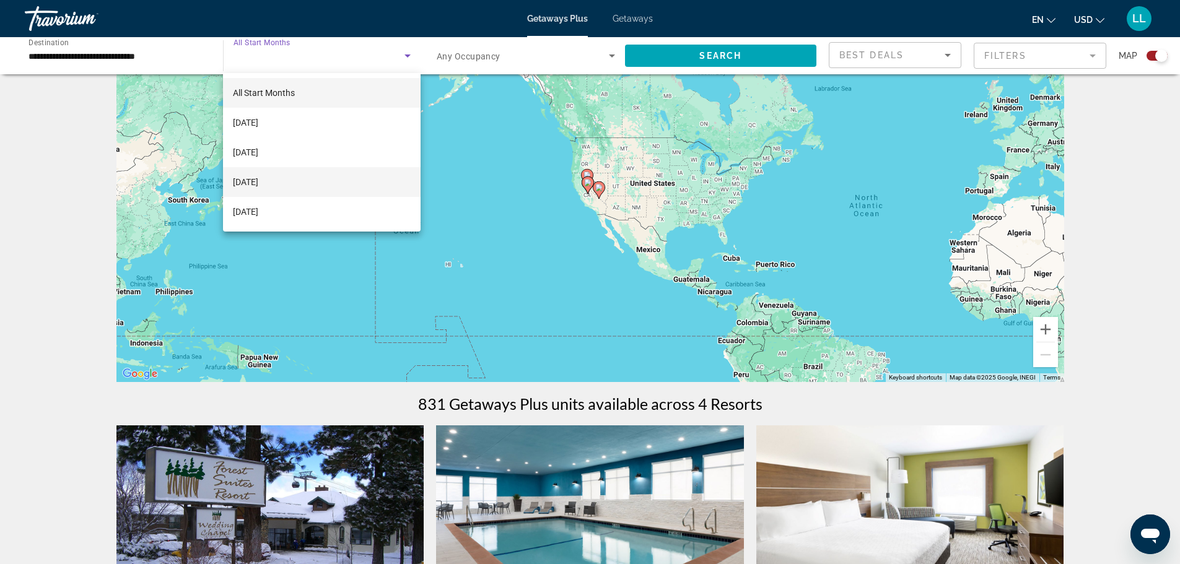
scroll to position [124, 0]
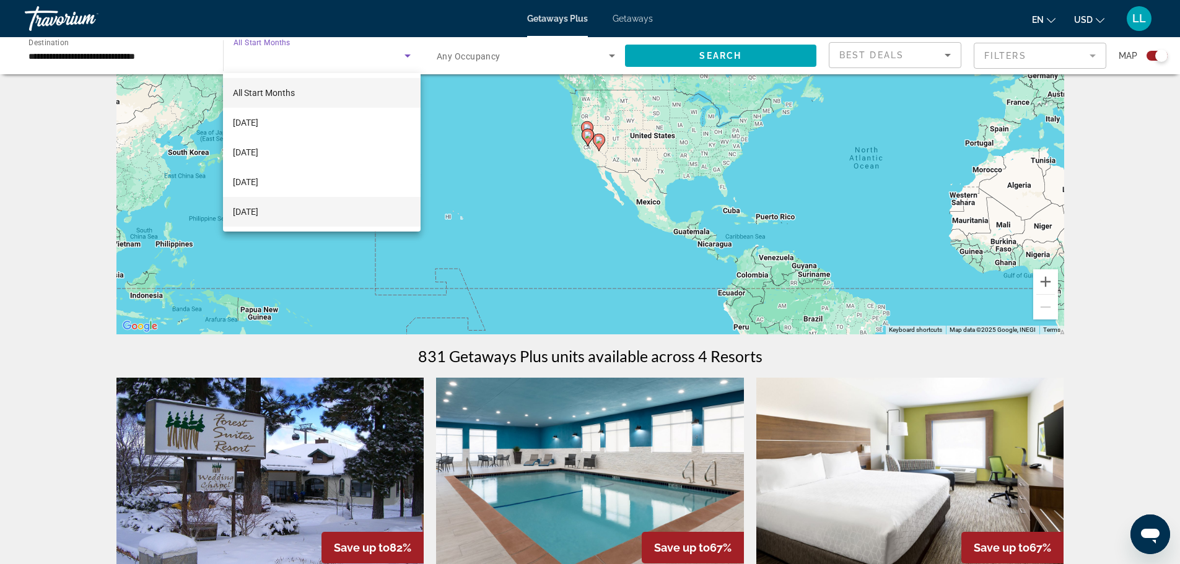
click at [258, 212] on span "[DATE]" at bounding box center [245, 211] width 25 height 15
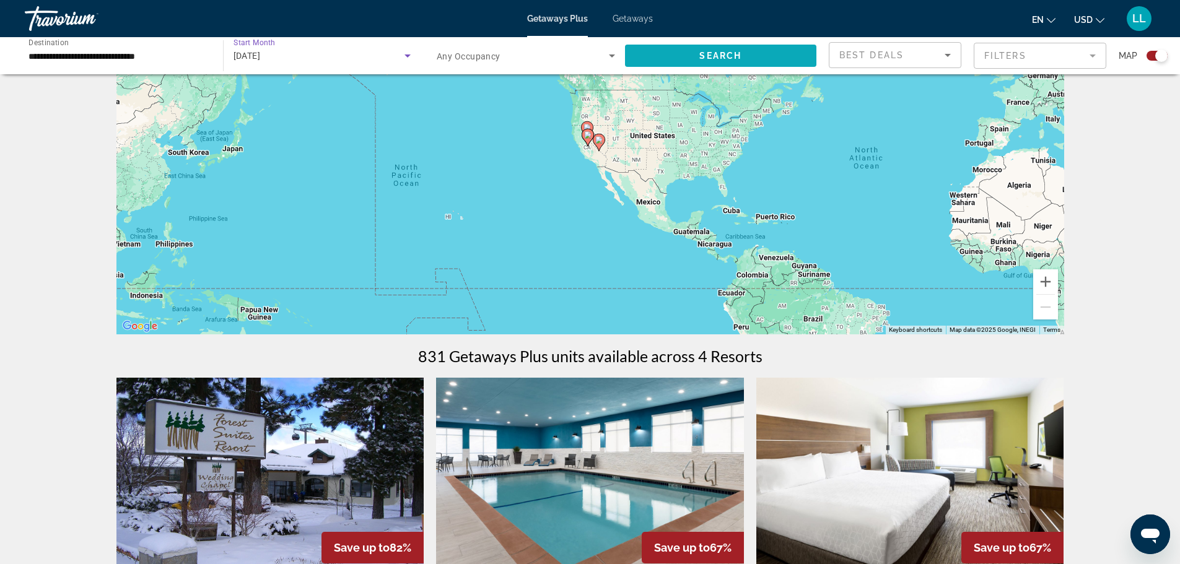
click at [679, 57] on span "Search widget" at bounding box center [721, 56] width 192 height 30
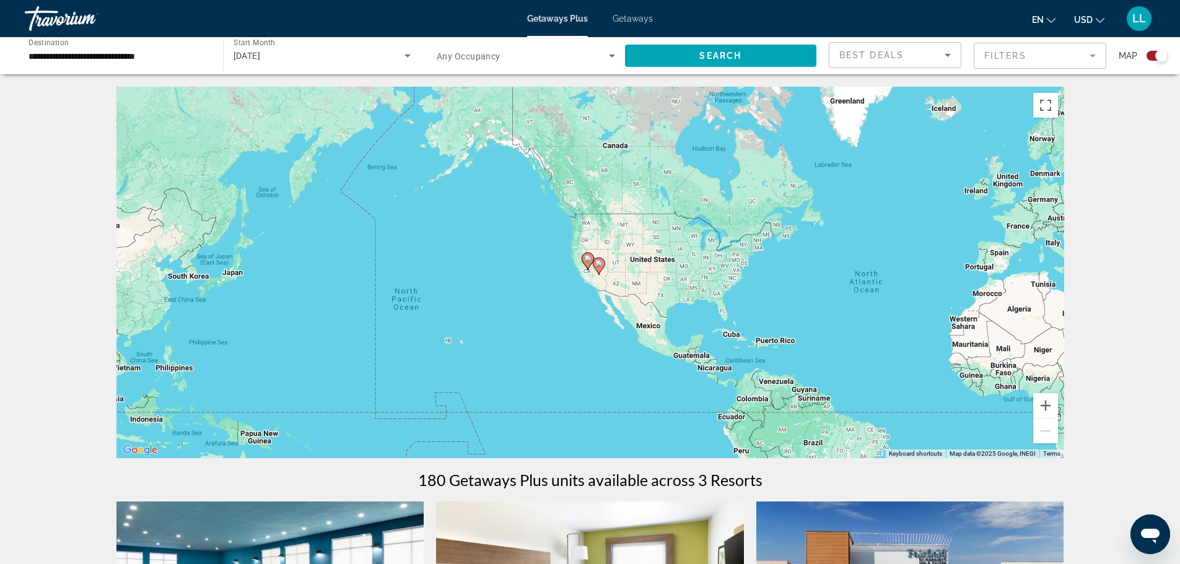
click at [409, 54] on icon "Search widget" at bounding box center [407, 55] width 6 height 3
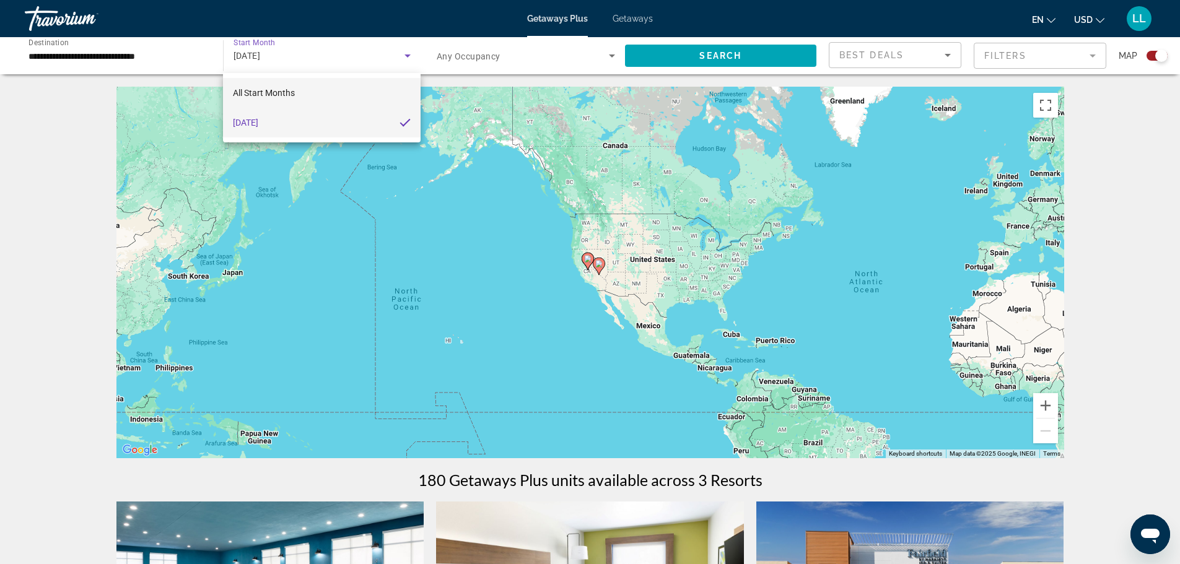
click at [257, 85] on mat-option "All Start Months" at bounding box center [321, 93] width 197 height 30
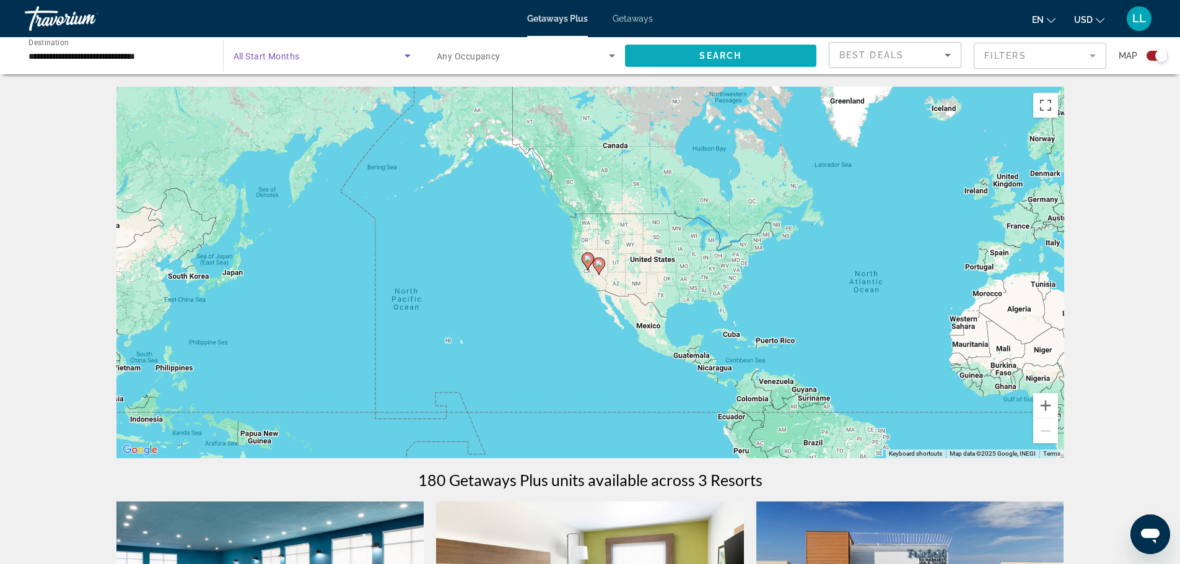
click at [661, 53] on span "Search widget" at bounding box center [721, 56] width 192 height 30
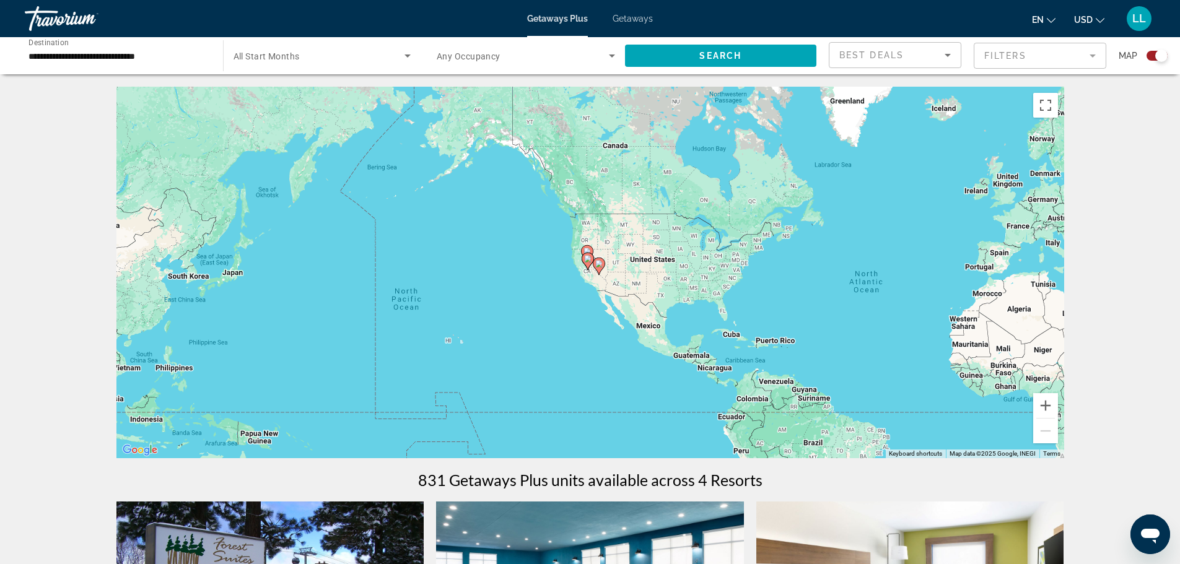
click at [907, 54] on div "Best Deals" at bounding box center [891, 55] width 105 height 15
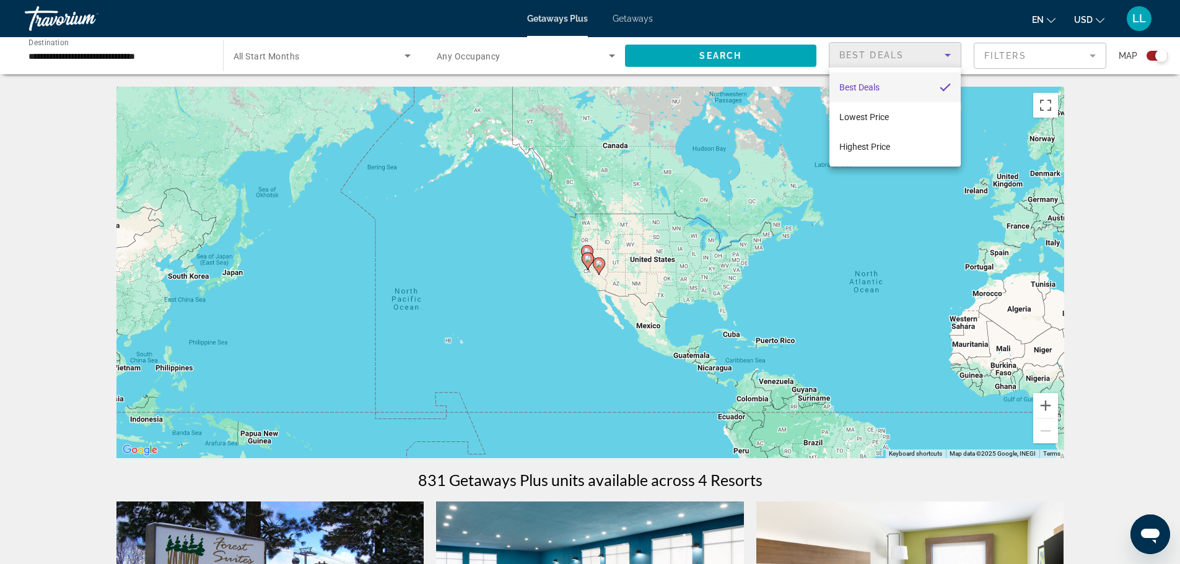
click at [991, 54] on div at bounding box center [590, 282] width 1180 height 564
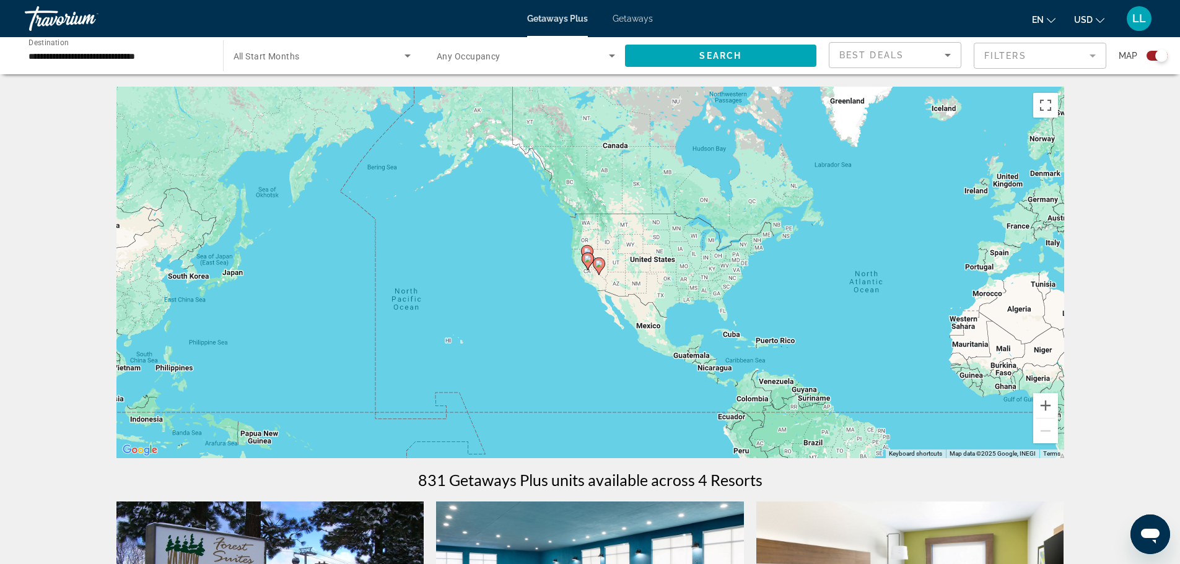
click at [996, 56] on mat-form-field "Filters" at bounding box center [1040, 56] width 133 height 26
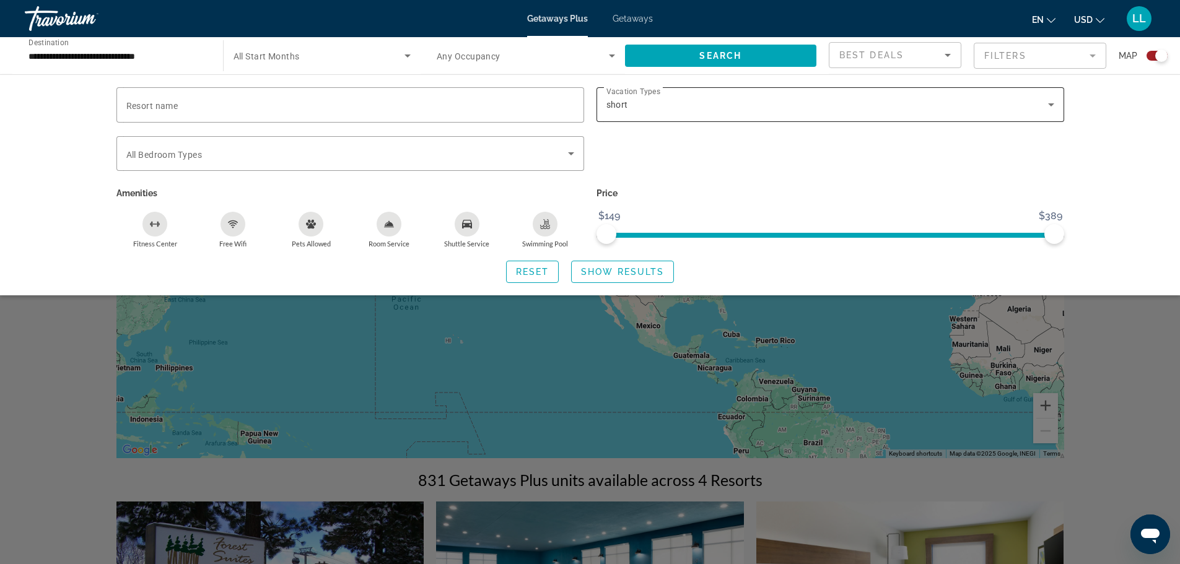
click at [635, 107] on div "short" at bounding box center [827, 104] width 442 height 15
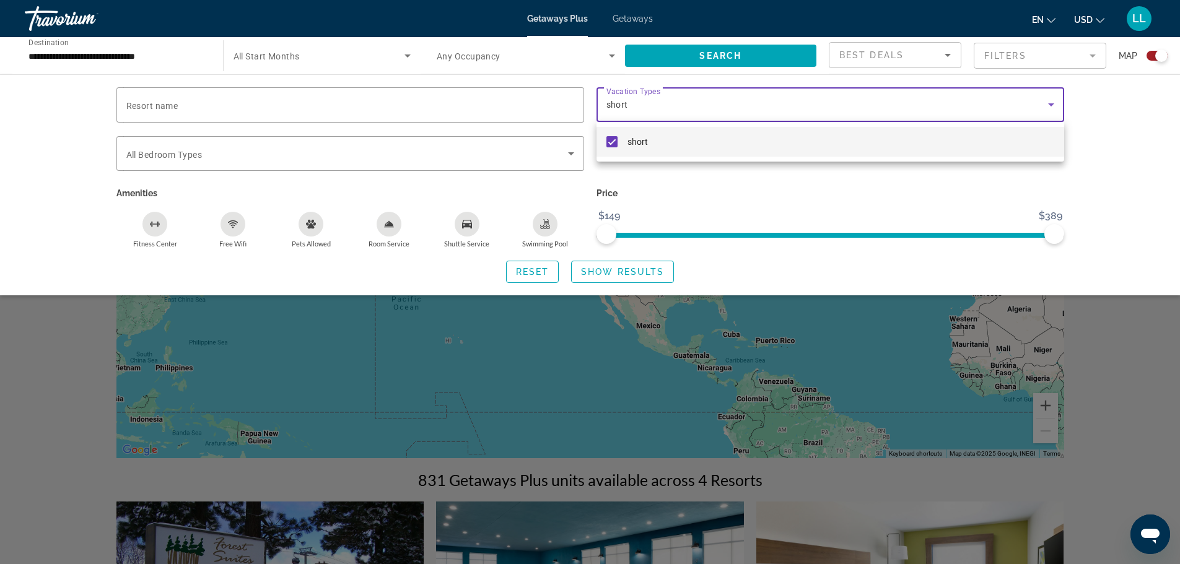
click at [625, 141] on mat-option "short" at bounding box center [830, 142] width 468 height 30
click at [720, 59] on div at bounding box center [590, 282] width 1180 height 564
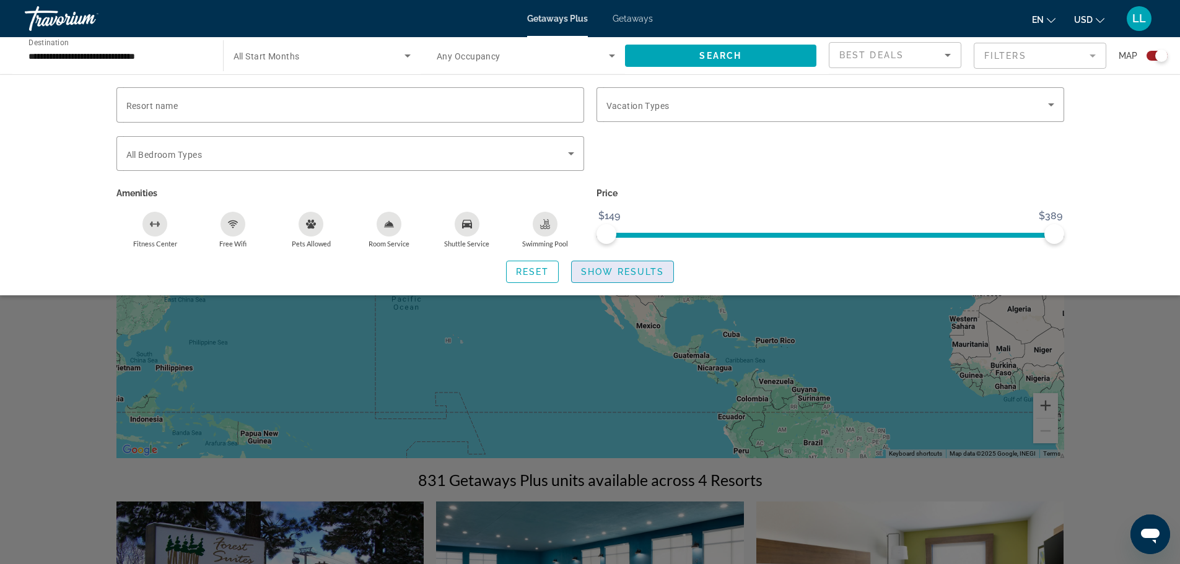
click at [606, 269] on span "Show Results" at bounding box center [622, 272] width 83 height 10
drag, startPoint x: 606, startPoint y: 232, endPoint x: 576, endPoint y: 229, distance: 30.5
click at [576, 229] on div "Resort name Vacation Types All Vacation Types Bedroom Types All Bedroom Types A…" at bounding box center [590, 167] width 960 height 161
click at [595, 271] on span "Show Results" at bounding box center [622, 272] width 83 height 10
click at [720, 60] on span "Search" at bounding box center [720, 56] width 42 height 10
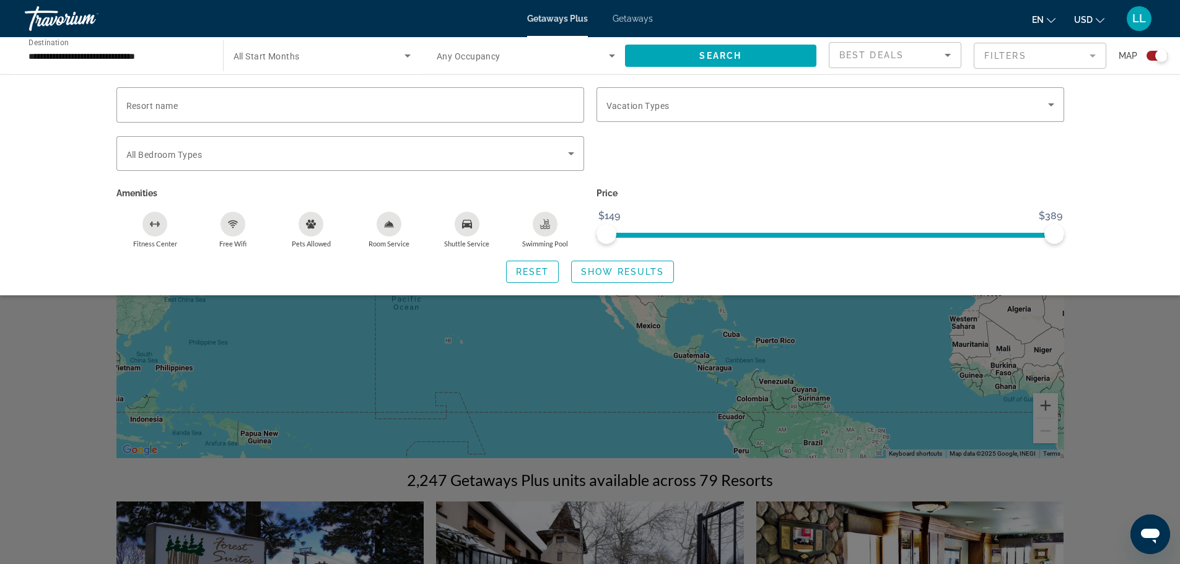
click at [1065, 322] on div "Search widget" at bounding box center [590, 375] width 1180 height 378
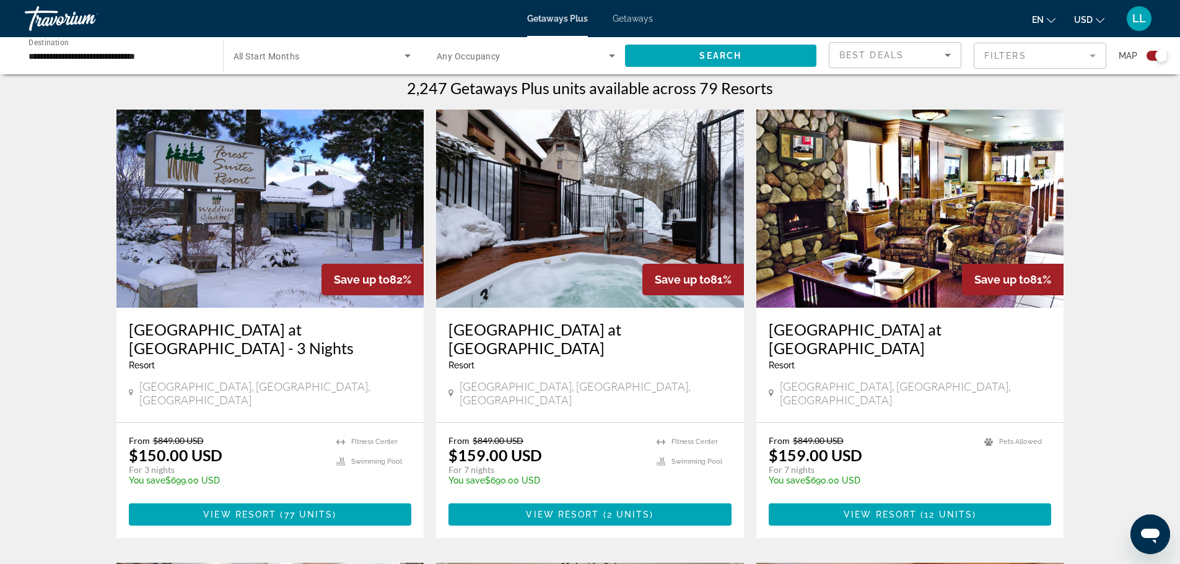
scroll to position [434, 0]
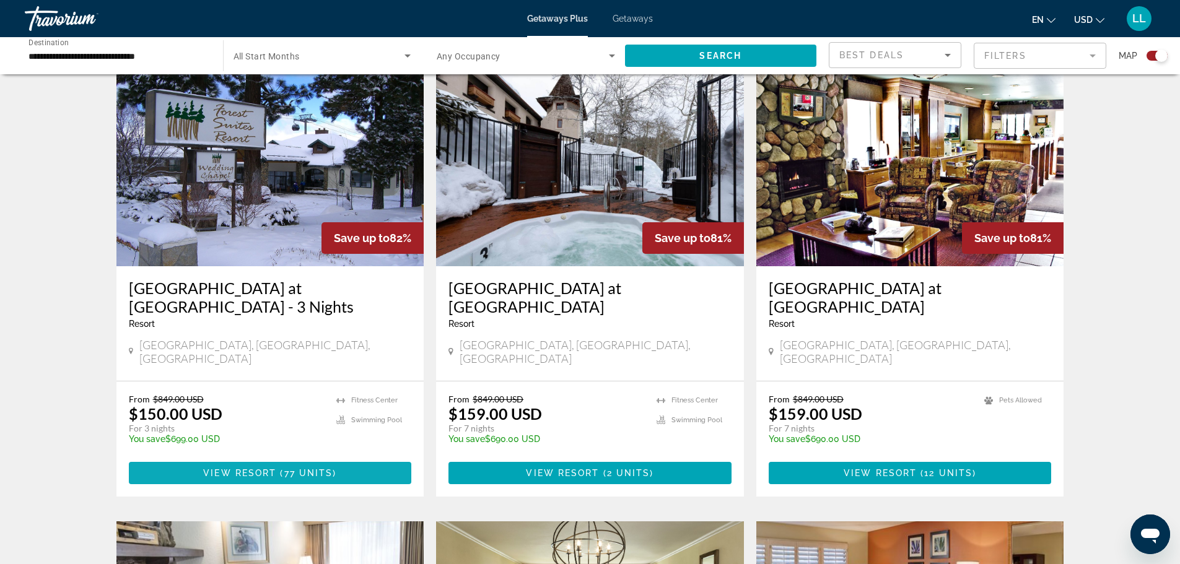
click at [274, 468] on span "View Resort" at bounding box center [239, 473] width 73 height 10
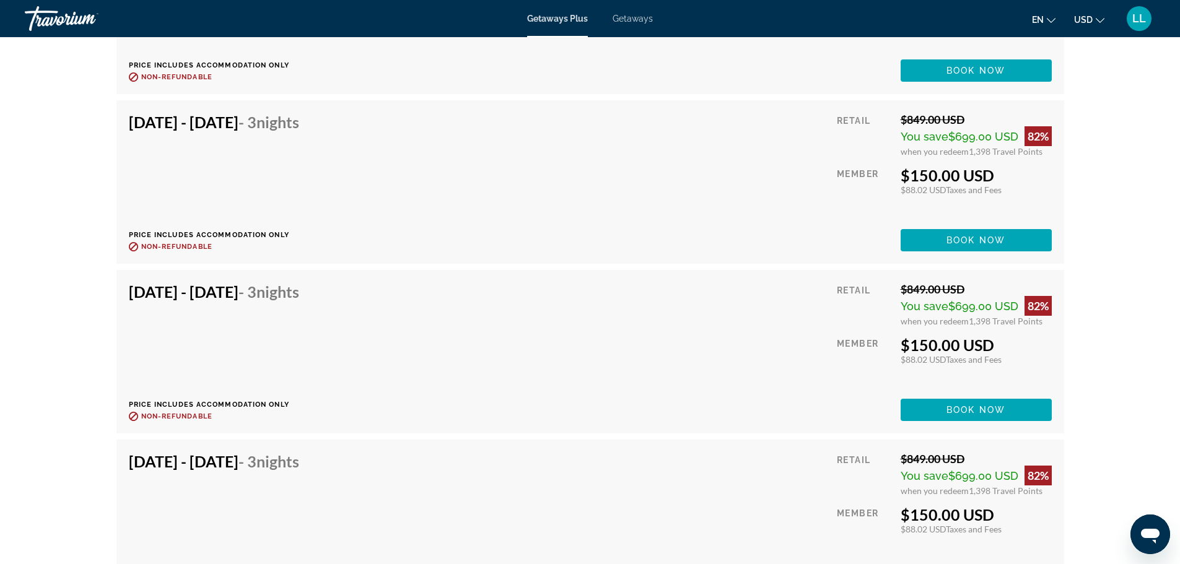
scroll to position [3480, 0]
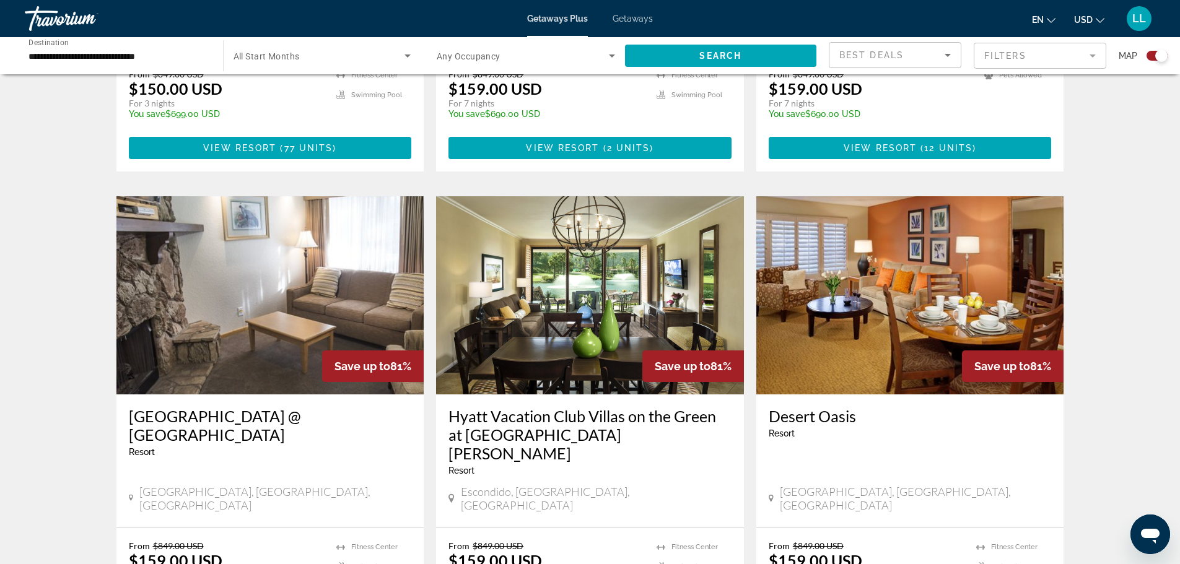
scroll to position [805, 0]
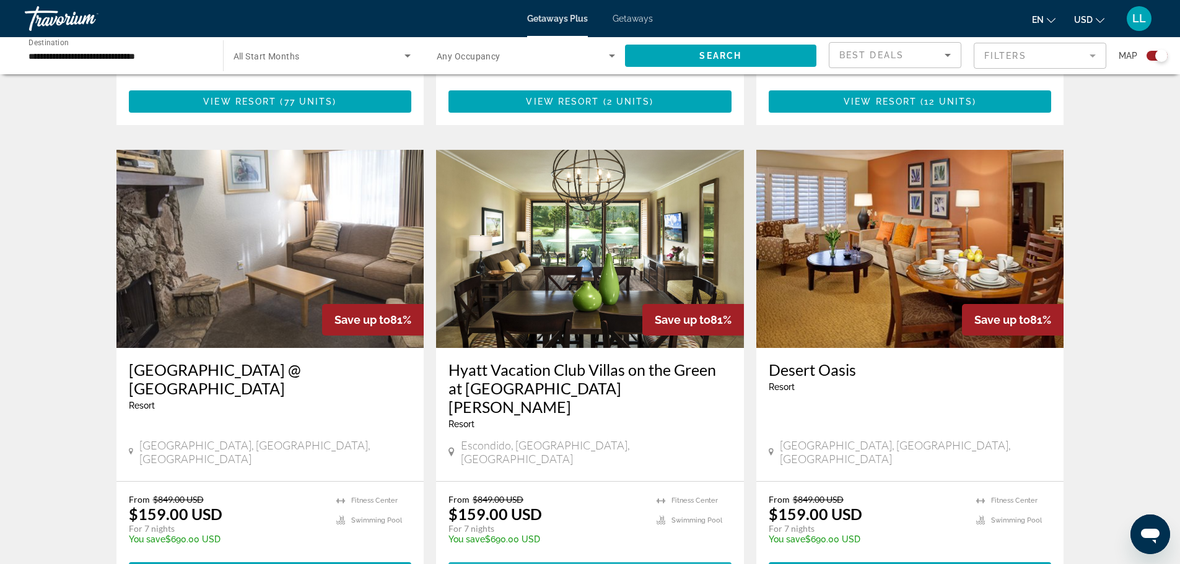
click at [569, 564] on span "View Resort" at bounding box center [559, 574] width 73 height 10
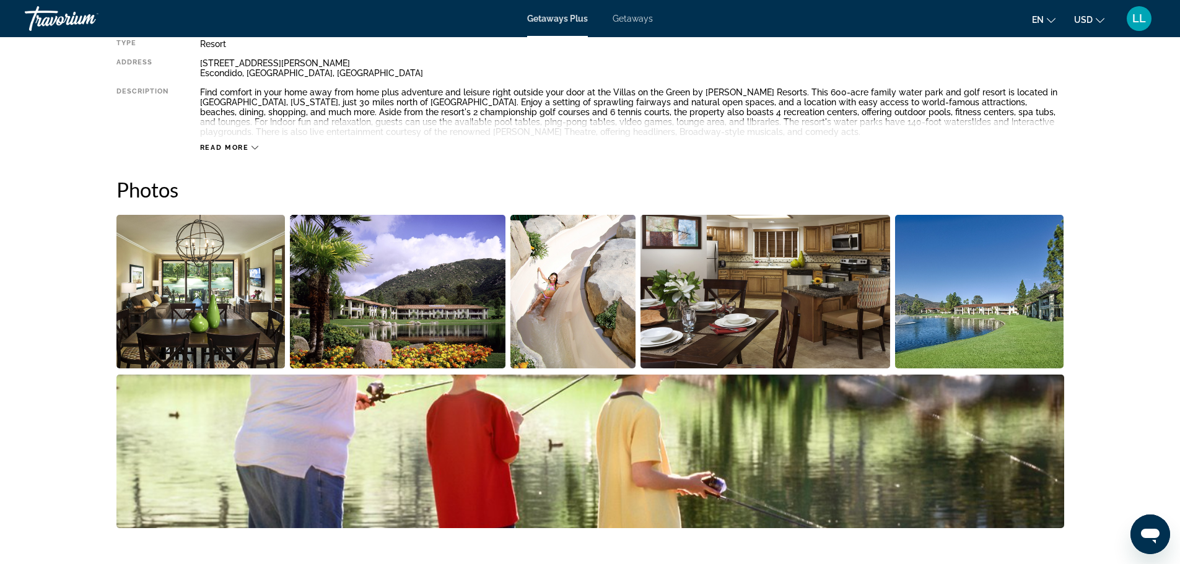
scroll to position [399, 0]
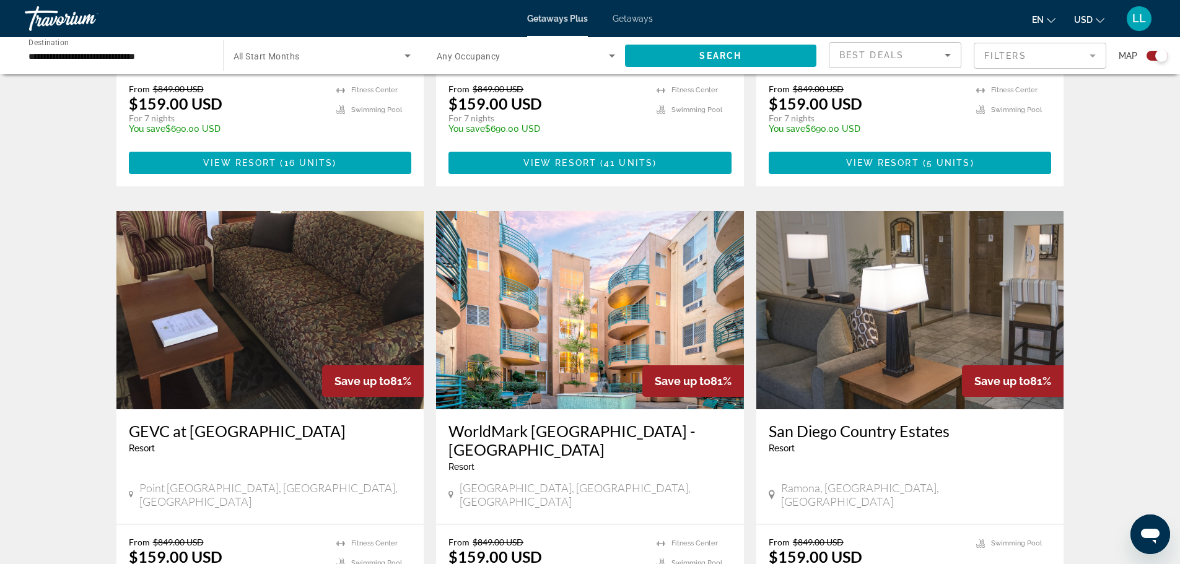
scroll to position [1239, 0]
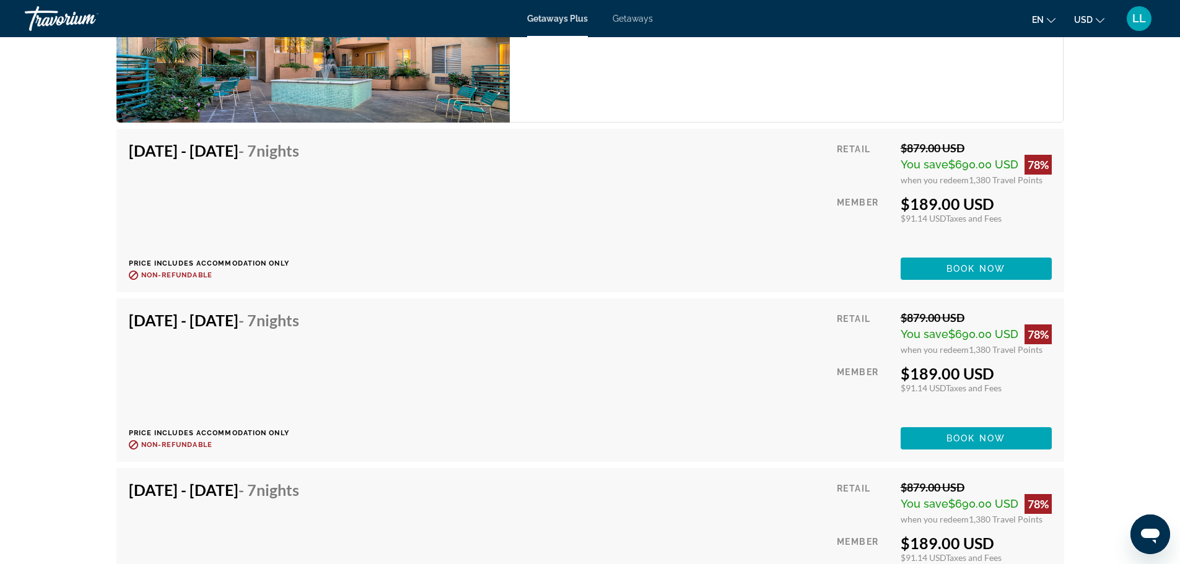
scroll to position [4245, 0]
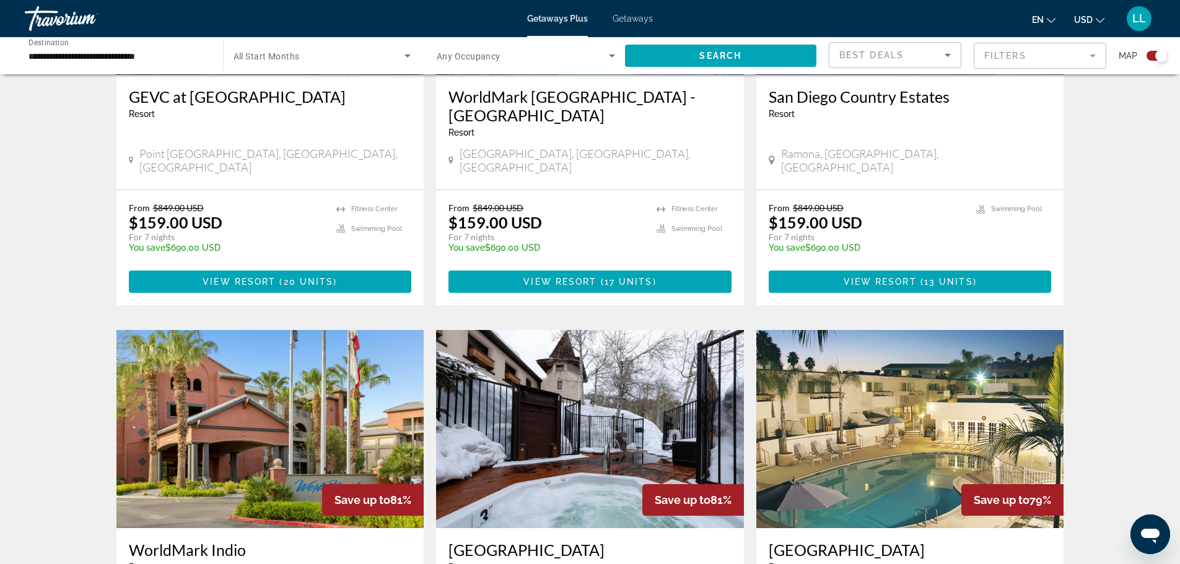
scroll to position [1548, 0]
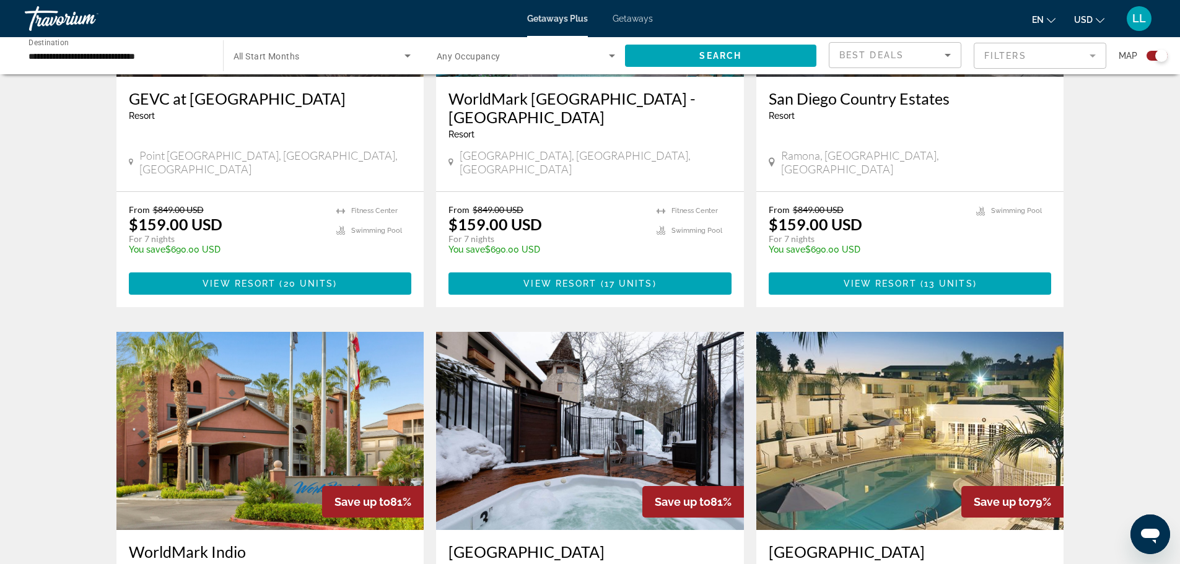
click at [996, 49] on mat-form-field "Filters" at bounding box center [1040, 56] width 133 height 26
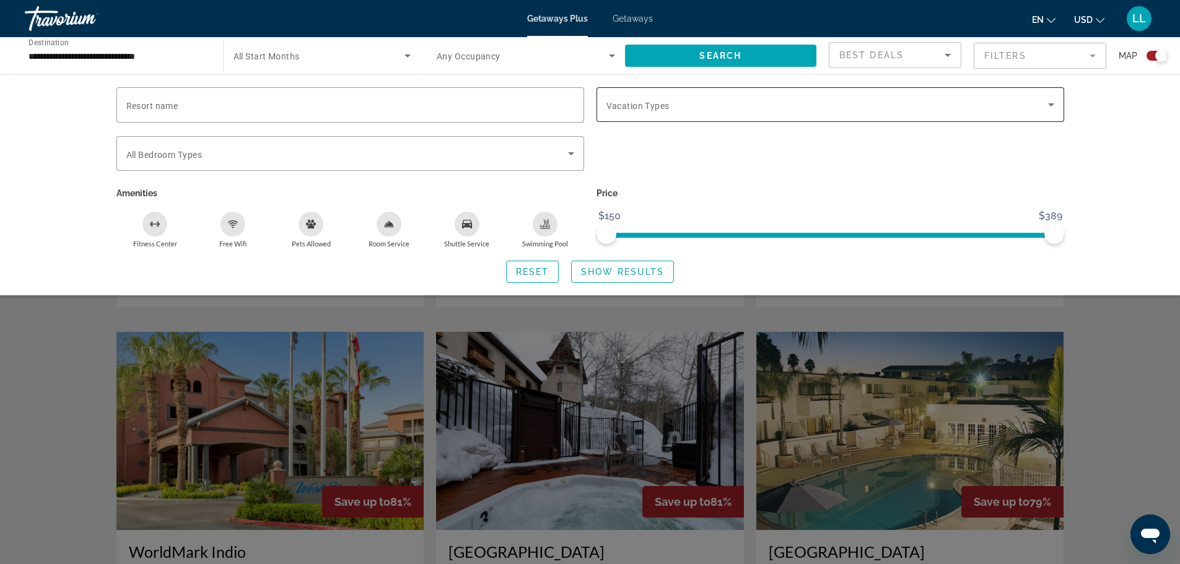
click at [725, 105] on span "Search widget" at bounding box center [827, 104] width 442 height 15
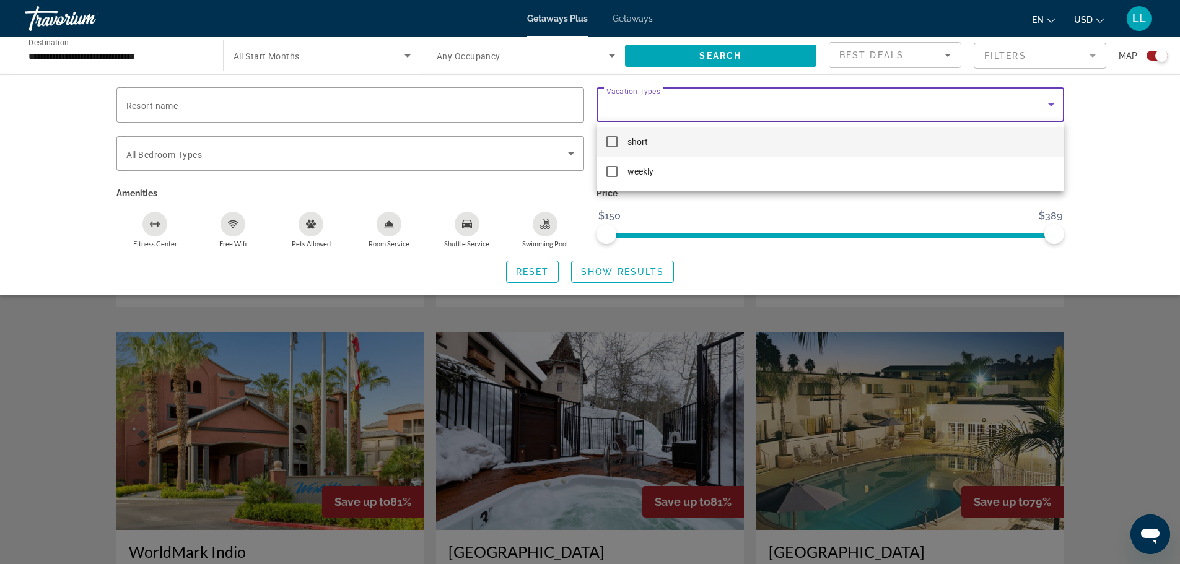
click at [670, 143] on mat-option "short" at bounding box center [830, 142] width 468 height 30
click at [1116, 167] on div at bounding box center [590, 282] width 1180 height 564
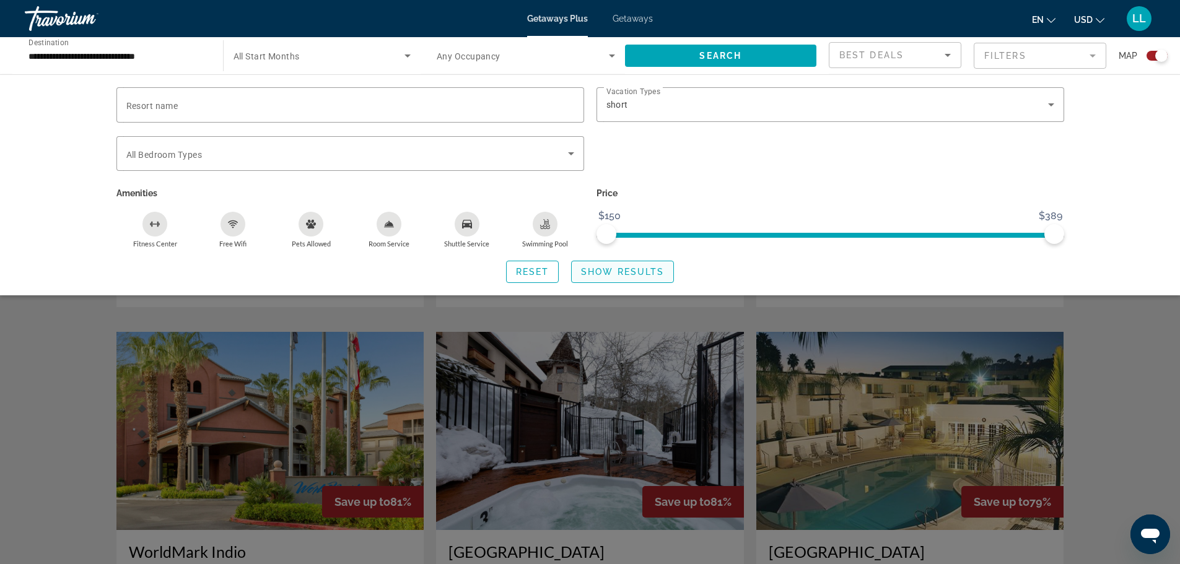
click at [624, 276] on span "Show Results" at bounding box center [622, 272] width 83 height 10
